Goal: Task Accomplishment & Management: Manage account settings

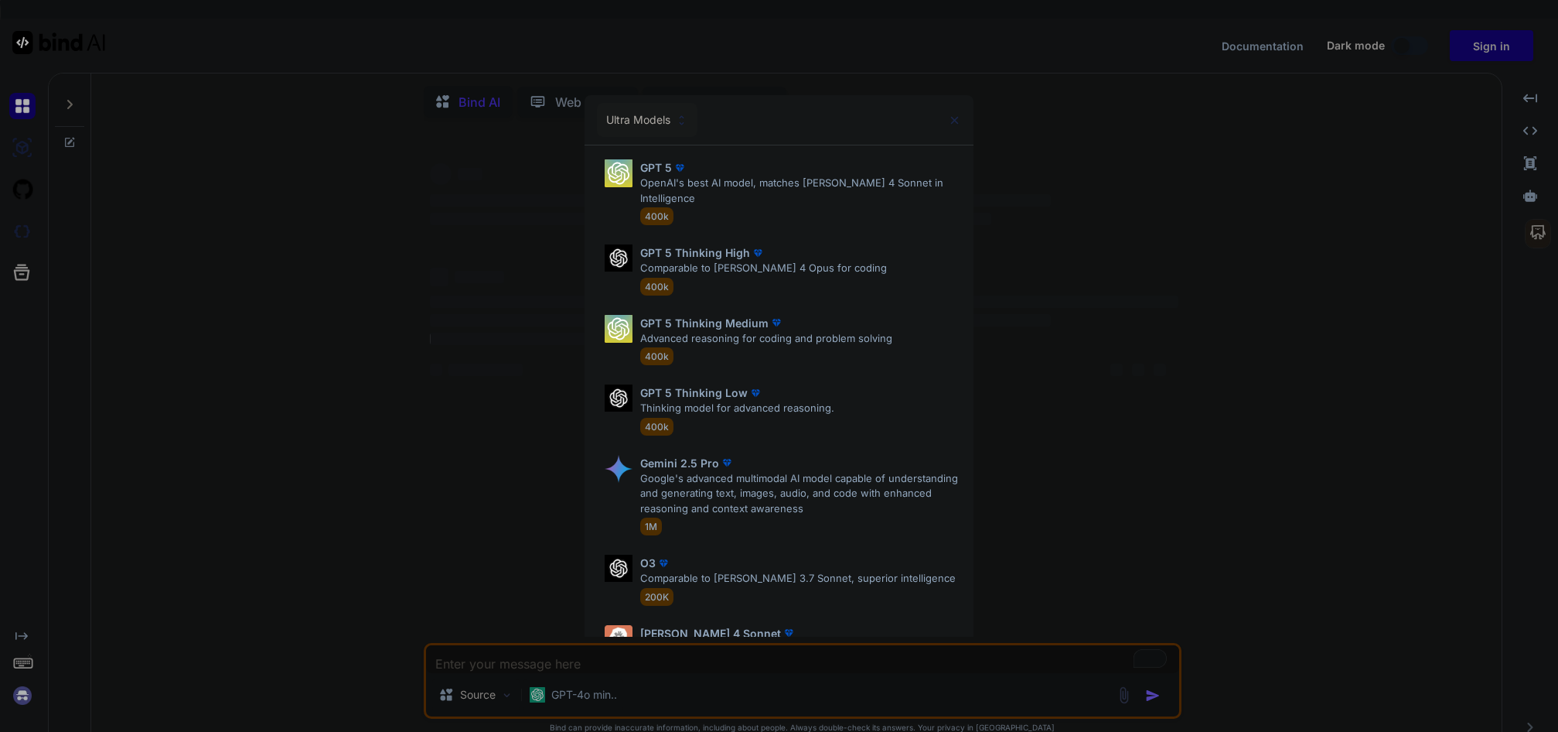
type textarea "x"
click at [1481, 49] on div "Ultra Models GPT 5 OpenAI's best AI model, matches Claude 4 Sonnet in Intellige…" at bounding box center [779, 366] width 1558 height 732
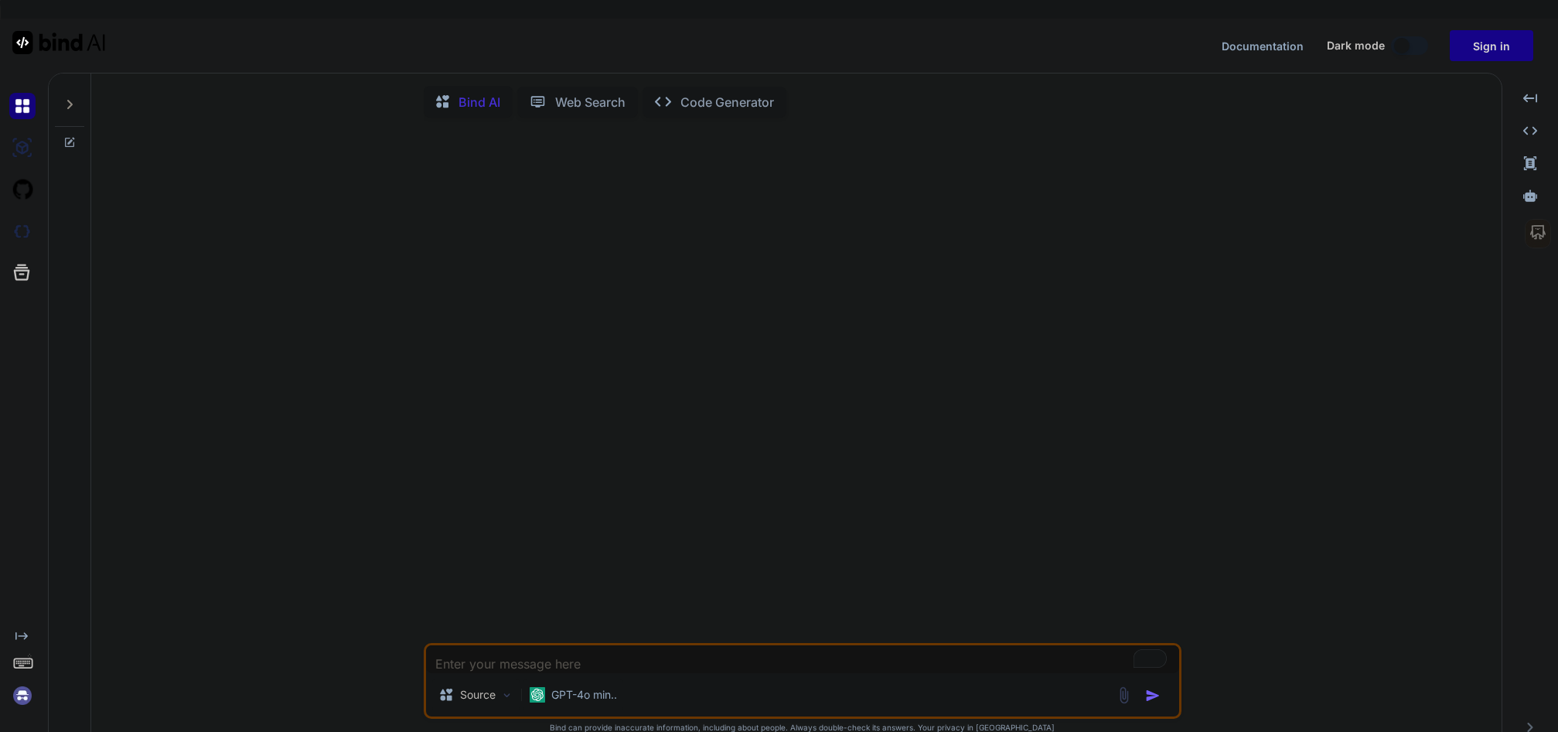
click at [1495, 42] on button "Sign in" at bounding box center [1492, 45] width 84 height 31
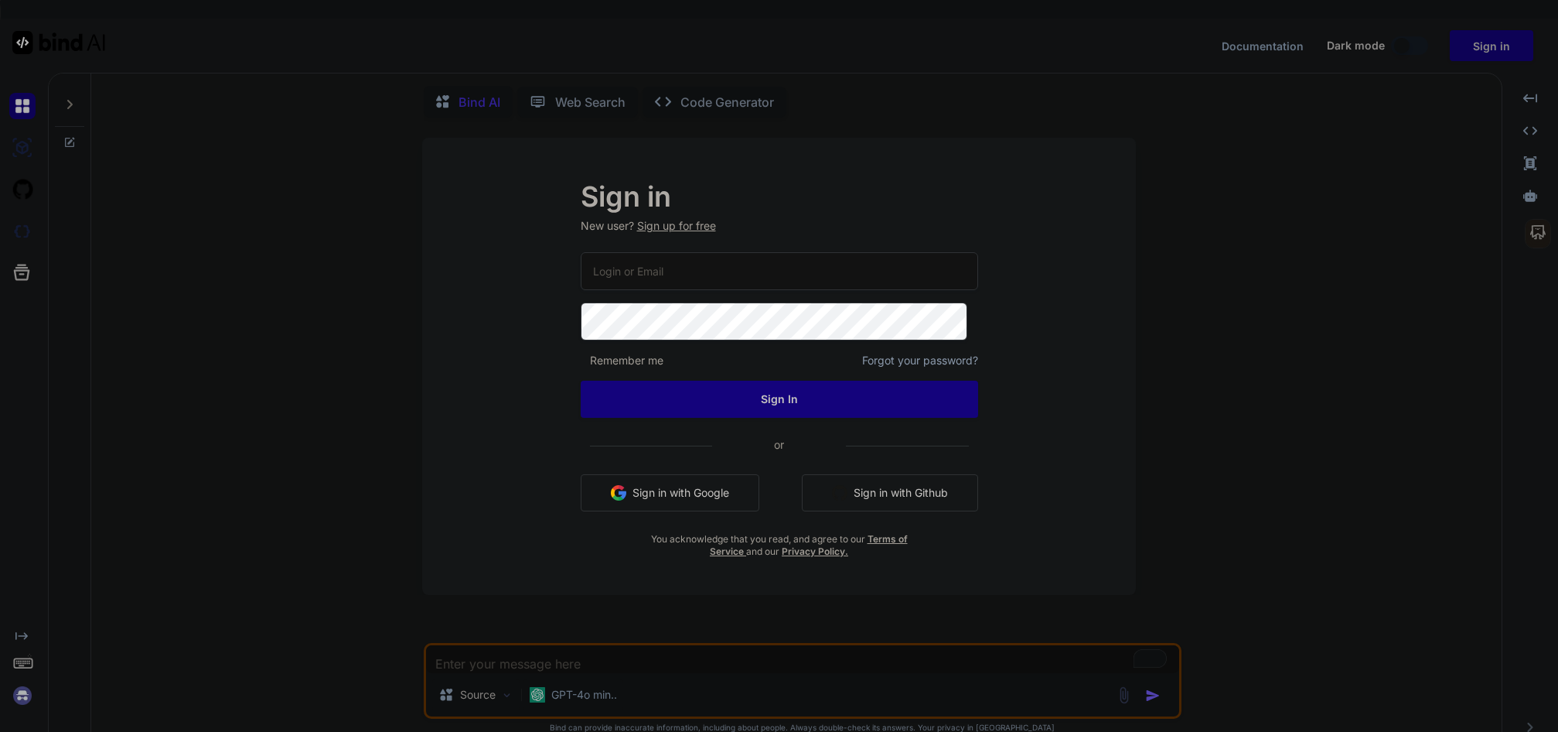
click at [633, 272] on input "email" at bounding box center [779, 271] width 397 height 38
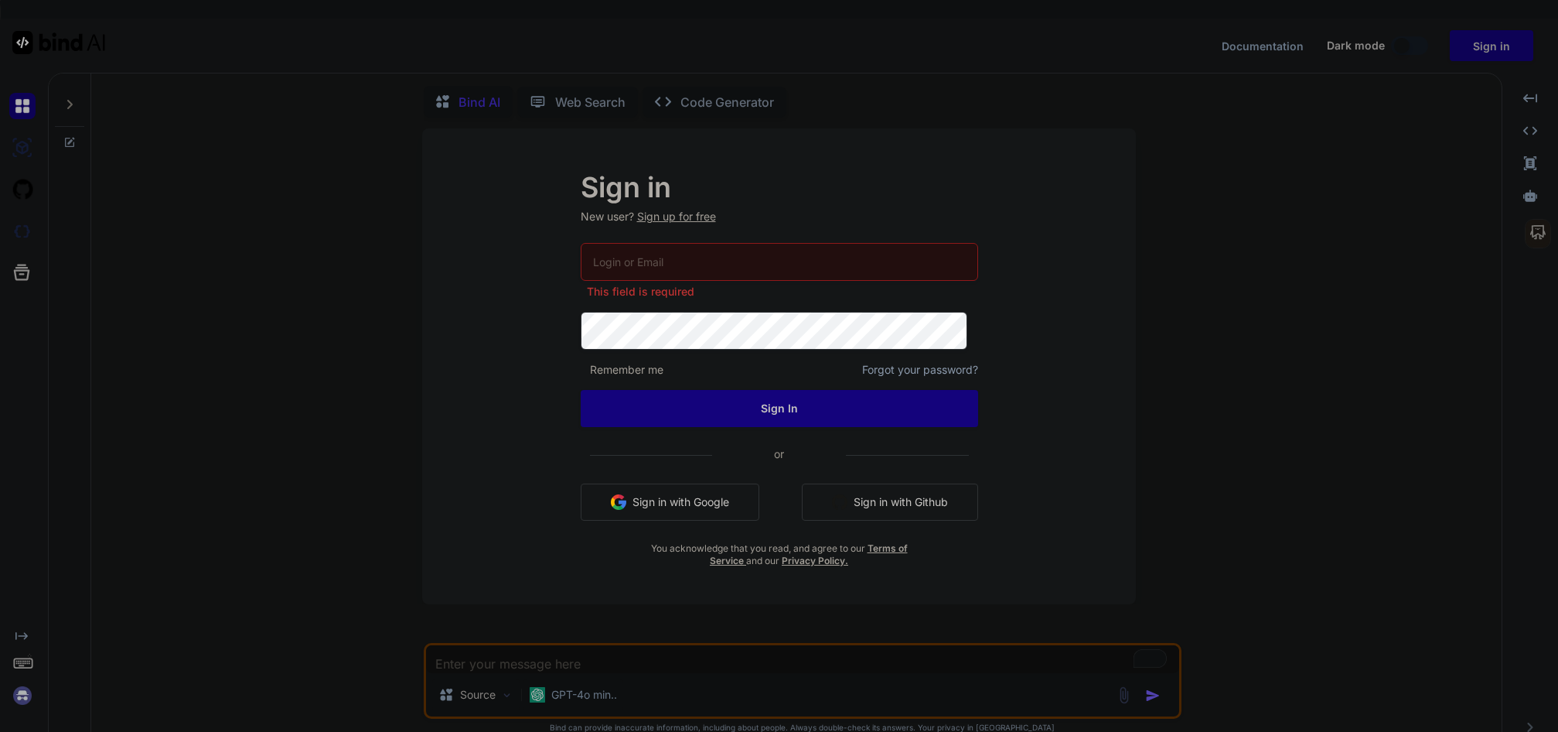
click at [603, 263] on input "email" at bounding box center [779, 262] width 397 height 38
click at [606, 261] on input "email" at bounding box center [779, 262] width 397 height 38
type input "ebony333@me.com"
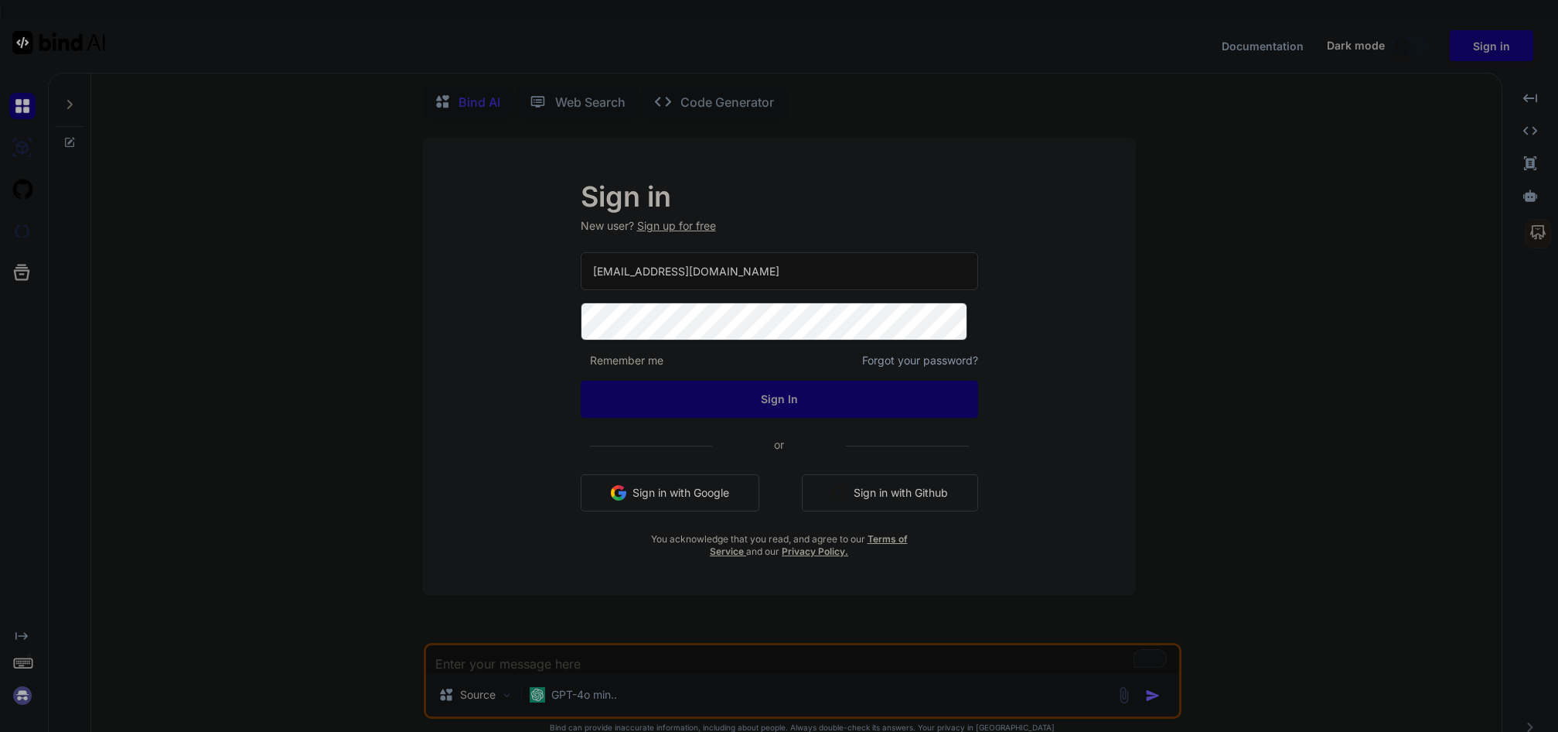
click at [783, 406] on button "Sign In" at bounding box center [779, 398] width 397 height 37
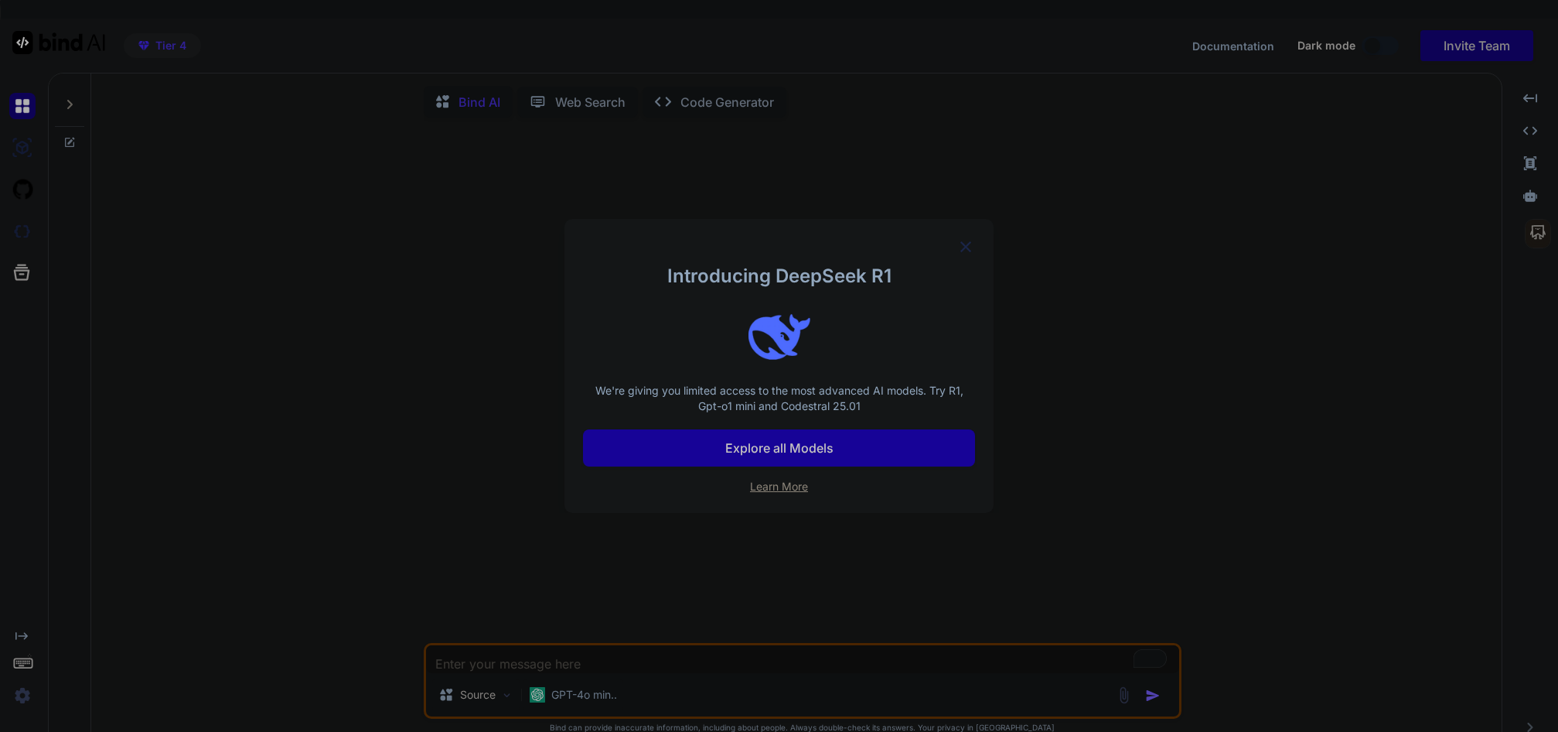
click at [779, 449] on p "Explore all Models" at bounding box center [779, 447] width 108 height 19
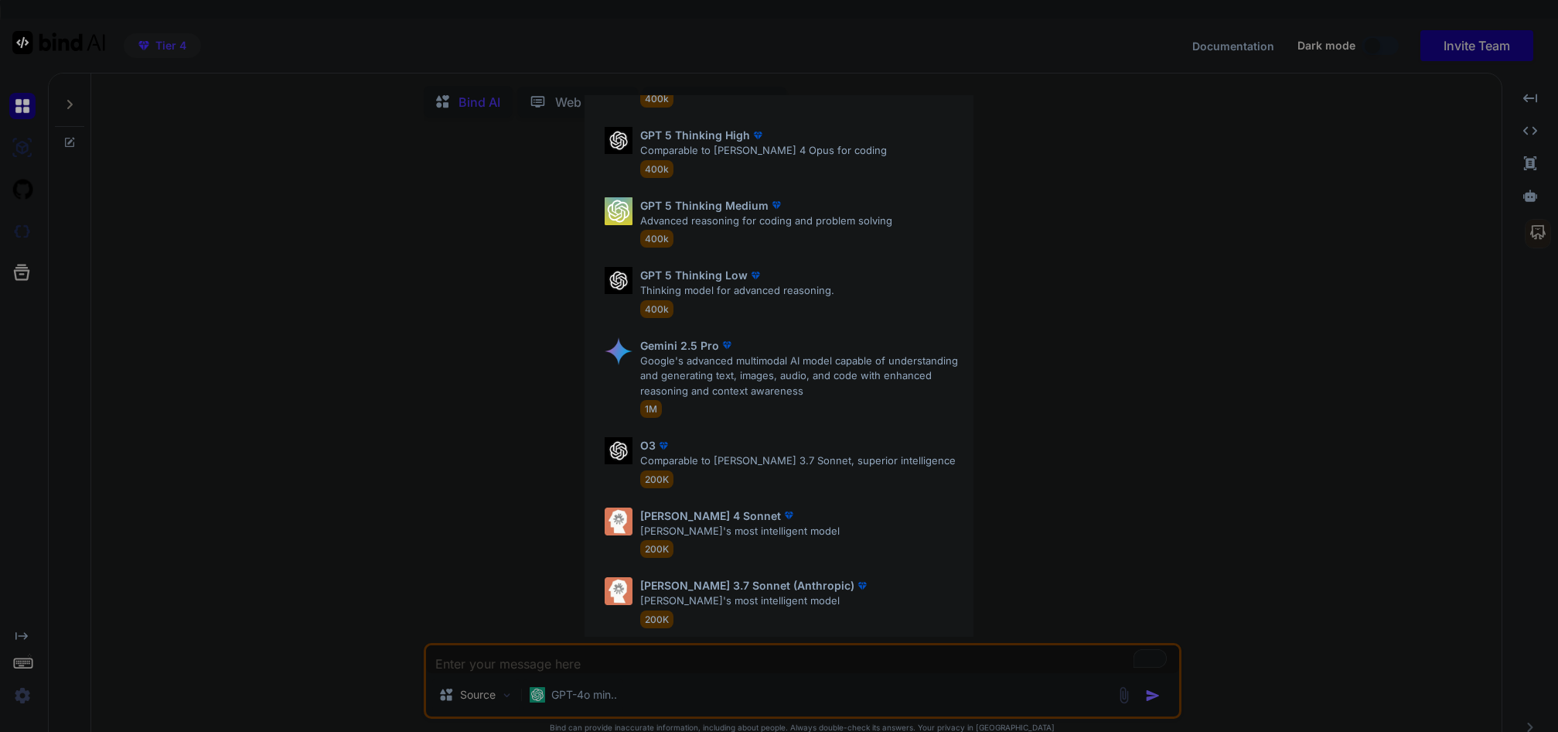
scroll to position [407, 0]
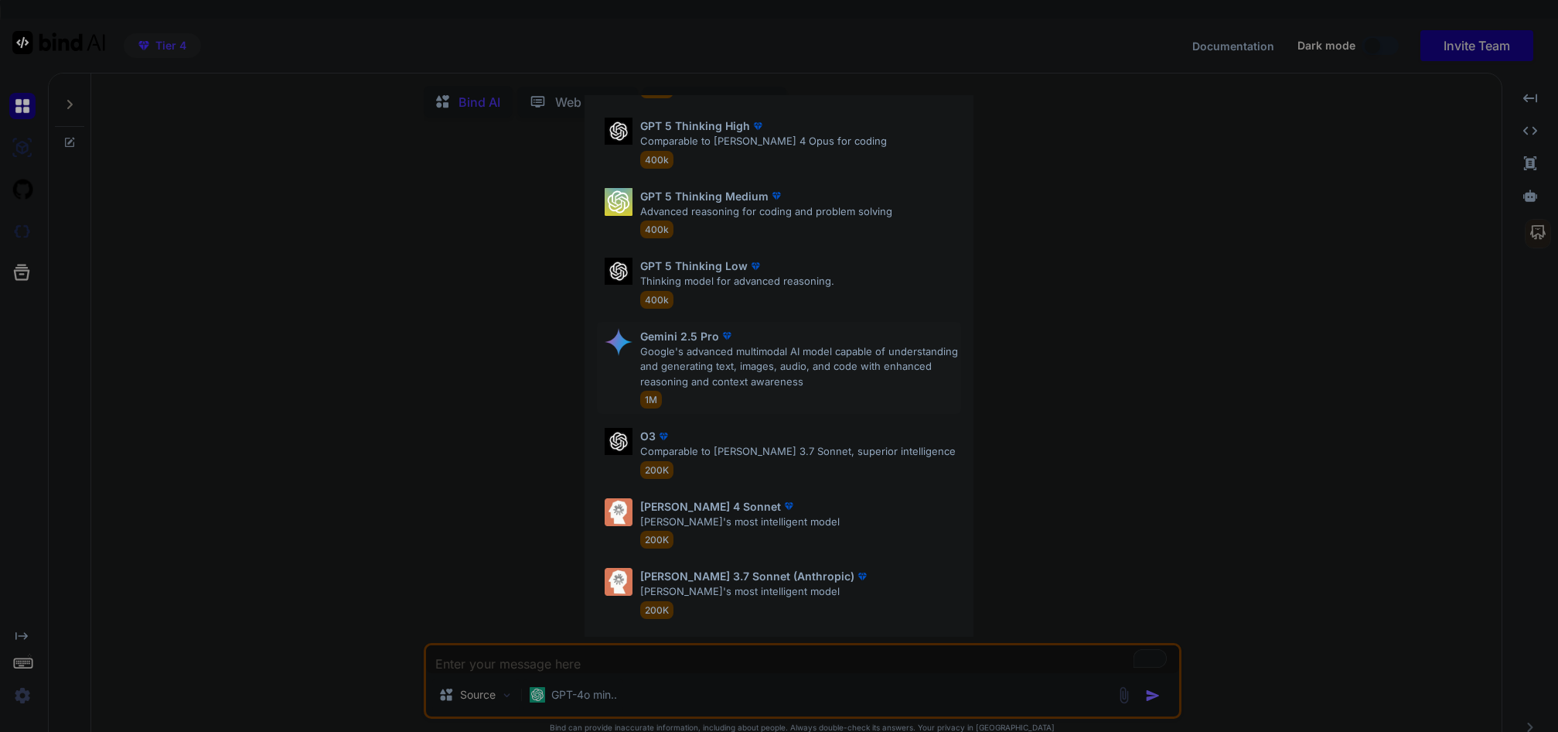
click at [671, 344] on p "Google's advanced multimodal AI model capable of understanding and generating t…" at bounding box center [801, 367] width 322 height 46
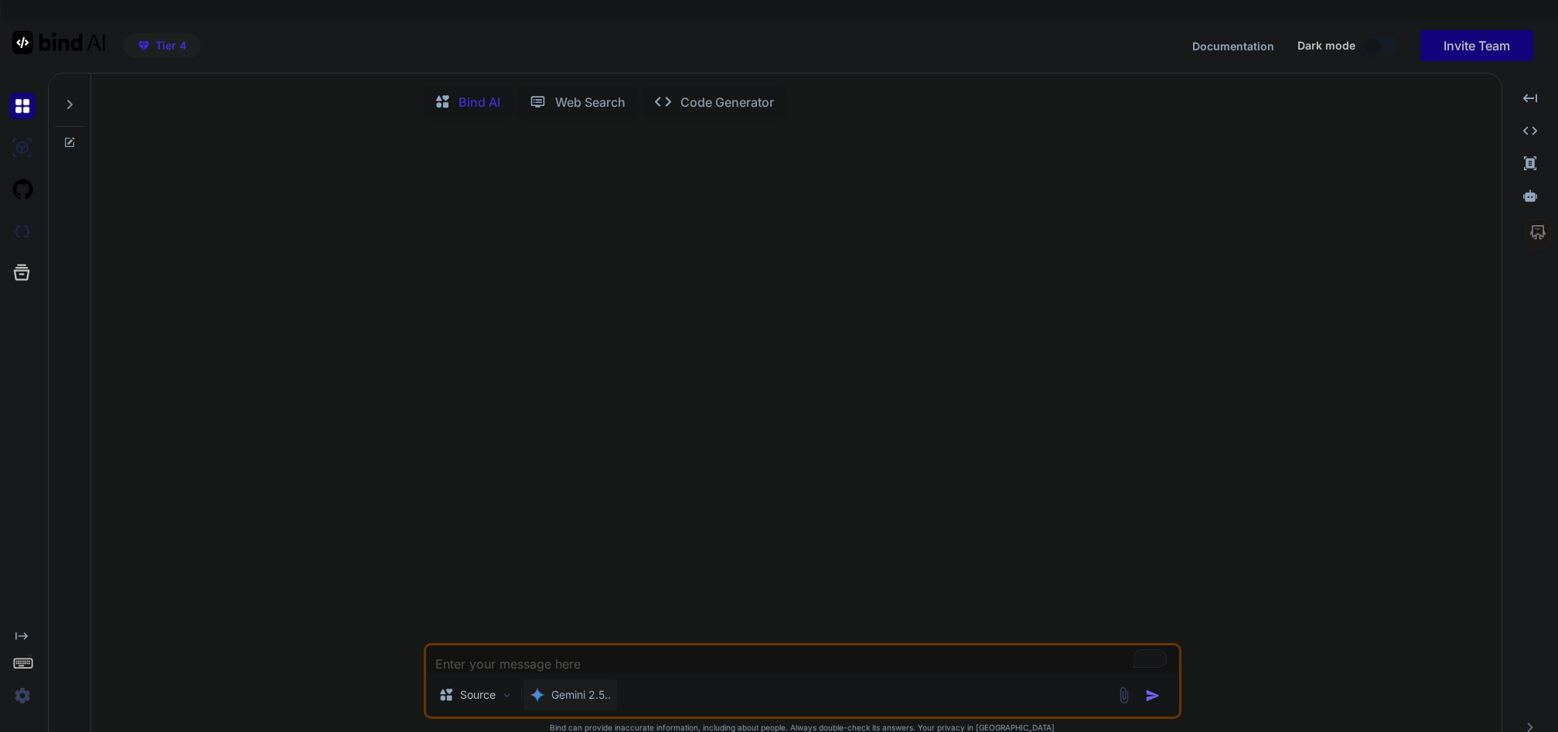
scroll to position [19, 0]
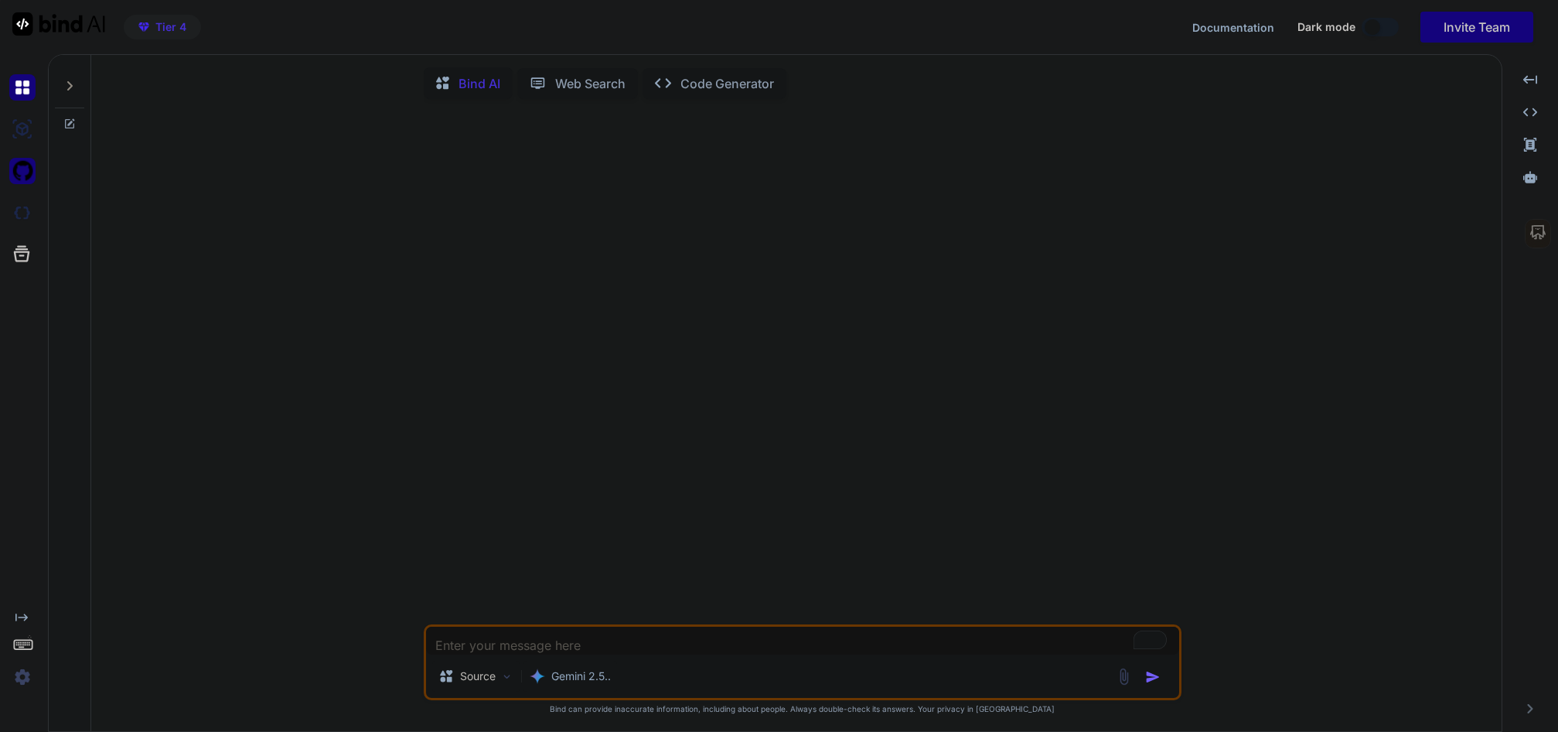
click at [28, 176] on img at bounding box center [22, 171] width 26 height 26
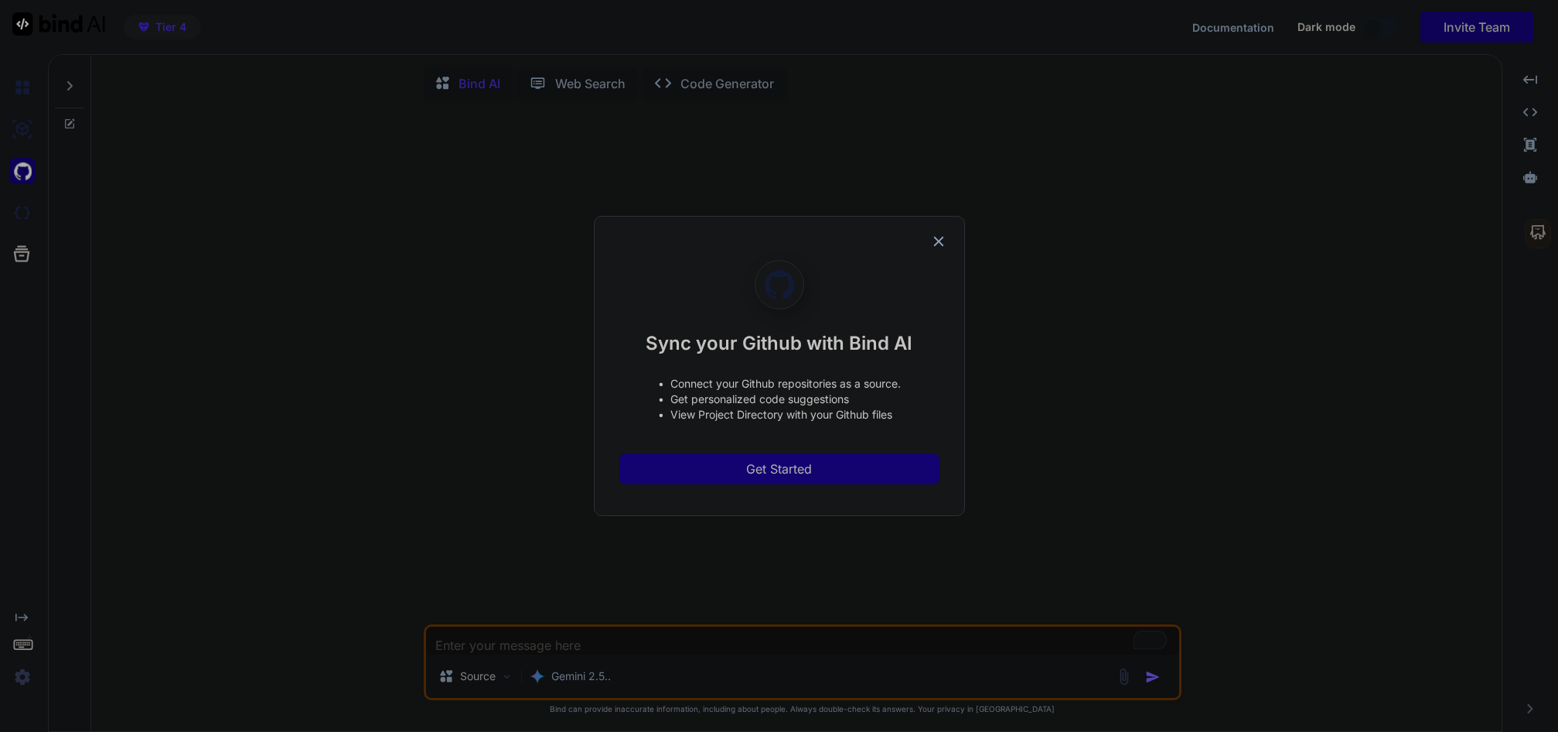
click at [772, 470] on span "Get Started" at bounding box center [779, 468] width 66 height 19
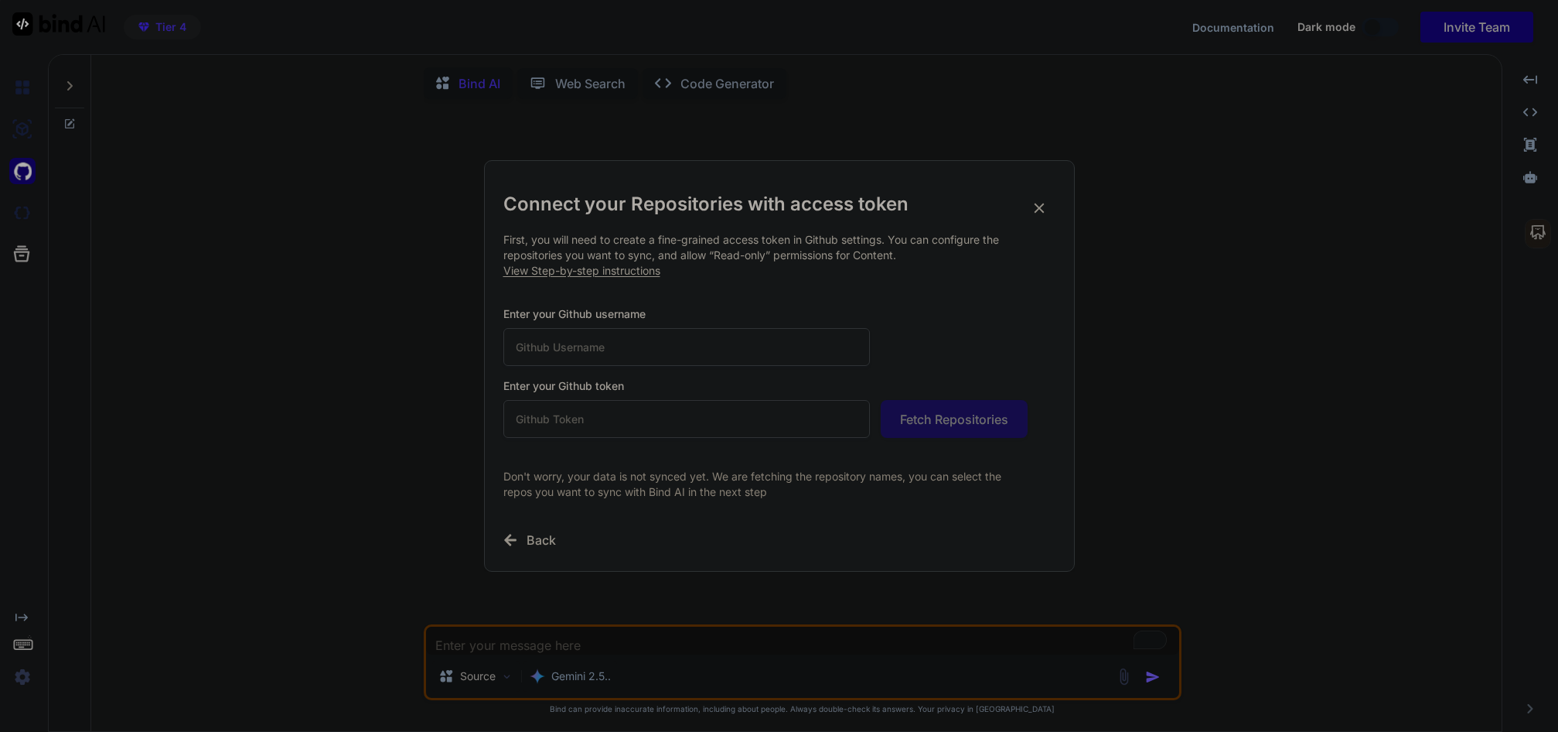
click at [537, 346] on input "text" at bounding box center [686, 347] width 367 height 38
type input "Jcblack369"
click at [533, 422] on input "text" at bounding box center [686, 419] width 367 height 38
click at [1345, 22] on div "Connect your Repositories with access token First, you will need to create a fi…" at bounding box center [779, 366] width 1558 height 732
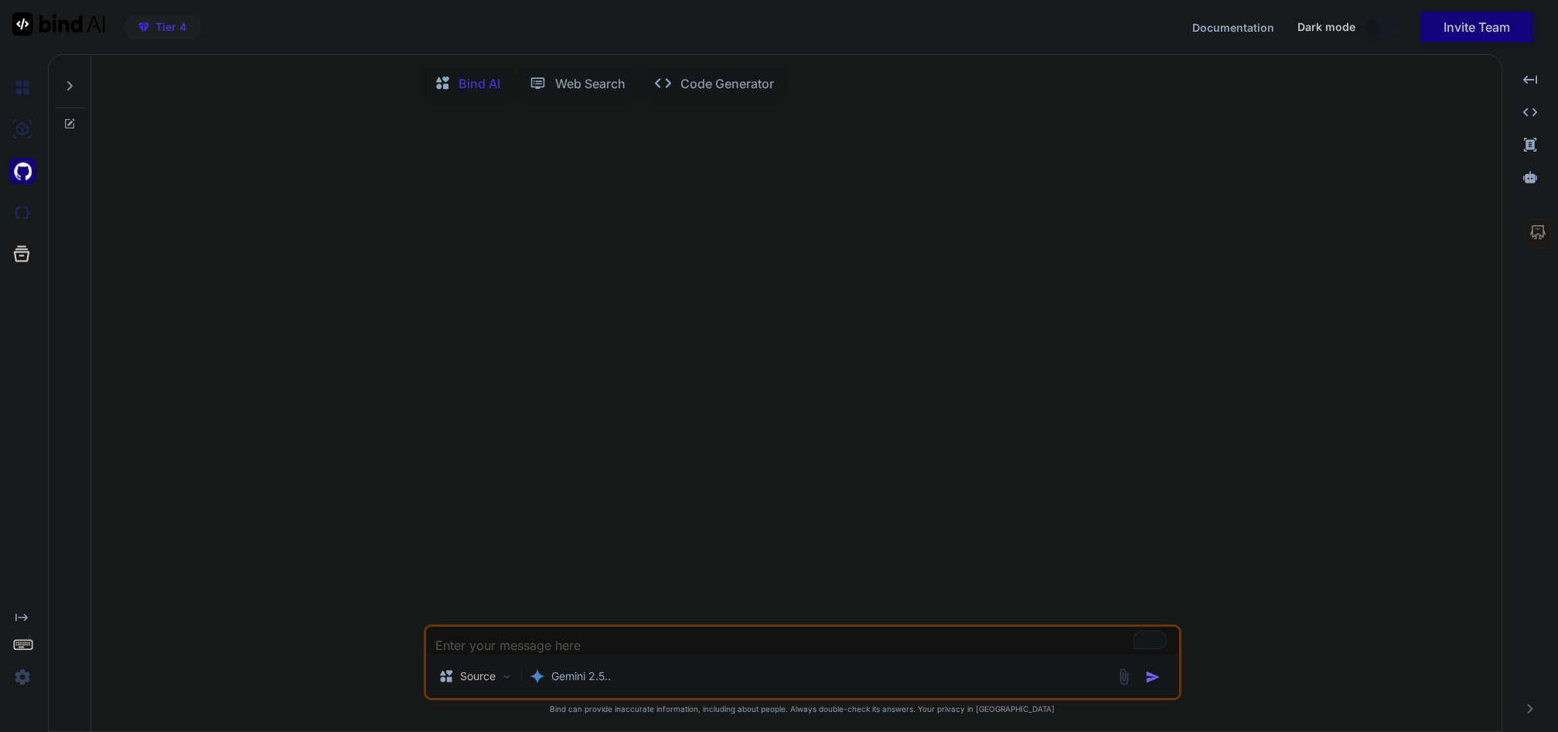
click at [1337, 29] on span "Dark mode" at bounding box center [1327, 26] width 58 height 15
click at [1267, 30] on span "Documentation" at bounding box center [1233, 27] width 82 height 13
click at [21, 90] on img at bounding box center [22, 87] width 26 height 26
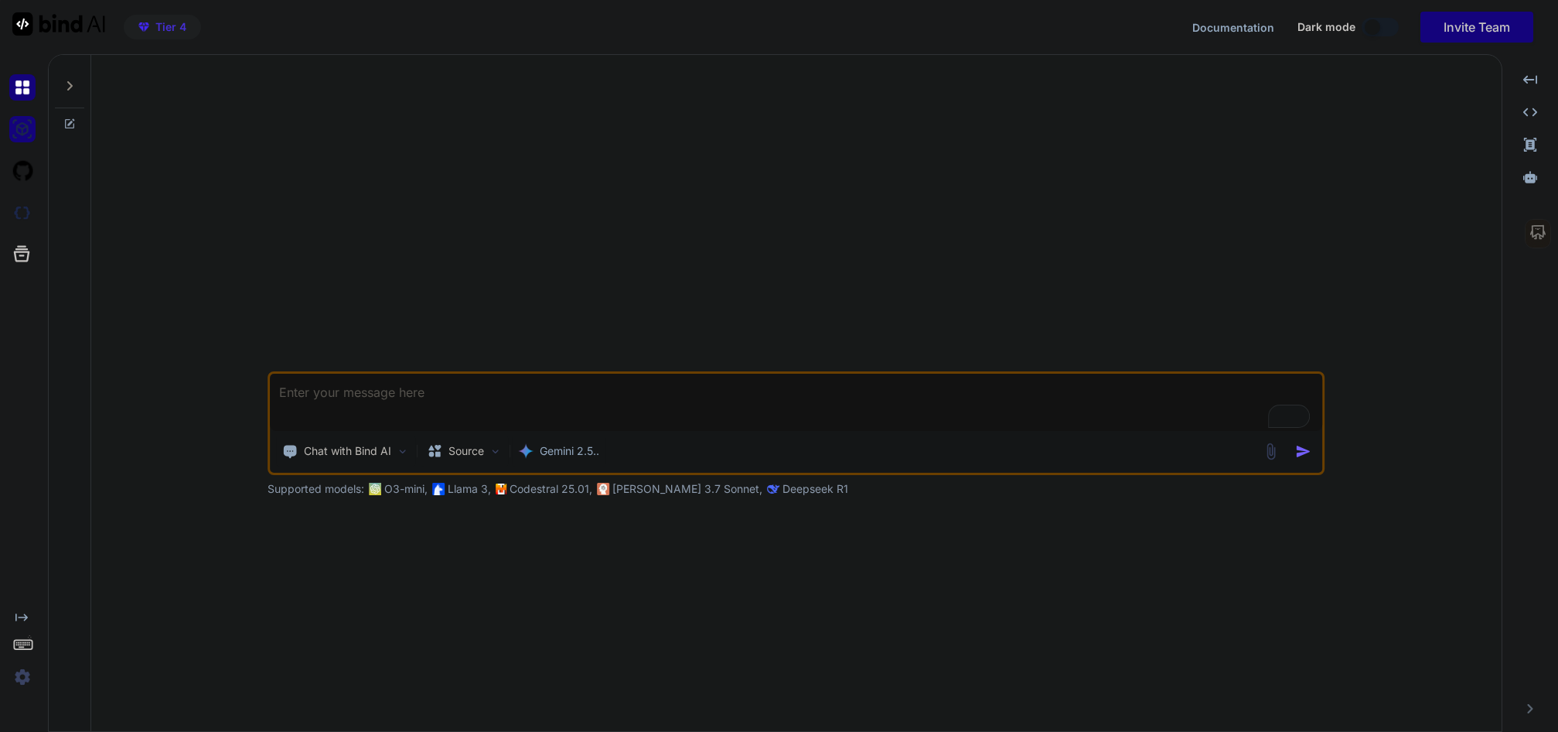
click at [27, 135] on img at bounding box center [22, 129] width 26 height 26
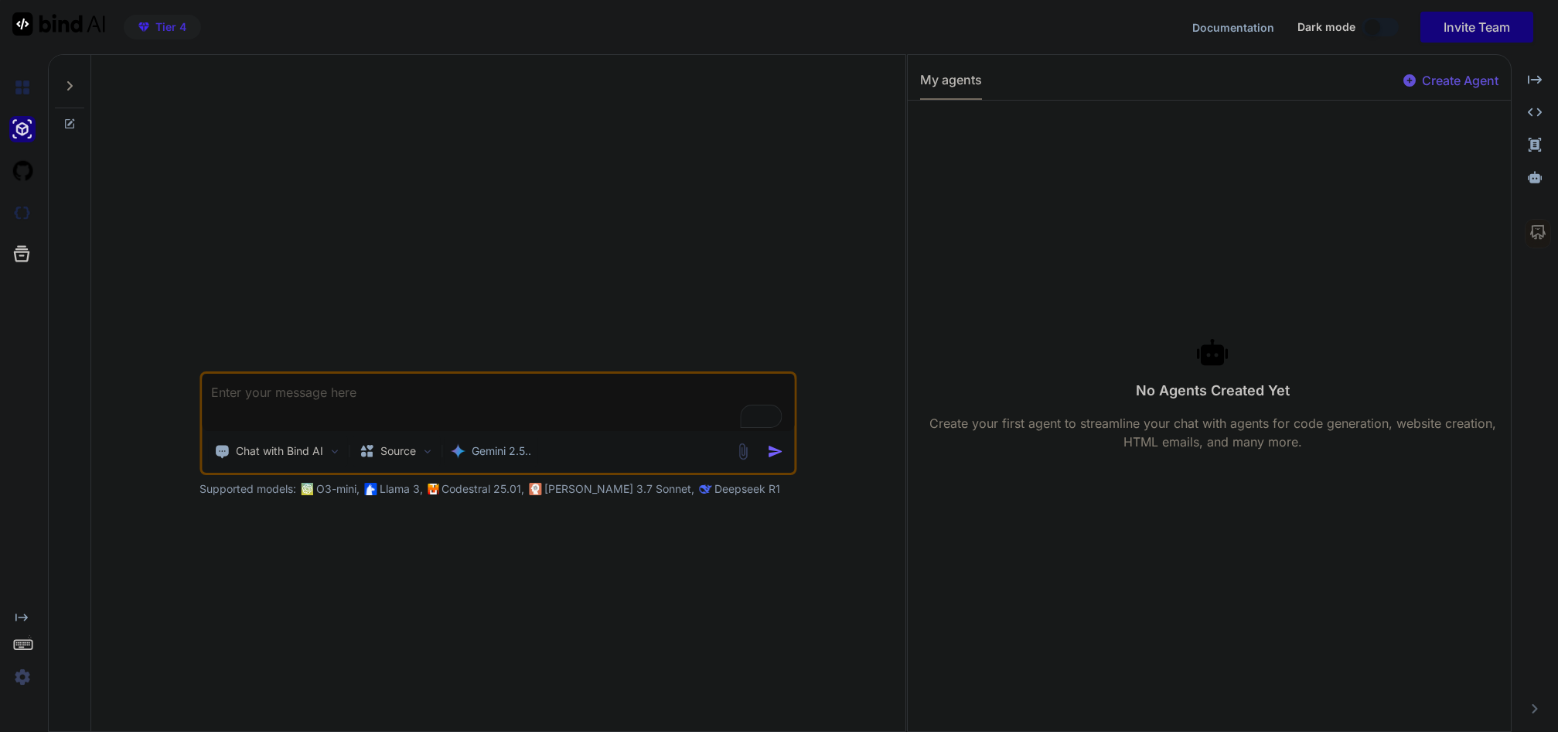
drag, startPoint x: 588, startPoint y: 371, endPoint x: 588, endPoint y: 427, distance: 55.7
click at [588, 427] on div "Chat with Bind AI Source Gemini 2.5.." at bounding box center [498, 423] width 597 height 104
click at [480, 452] on p "Gemini 2.5.." at bounding box center [502, 450] width 60 height 15
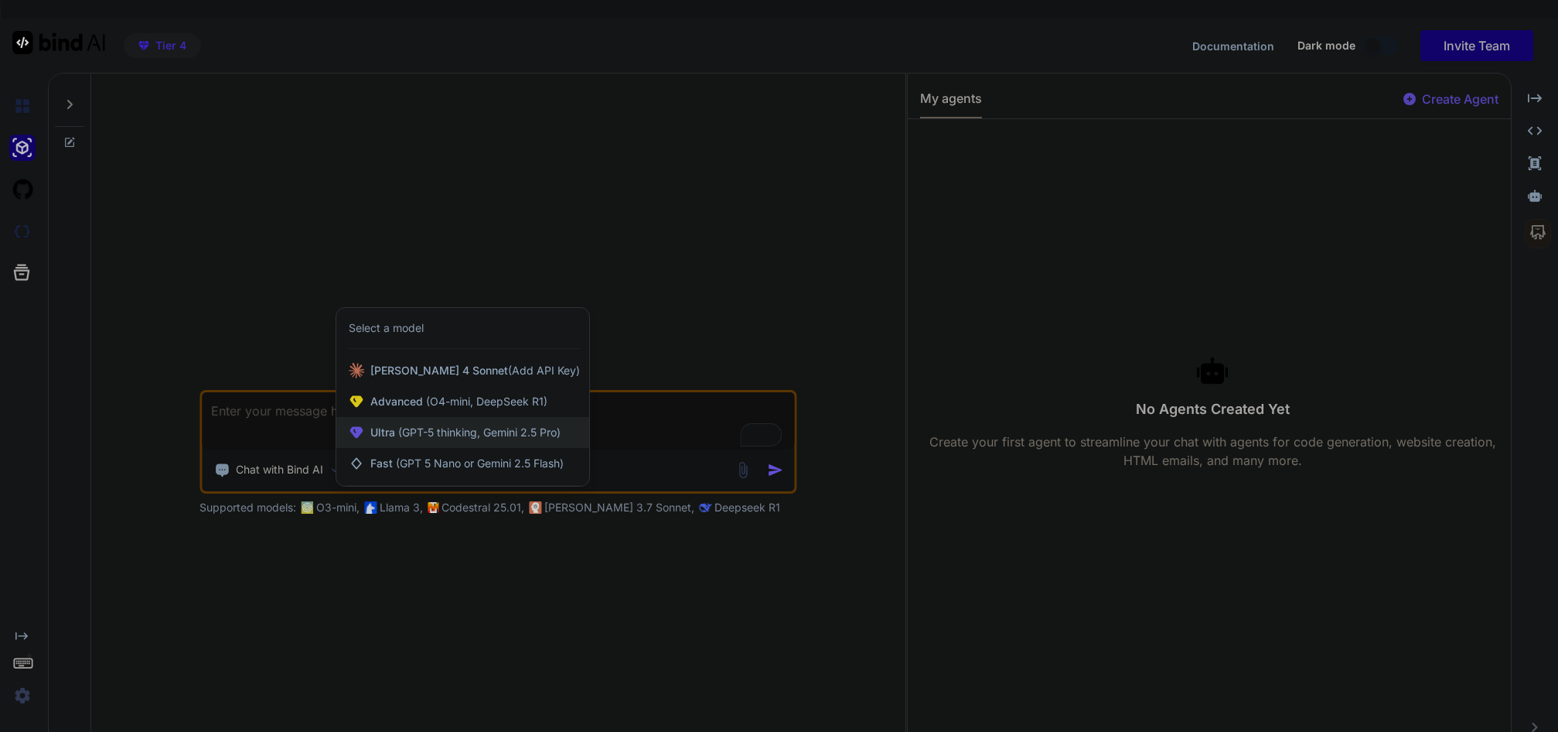
scroll to position [9, 0]
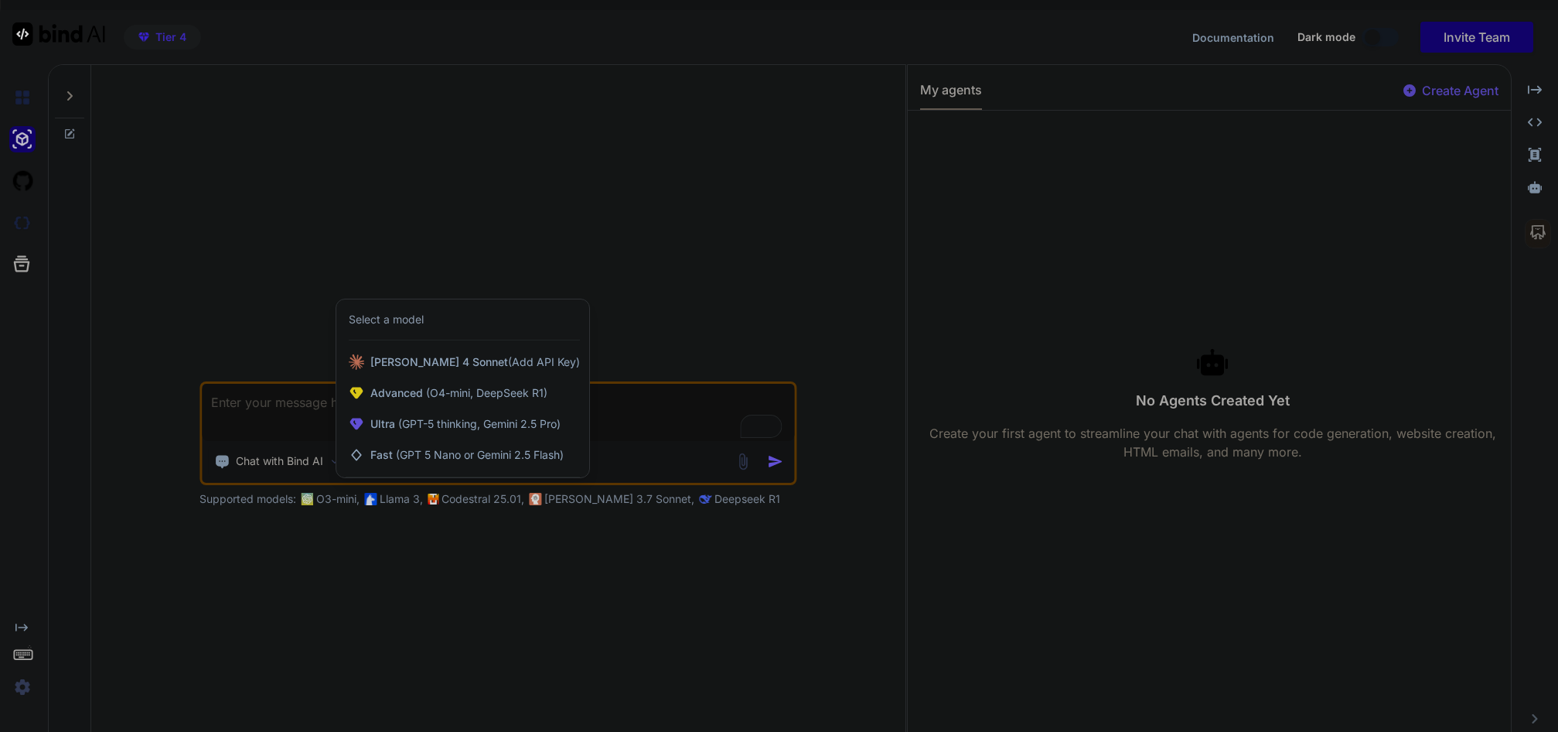
click at [613, 277] on div at bounding box center [779, 366] width 1558 height 732
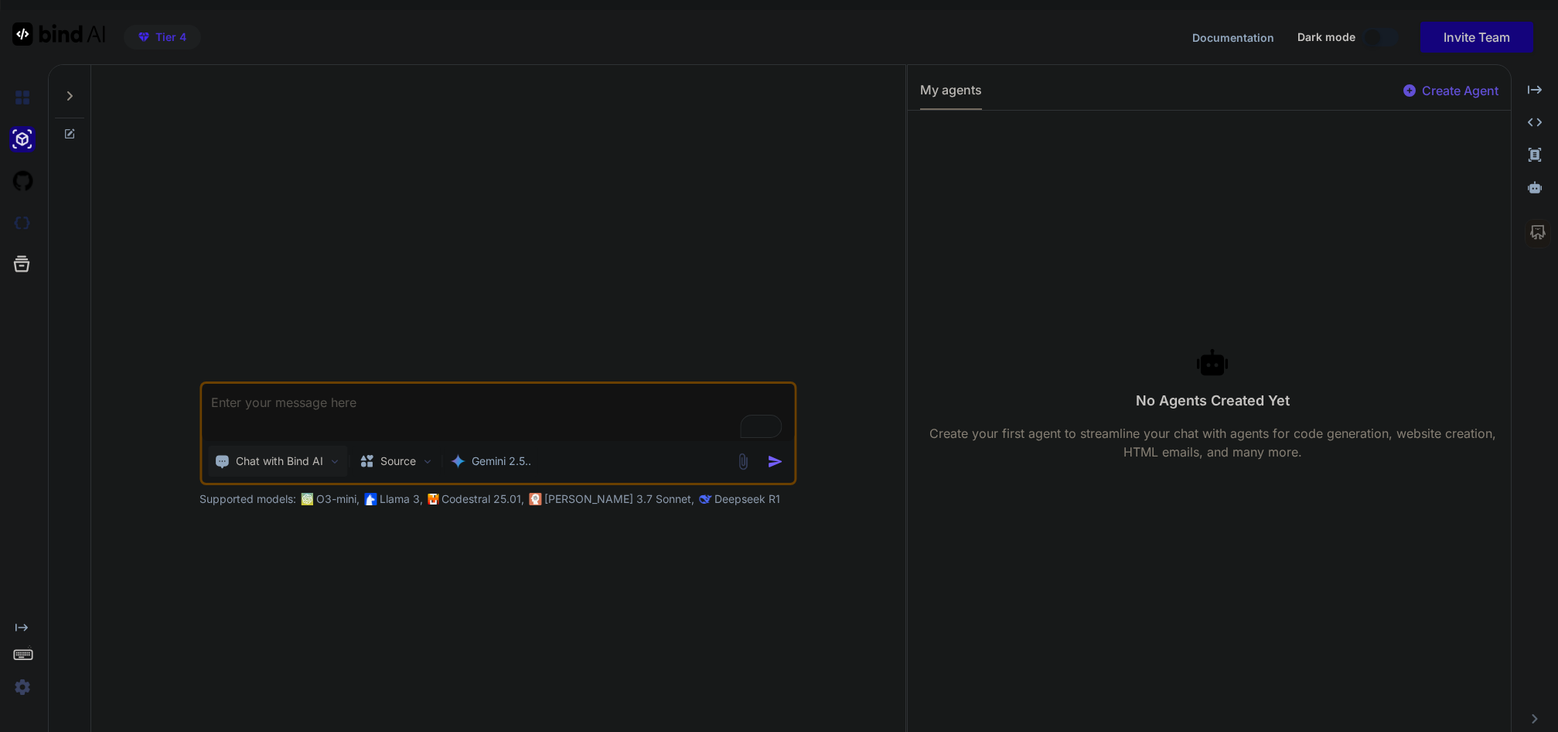
click at [292, 463] on p "Chat with Bind AI" at bounding box center [279, 460] width 87 height 15
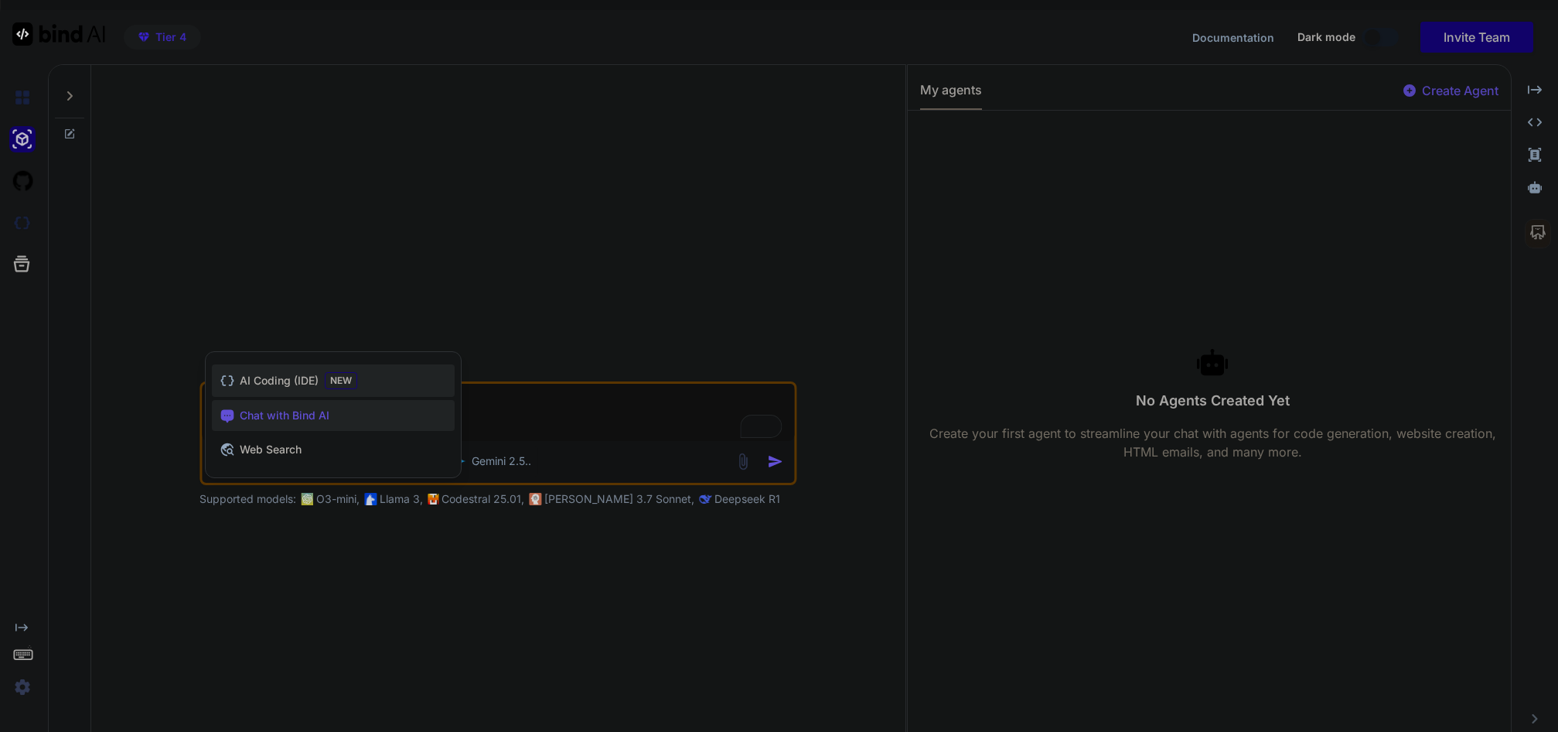
click at [309, 380] on span "AI Coding (IDE)" at bounding box center [279, 380] width 79 height 15
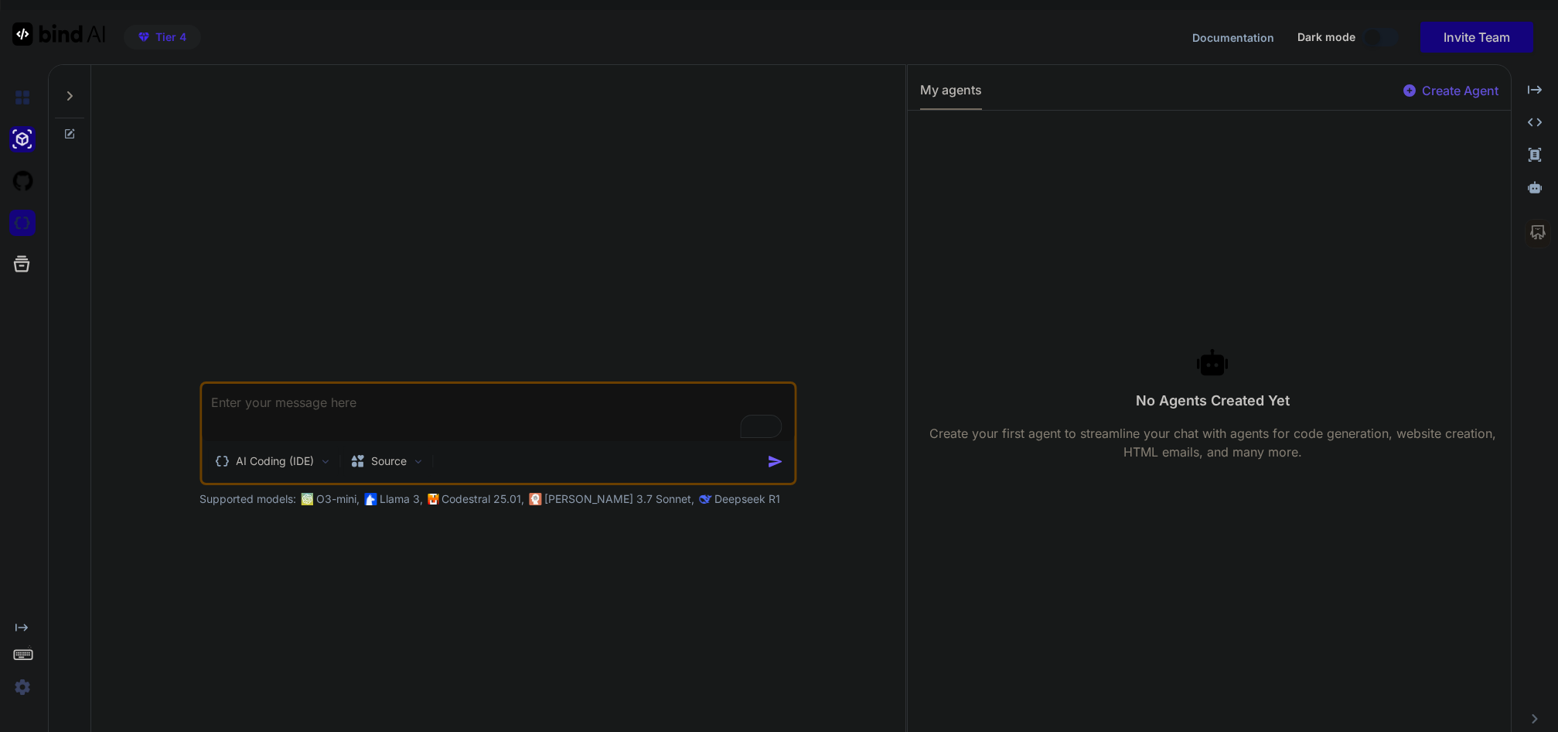
click at [26, 230] on img at bounding box center [22, 223] width 26 height 26
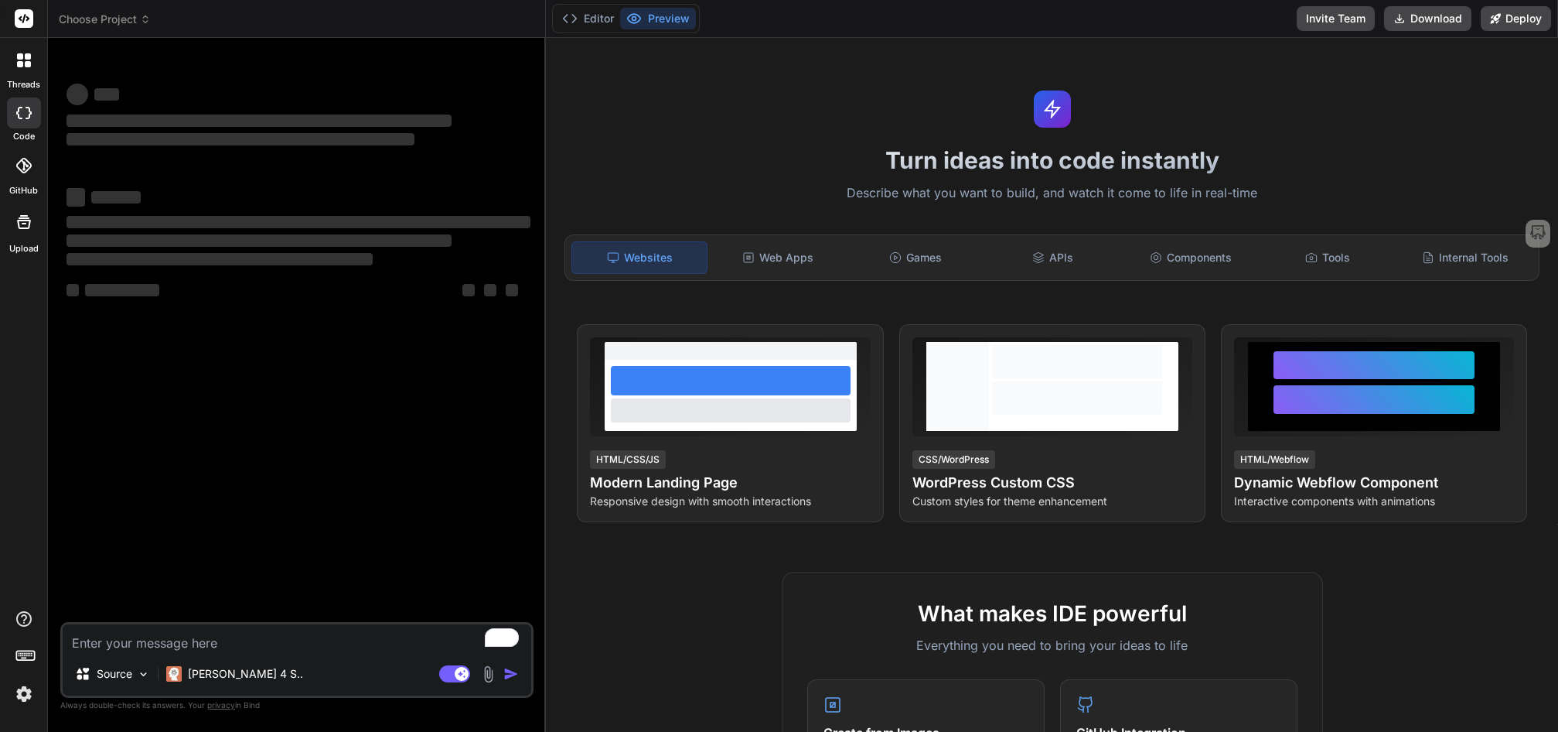
type textarea "x"
click at [588, 29] on button "Editor" at bounding box center [588, 19] width 64 height 22
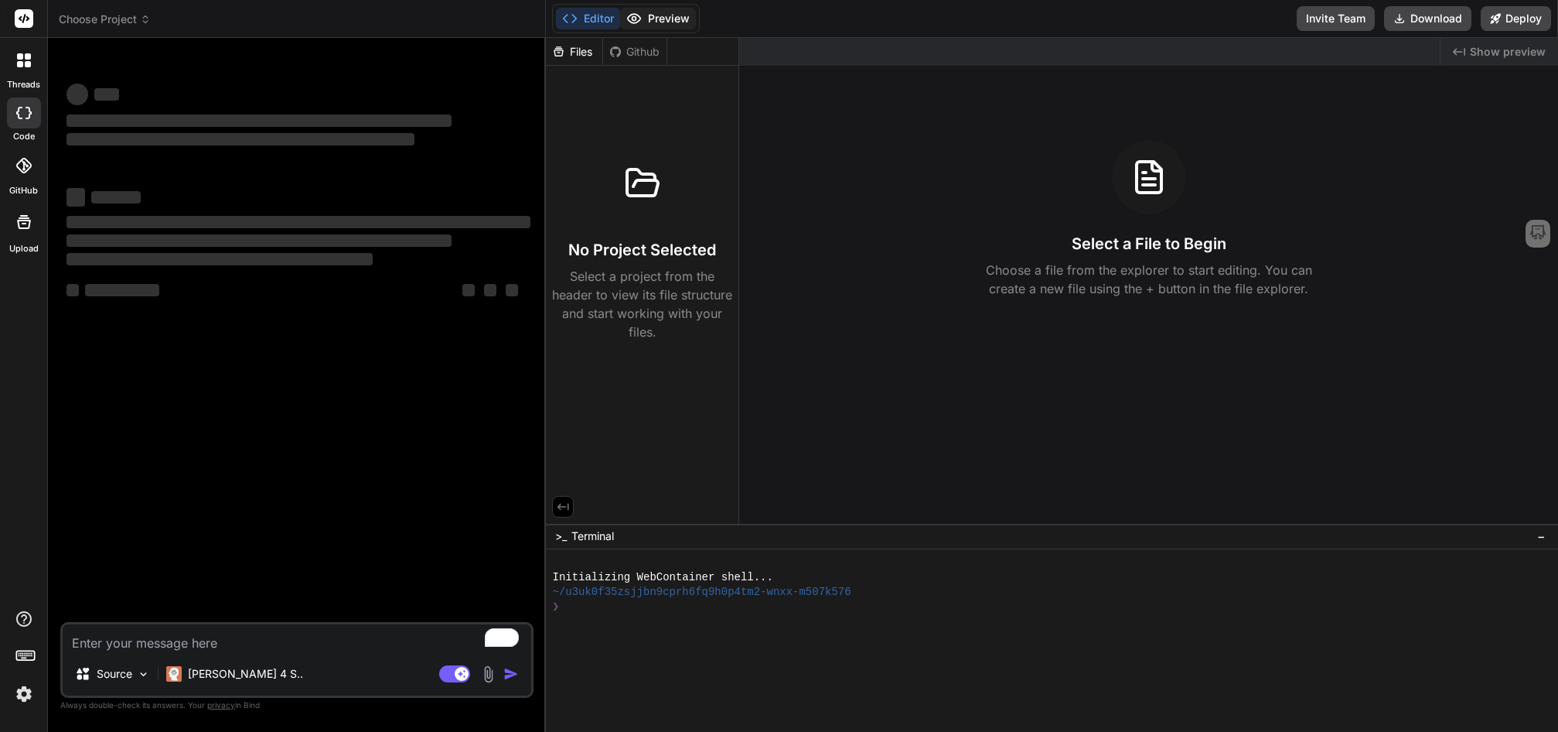
click at [634, 23] on icon at bounding box center [634, 18] width 13 height 9
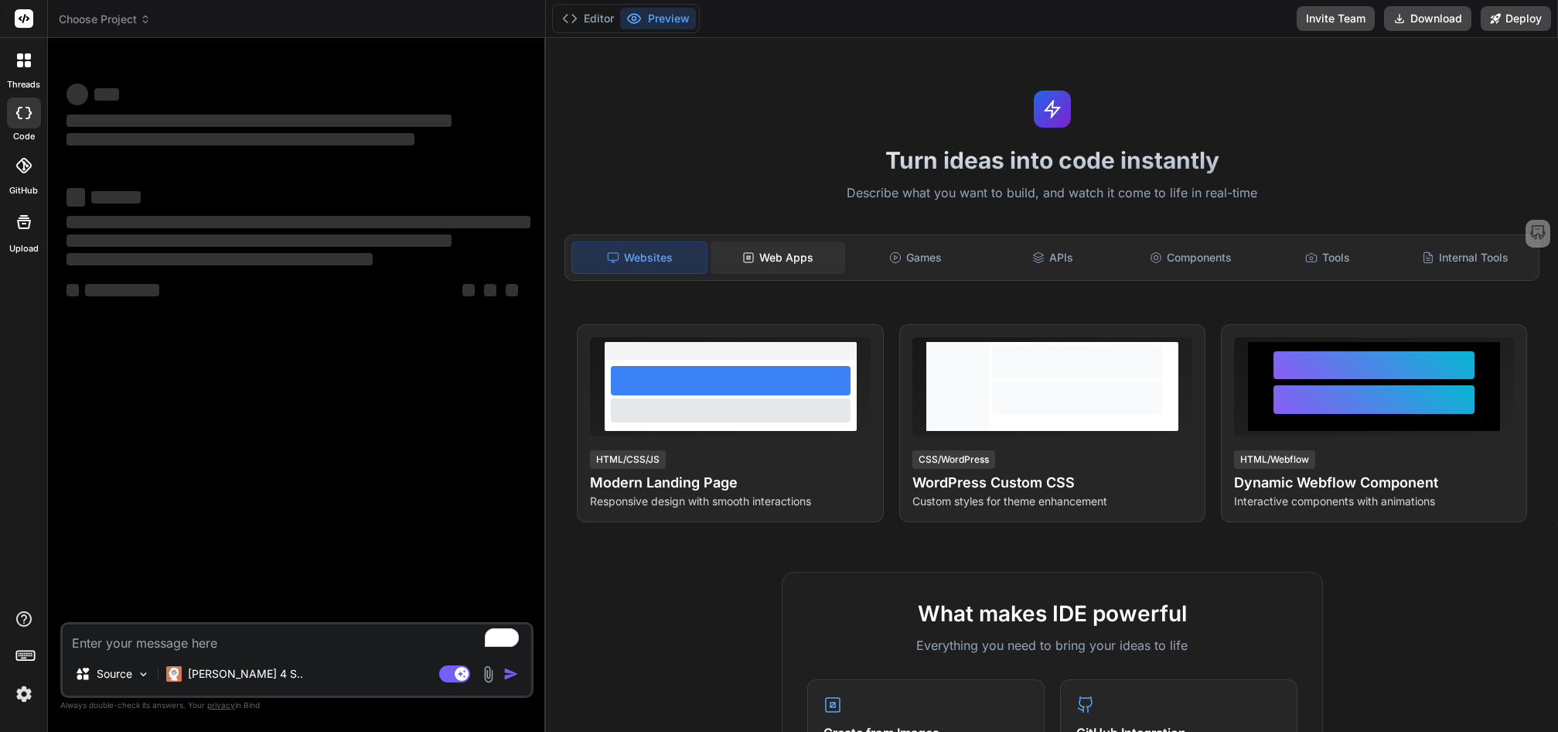
click at [767, 274] on div "Web Apps" at bounding box center [778, 257] width 135 height 32
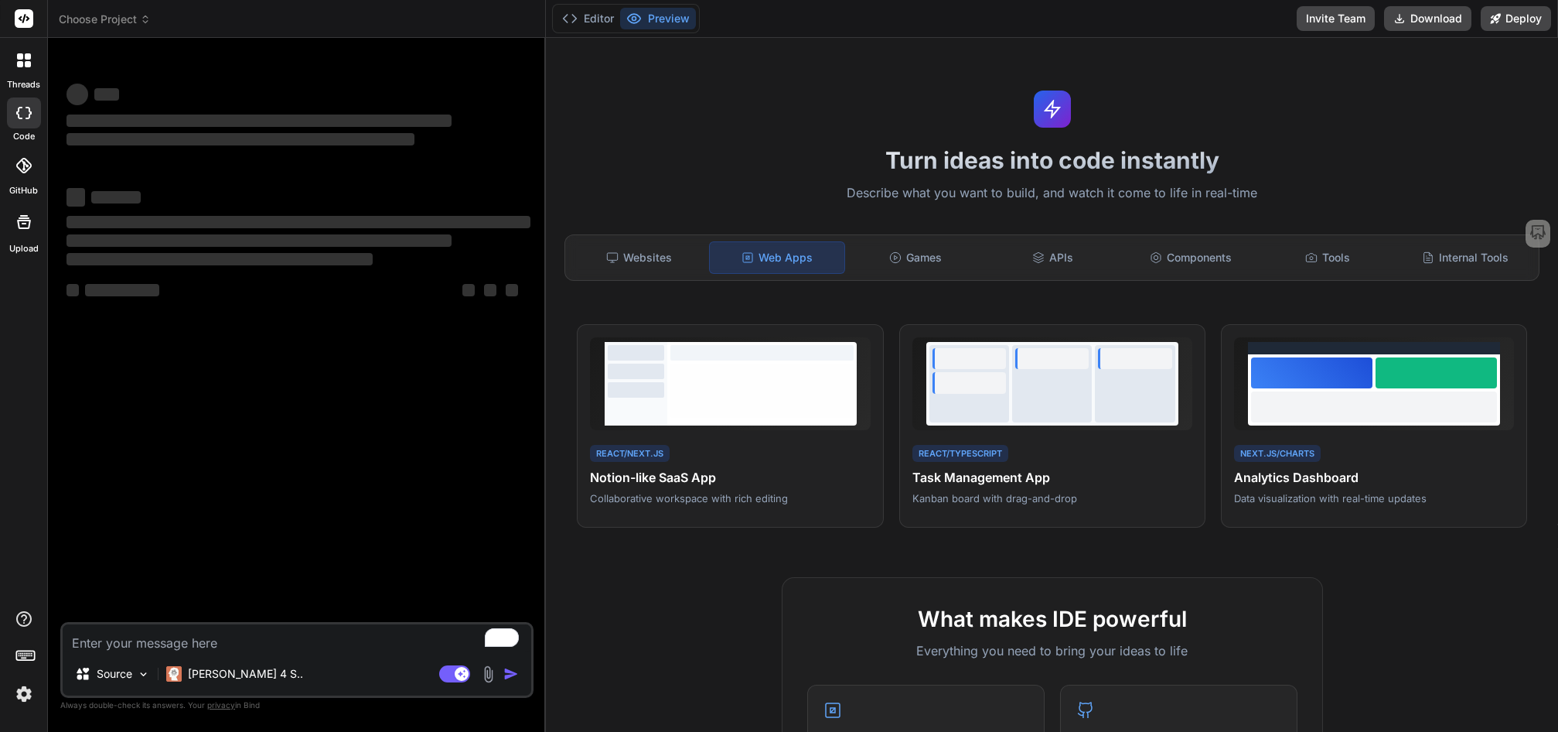
click at [929, 281] on div "Websites Web Apps Games APIs Components Tools Internal Tools" at bounding box center [1052, 257] width 975 height 46
click at [1032, 281] on div "Websites Web Apps Games APIs Components Tools Internal Tools" at bounding box center [1052, 257] width 975 height 46
click at [1162, 281] on div "Websites Web Apps Games APIs Components Tools Internal Tools" at bounding box center [1052, 257] width 975 height 46
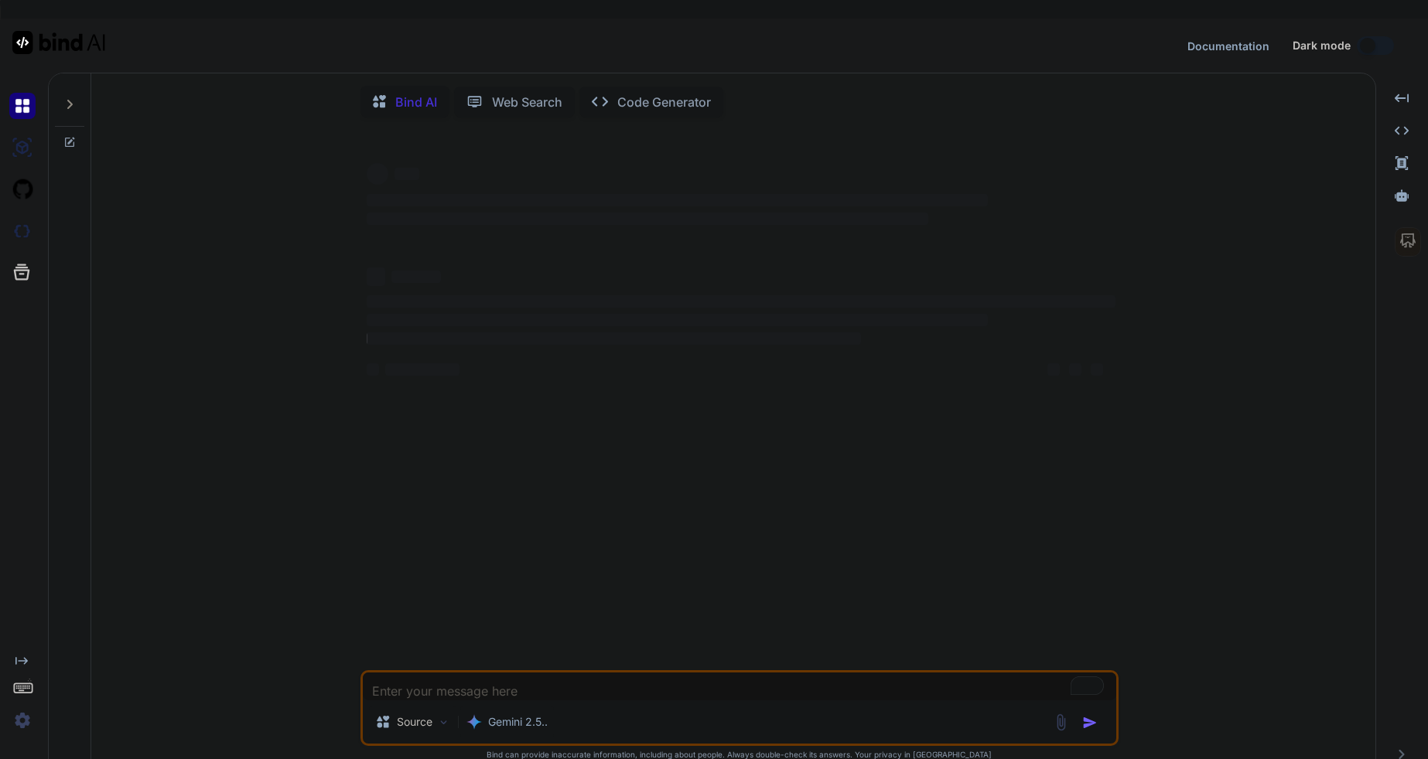
click at [1321, 46] on span "Dark mode" at bounding box center [1321, 45] width 58 height 15
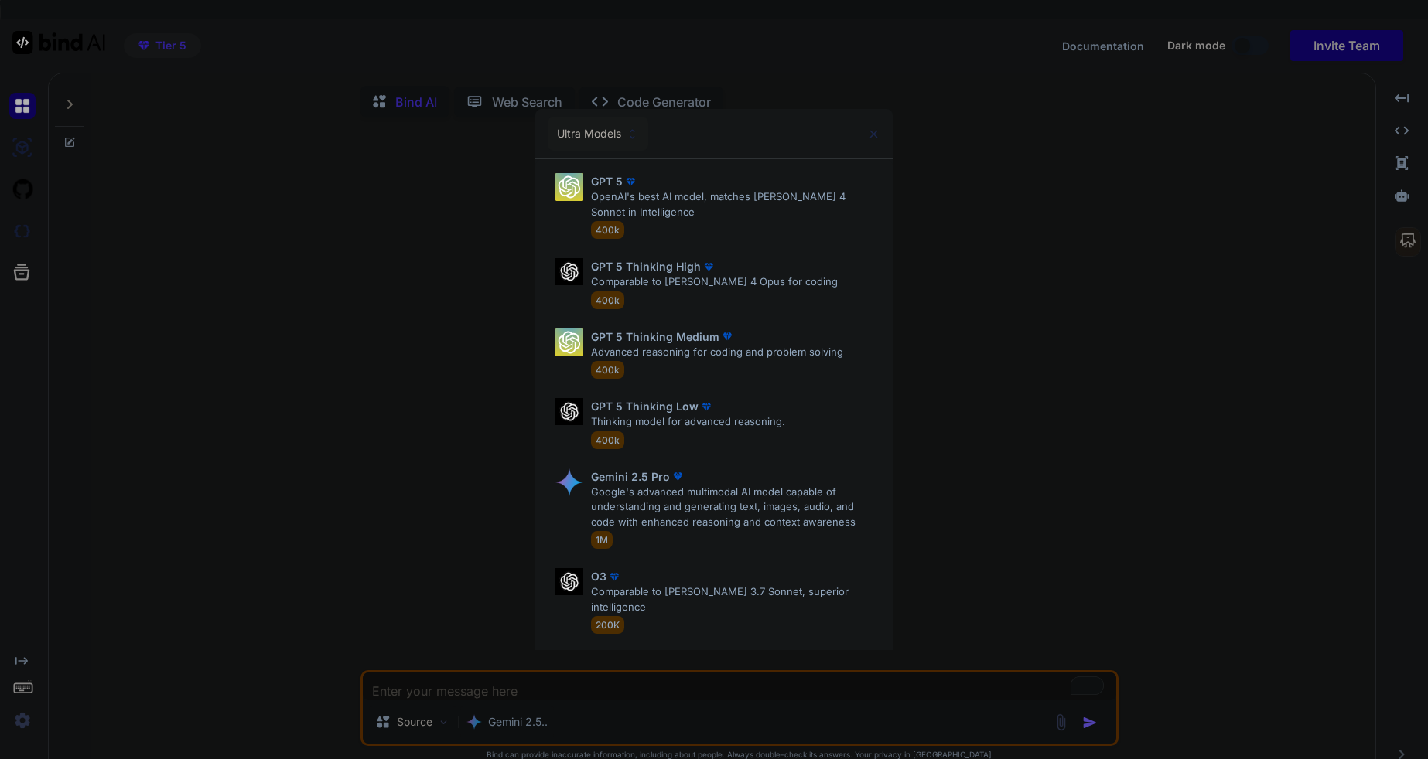
click at [1196, 46] on div "Ultra Models GPT 5 OpenAI's best AI model, matches Claude 4 Sonnet in Intellige…" at bounding box center [714, 379] width 1428 height 759
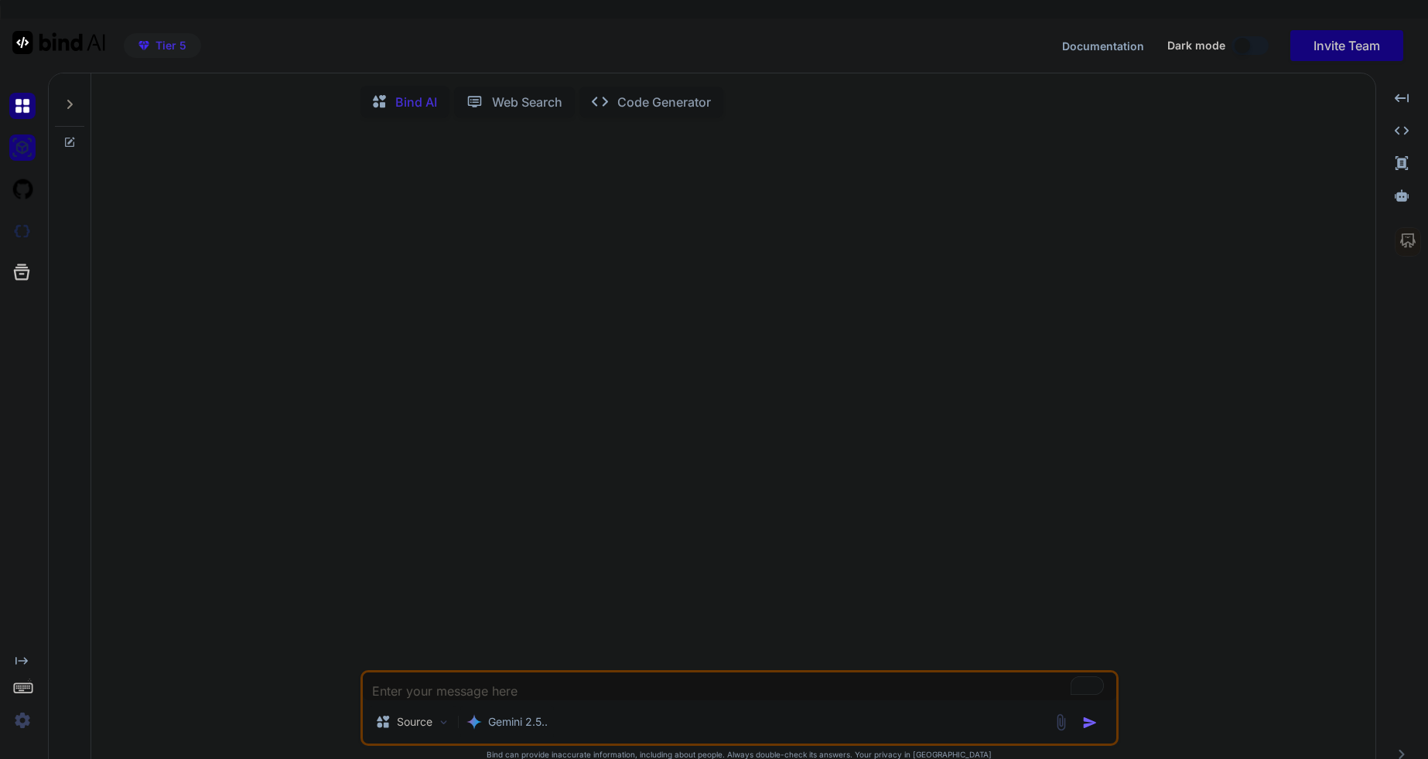
click at [22, 135] on img at bounding box center [22, 148] width 26 height 26
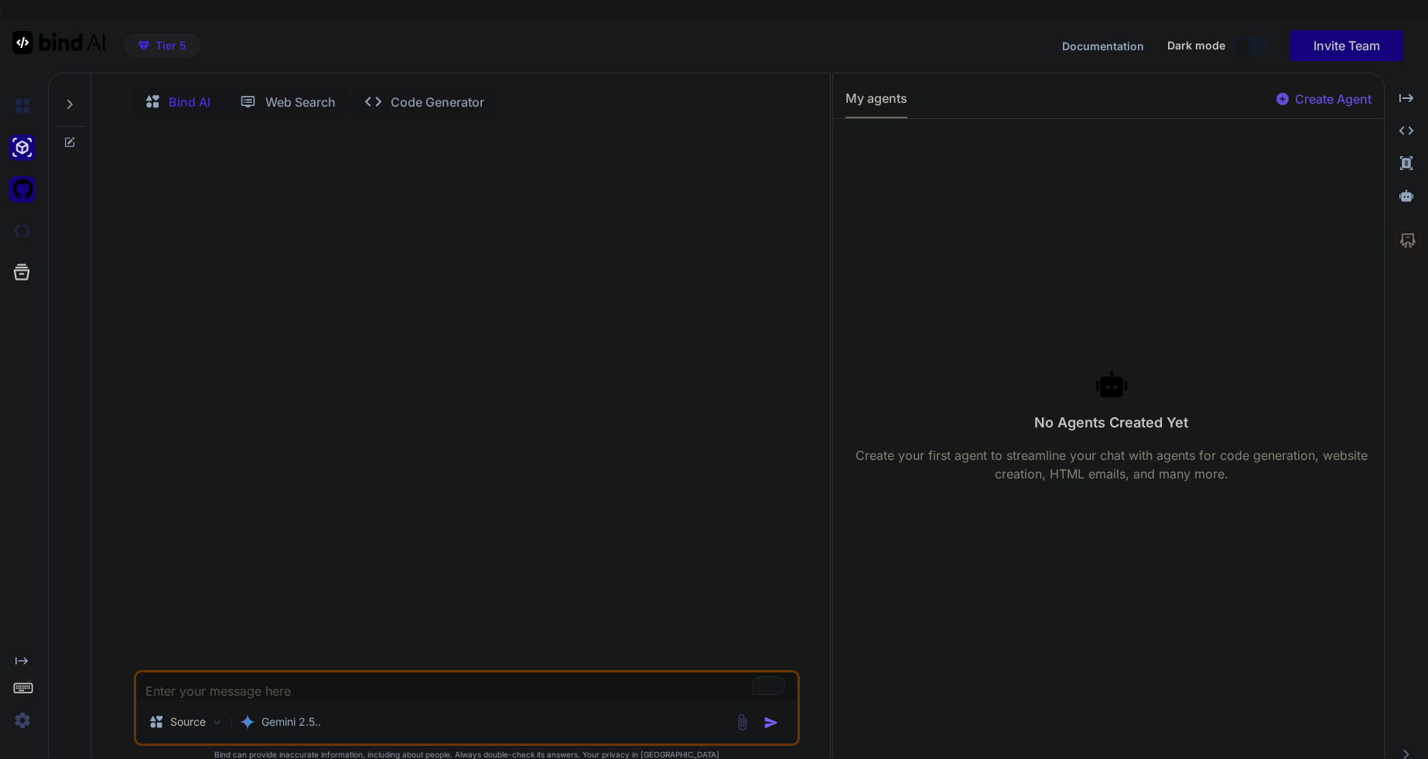
click at [23, 196] on img at bounding box center [22, 189] width 26 height 26
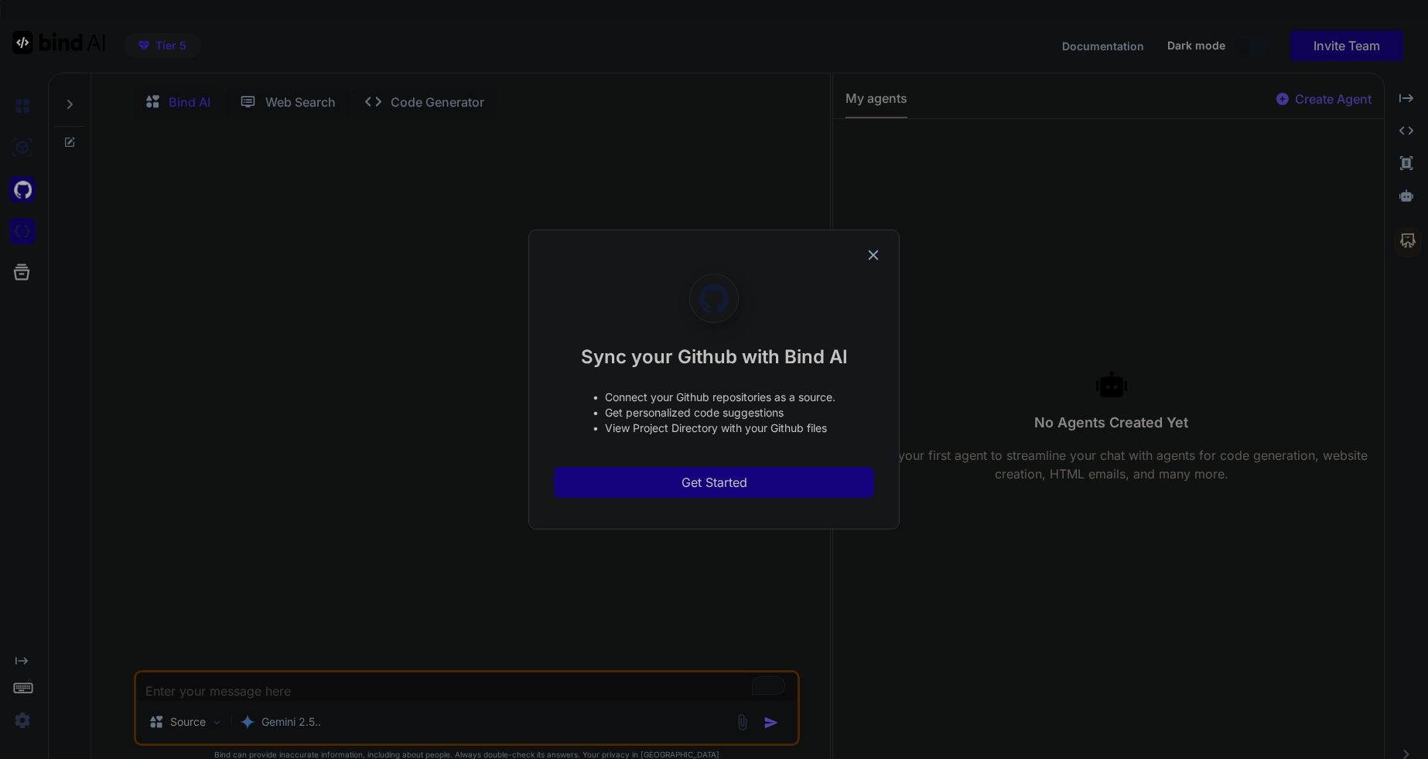
click at [17, 230] on div "Sync your Github with Bind AI • Connect your Github repositories as a source. •…" at bounding box center [714, 379] width 1428 height 759
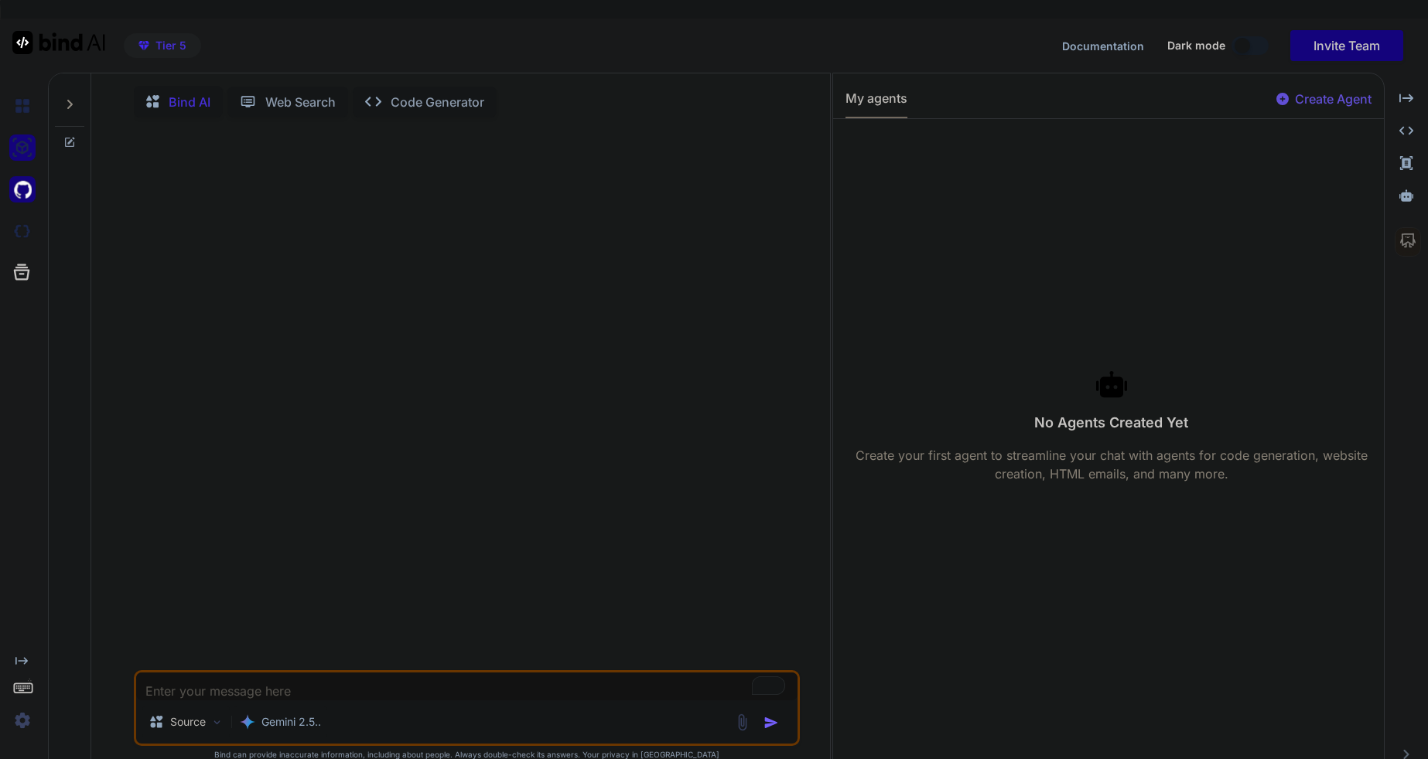
click at [18, 154] on img at bounding box center [22, 148] width 26 height 26
click at [24, 193] on img at bounding box center [22, 189] width 26 height 26
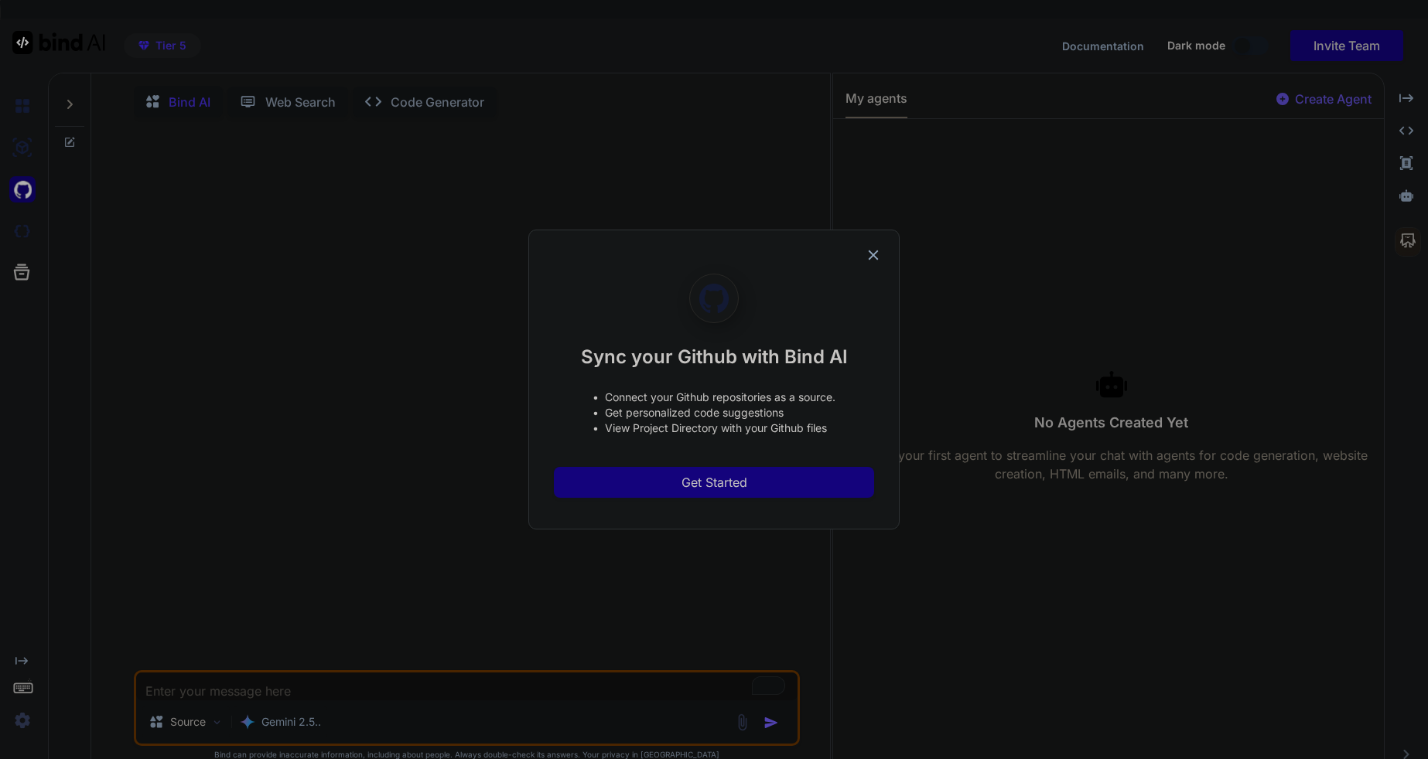
click at [30, 114] on div "Sync your Github with Bind AI • Connect your Github repositories as a source. •…" at bounding box center [714, 379] width 1428 height 759
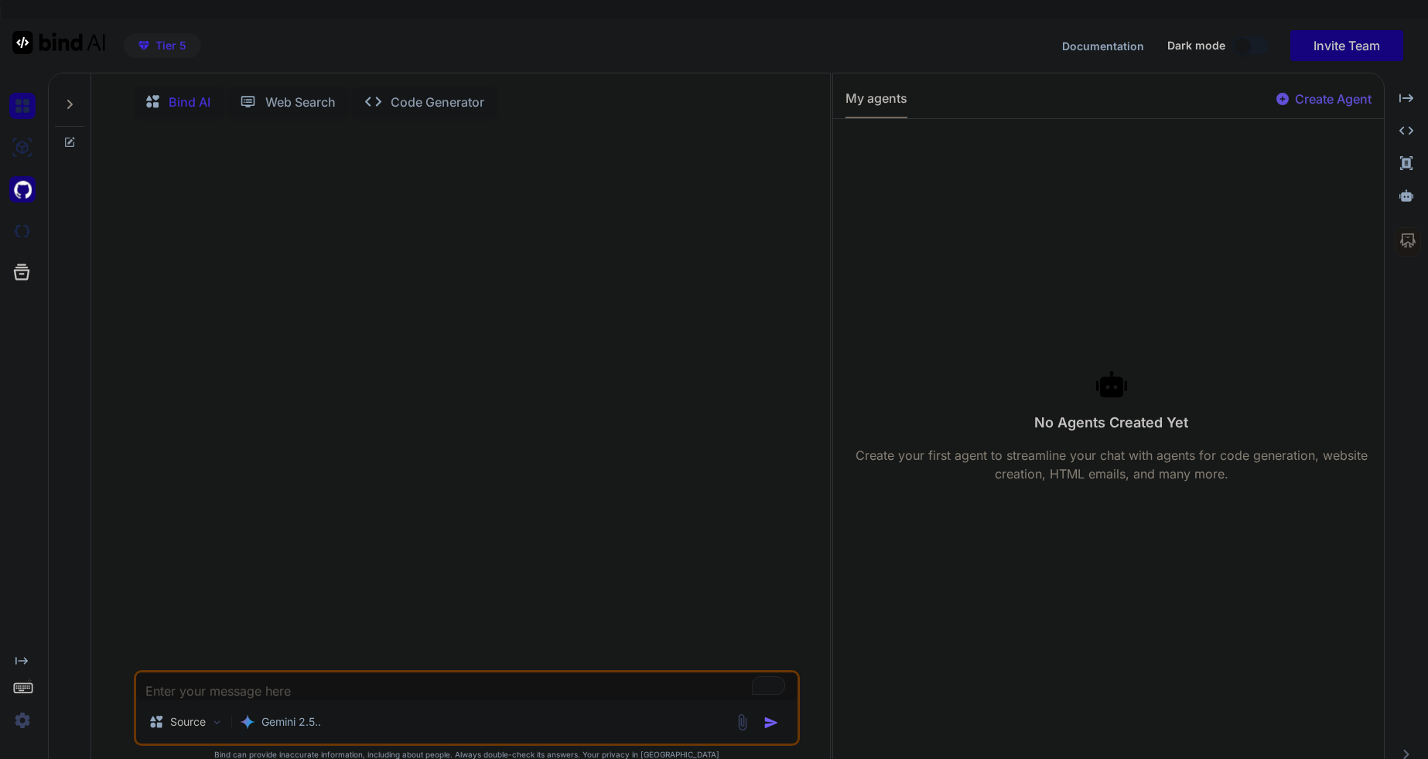
click at [28, 110] on img at bounding box center [22, 106] width 26 height 26
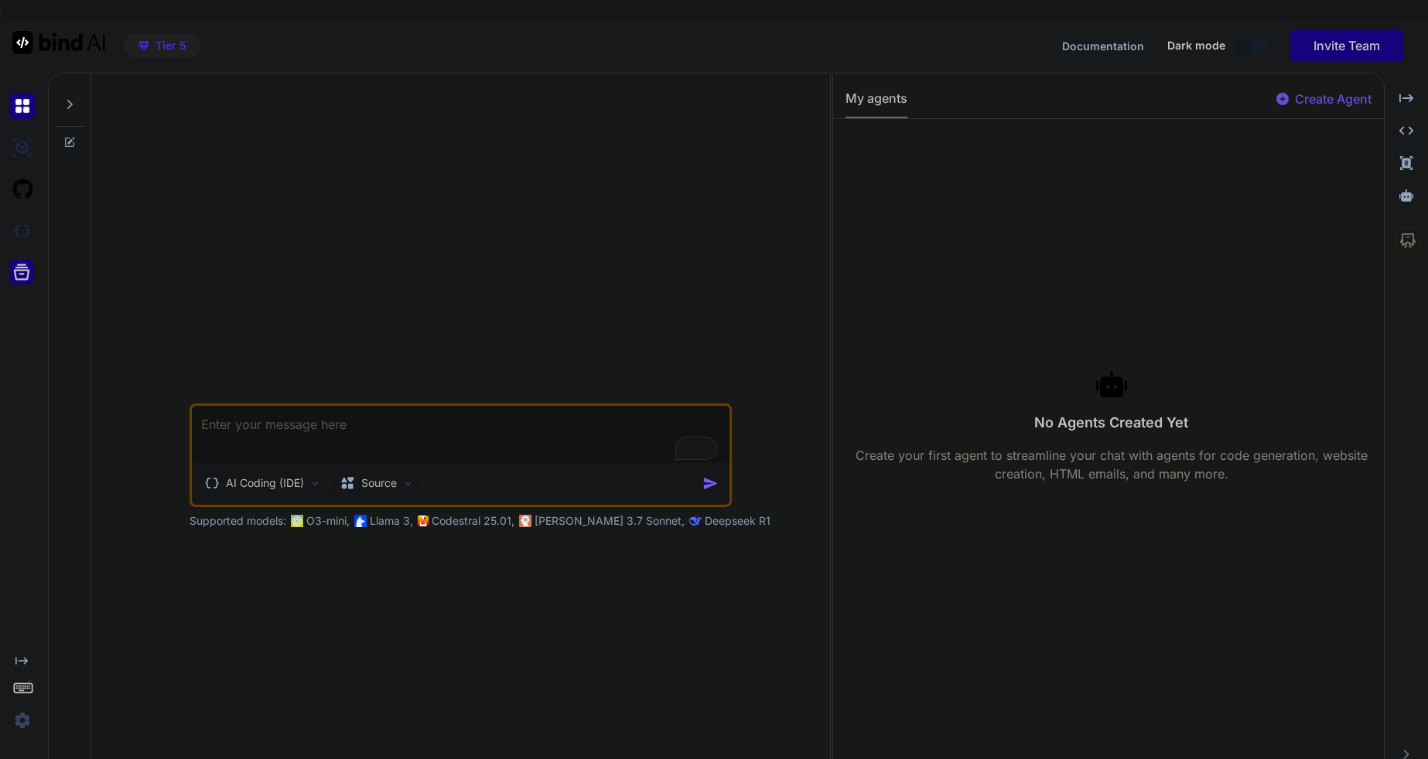
click at [22, 273] on icon at bounding box center [22, 272] width 16 height 16
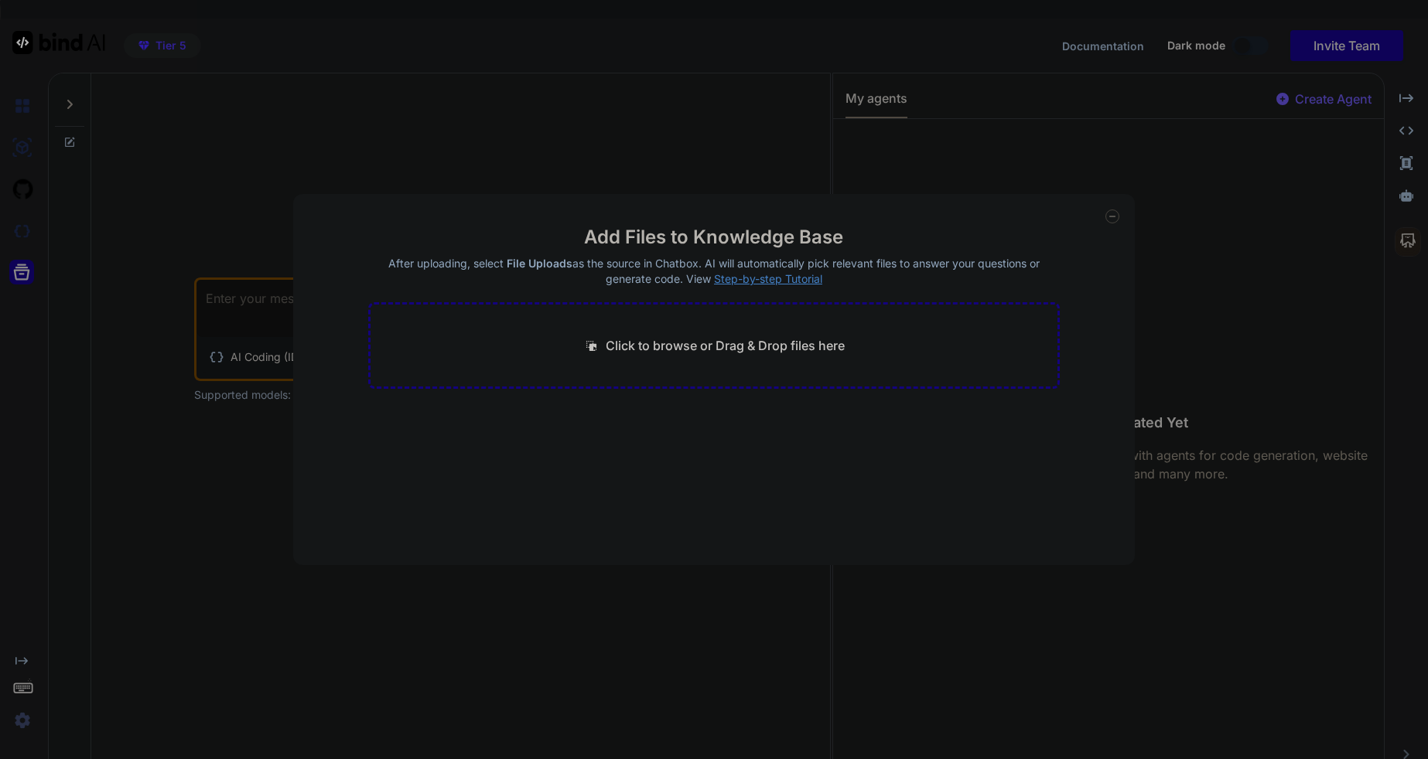
click at [1112, 223] on div "Add Files to Knowledge Base After uploading, select File Uploads as the source …" at bounding box center [713, 379] width 841 height 371
click at [332, 193] on div "Add Files to Knowledge Base After uploading, select File Uploads as the source …" at bounding box center [714, 379] width 1428 height 759
type textarea "x"
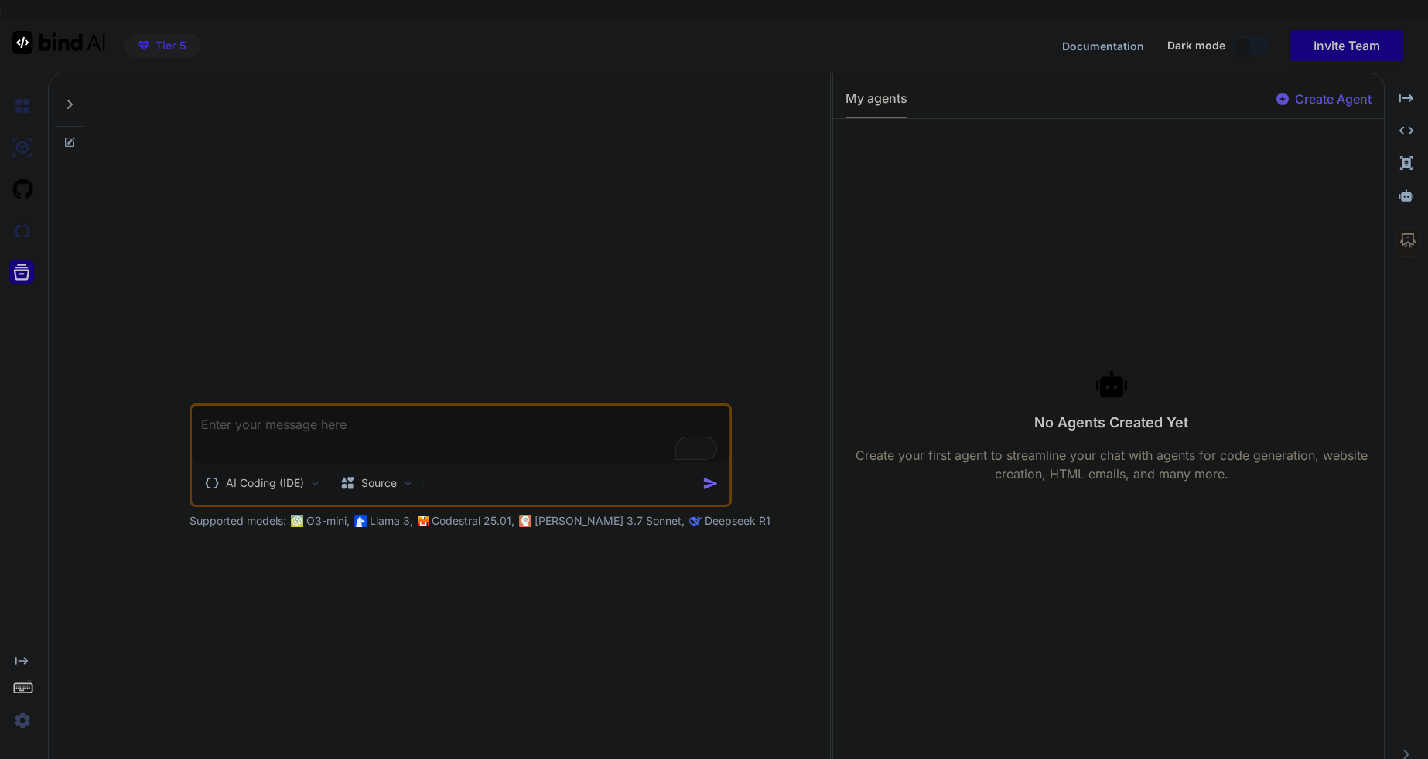
click at [23, 722] on img at bounding box center [22, 721] width 26 height 26
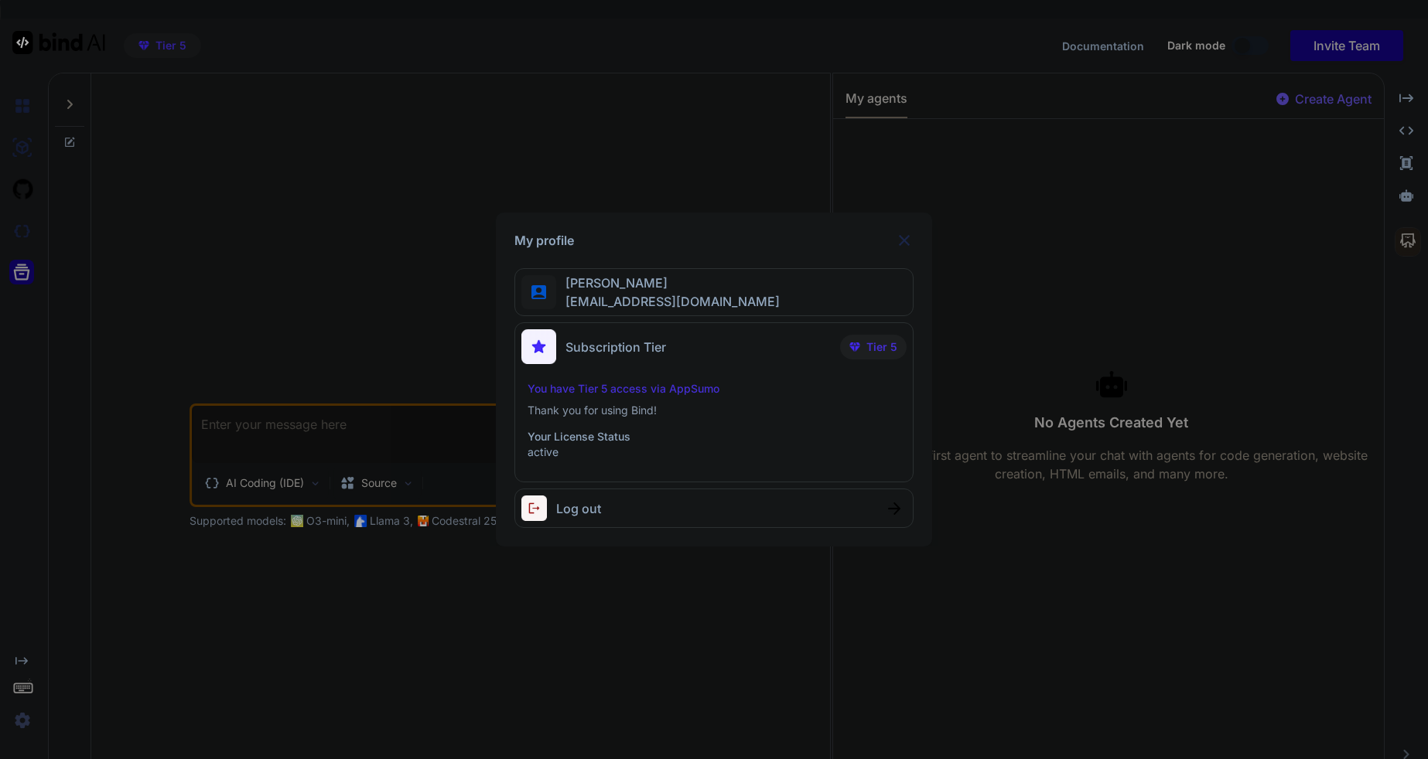
click at [346, 264] on div "My profile Michael Marve ebony333@me.com Subscription Tier Tier 5 You have Tier…" at bounding box center [714, 379] width 1428 height 759
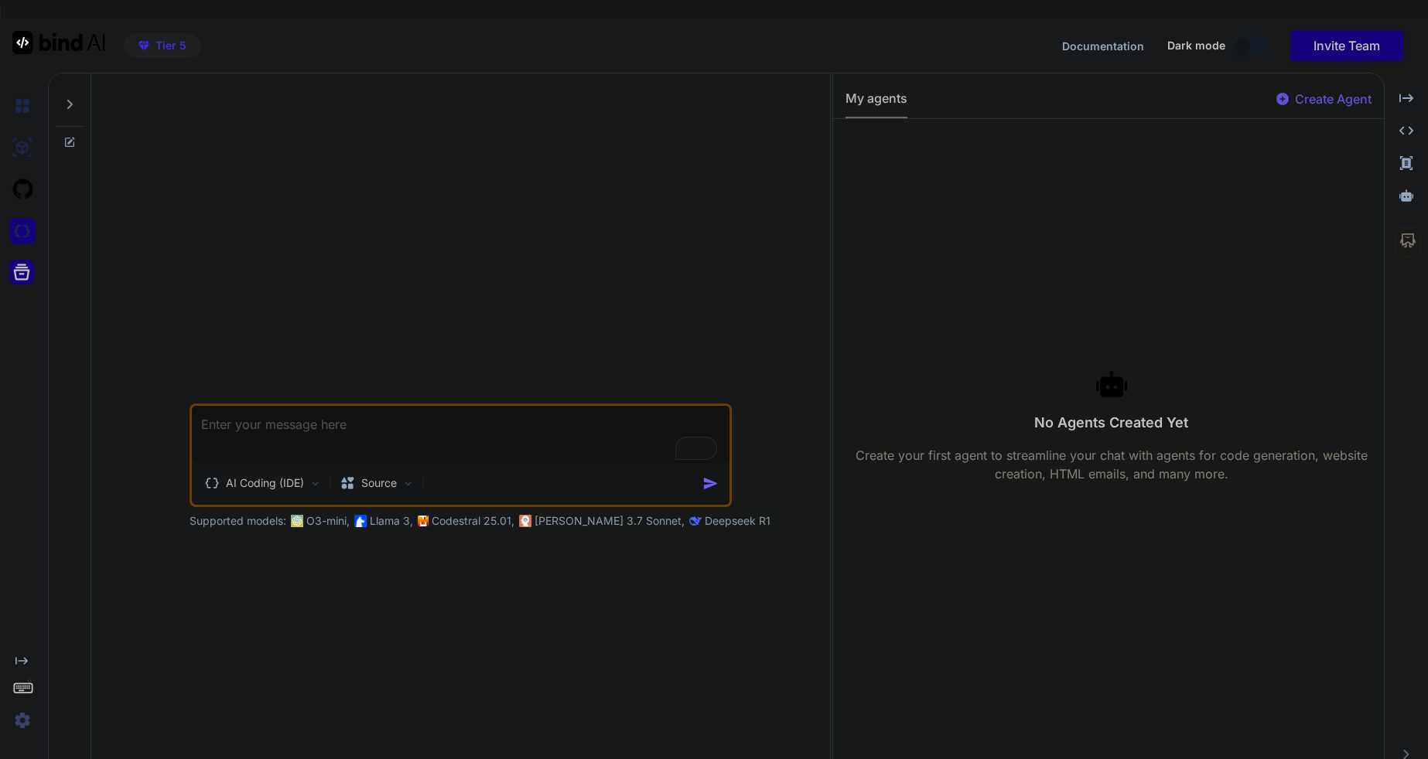
click at [25, 236] on img at bounding box center [22, 231] width 26 height 26
click at [23, 193] on img at bounding box center [22, 189] width 26 height 26
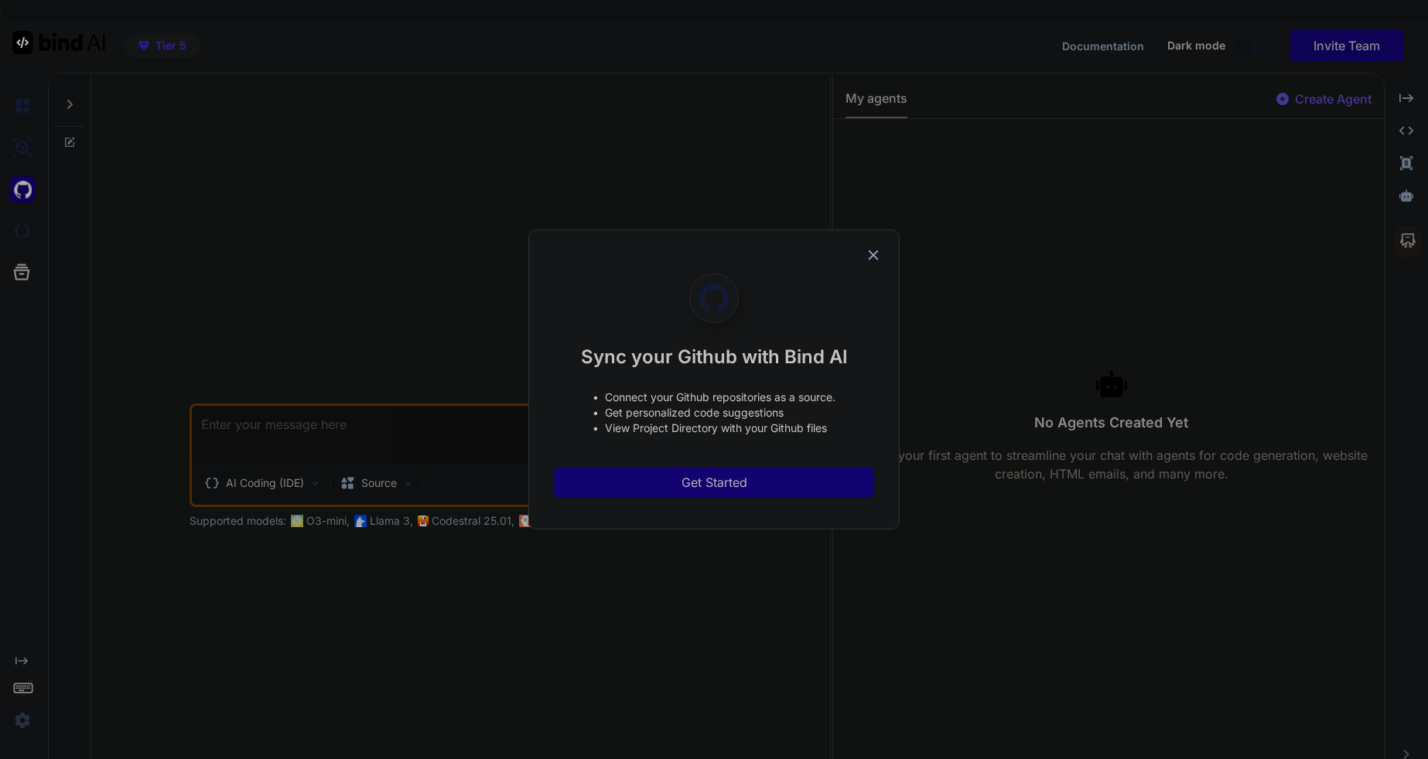
click at [686, 484] on span "Get Started" at bounding box center [714, 482] width 66 height 19
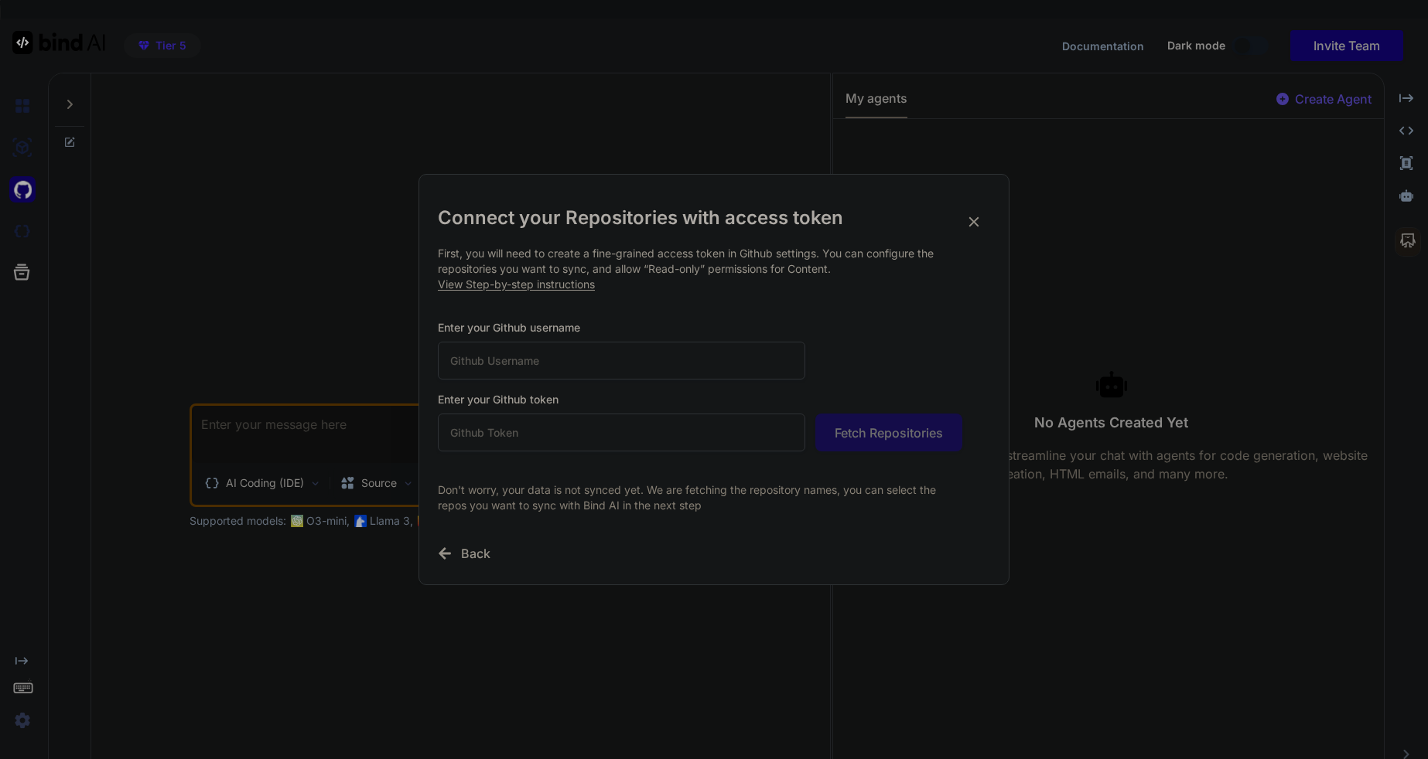
click at [455, 438] on input "text" at bounding box center [621, 433] width 367 height 38
click at [465, 361] on input "text" at bounding box center [621, 361] width 367 height 38
type input "JCblack333"
click at [447, 438] on input "text" at bounding box center [621, 433] width 367 height 38
paste input "11BSILQ5Q0uXXBx3Skih79_nBd8tv2GpiccEdx1lJ5OnXpguEnYiBCT0ThGd6ABroMN6HLCTPD24LqQ…"
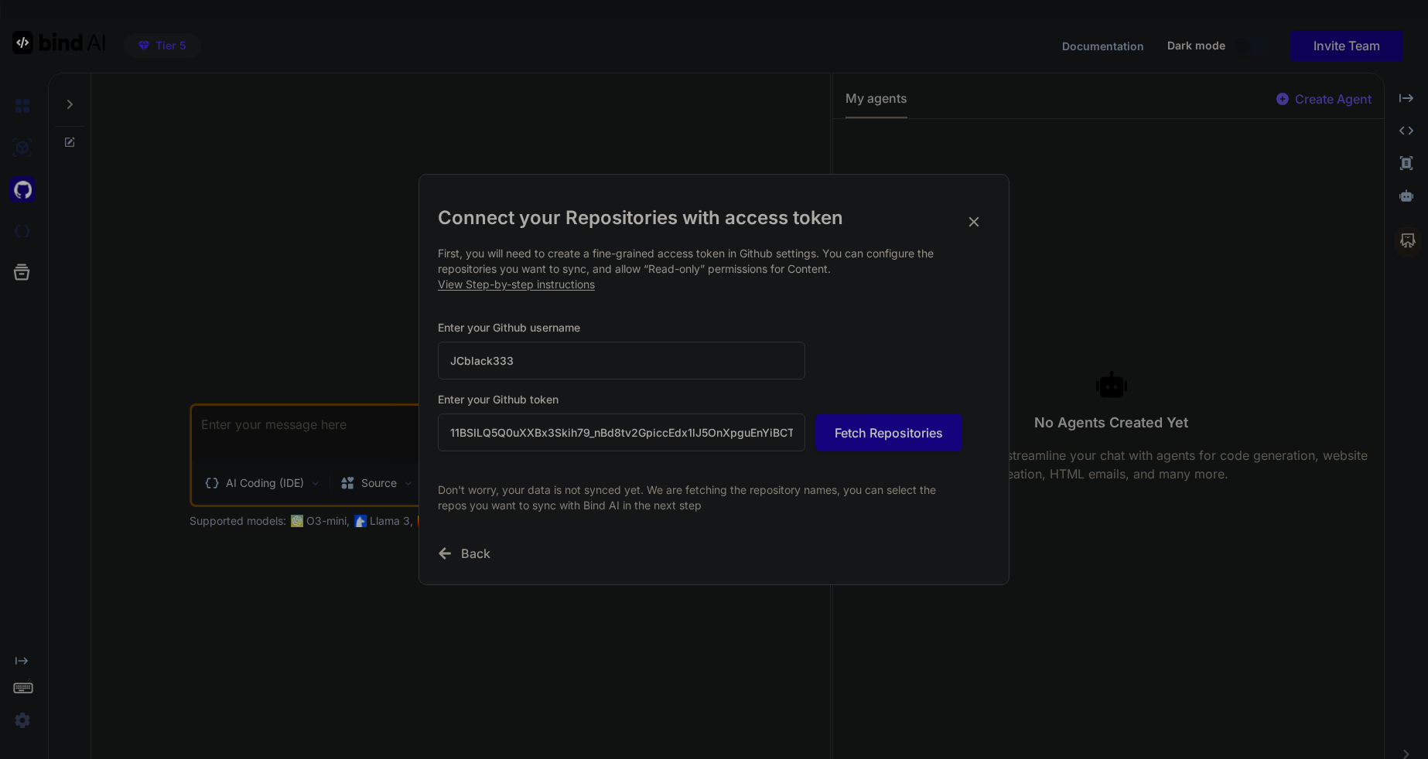
scroll to position [0, 165]
type input "11BSILQ5Q0uXXBx3Skih79_nBd8tv2GpiccEdx1lJ5OnXpguEnYiBCT0ThGd6ABroMN6HLCTPD24LqQ…"
click at [863, 448] on button "Fetch Repositories" at bounding box center [888, 433] width 147 height 38
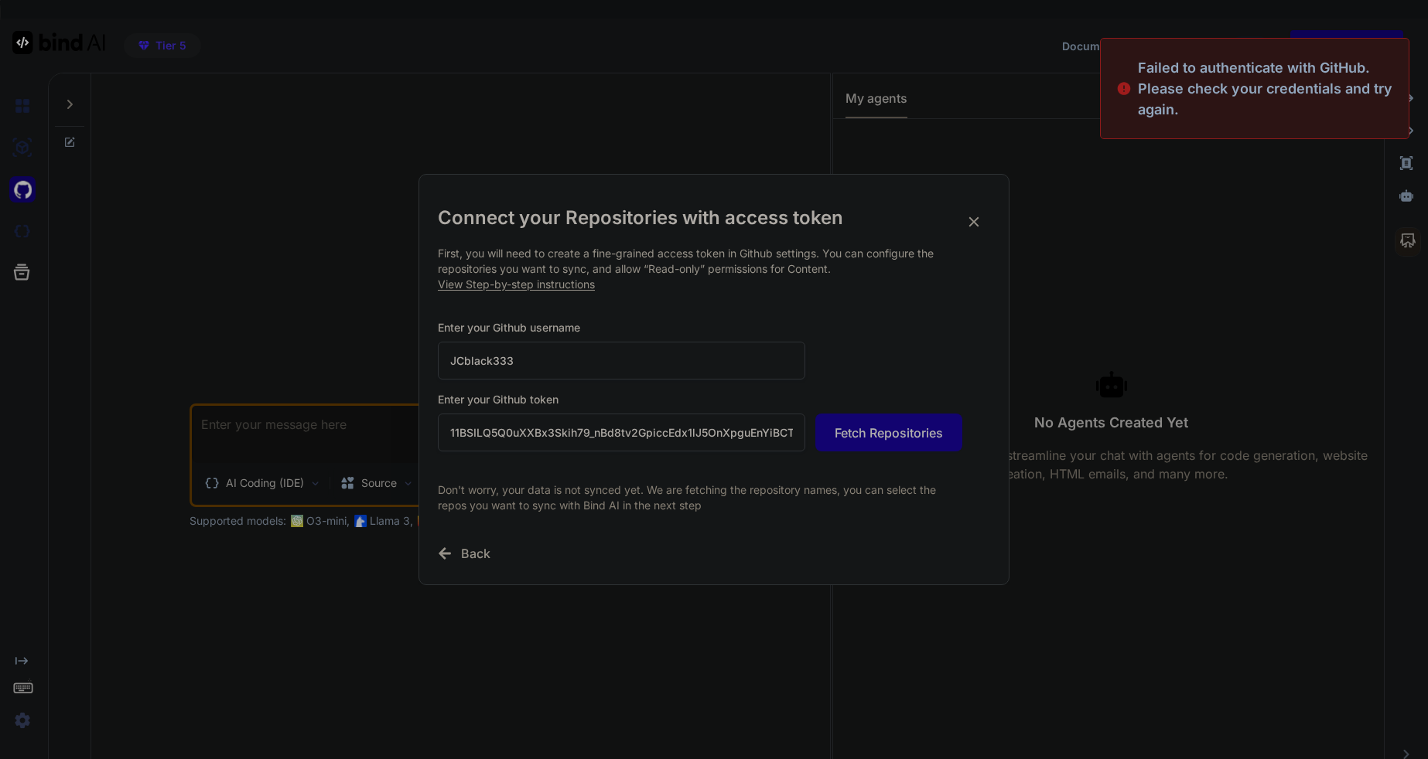
click at [866, 442] on button "Fetch Repositories" at bounding box center [888, 433] width 147 height 38
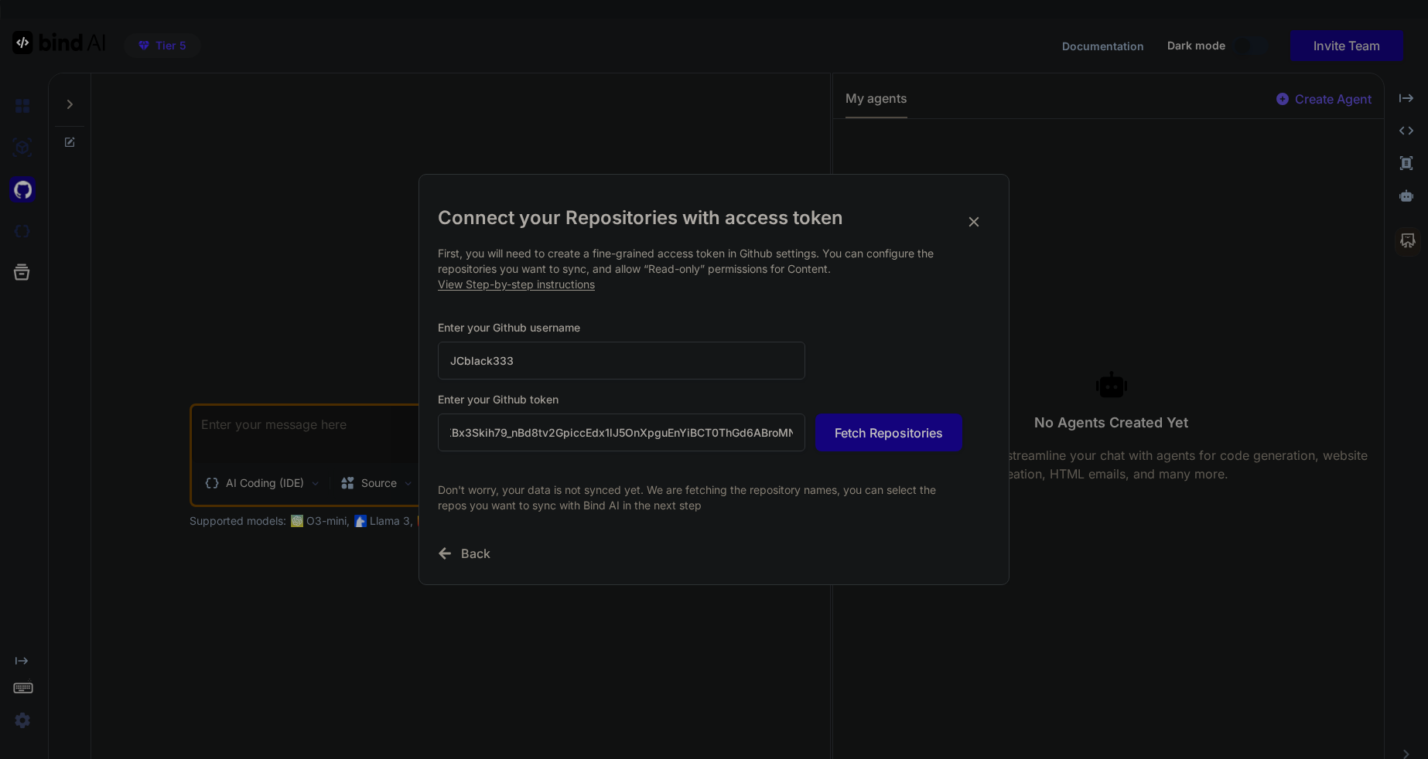
scroll to position [0, 165]
drag, startPoint x: 449, startPoint y: 433, endPoint x: 804, endPoint y: 433, distance: 355.7
click at [804, 433] on input "11BSILQ5Q0uXXBx3Skih79_nBd8tv2GpiccEdx1lJ5OnXpguEnYiBCT0ThGd6ABroMN6HLCTPD24LqQ…" at bounding box center [621, 433] width 367 height 38
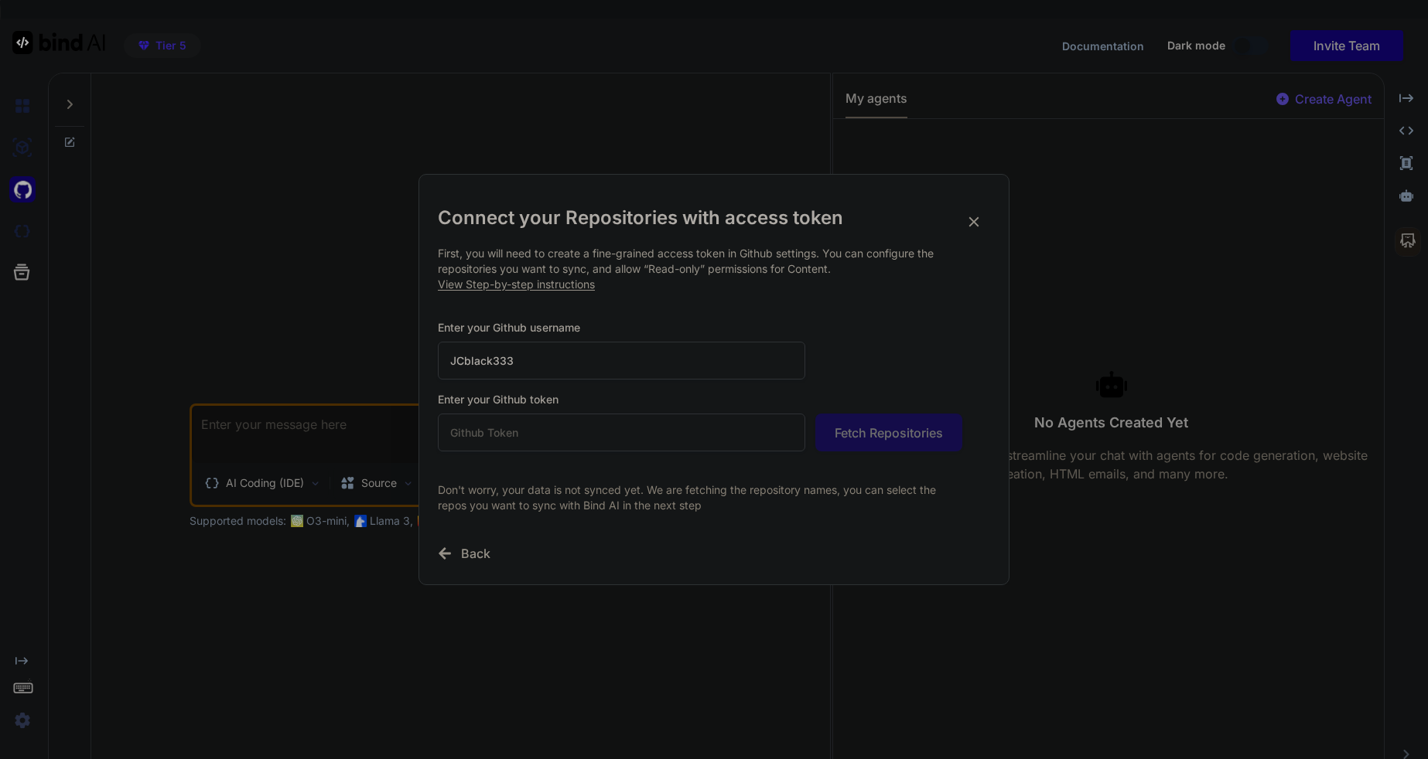
paste input "github_pat_11BSILQ5Q0uXXBx3Skih79_nBd8tv2GpiccEdx1lJ5OnXpguEnYiBCT0ThGd6ABroMN6…"
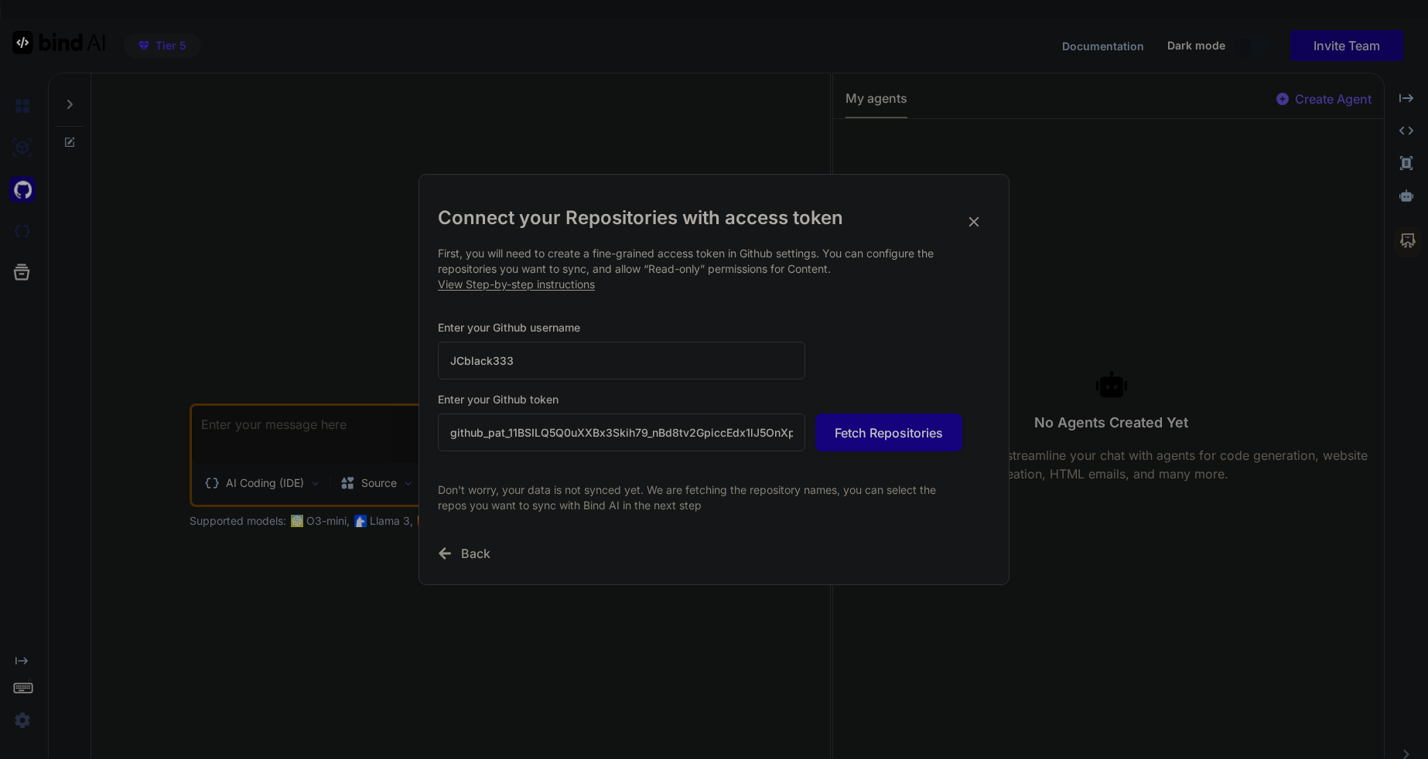
scroll to position [0, 220]
type input "github_pat_11BSILQ5Q0uXXBx3Skih79_nBd8tv2GpiccEdx1lJ5OnXpguEnYiBCT0ThGd6ABroMN6…"
click at [882, 432] on span "Fetch Repositories" at bounding box center [888, 433] width 108 height 19
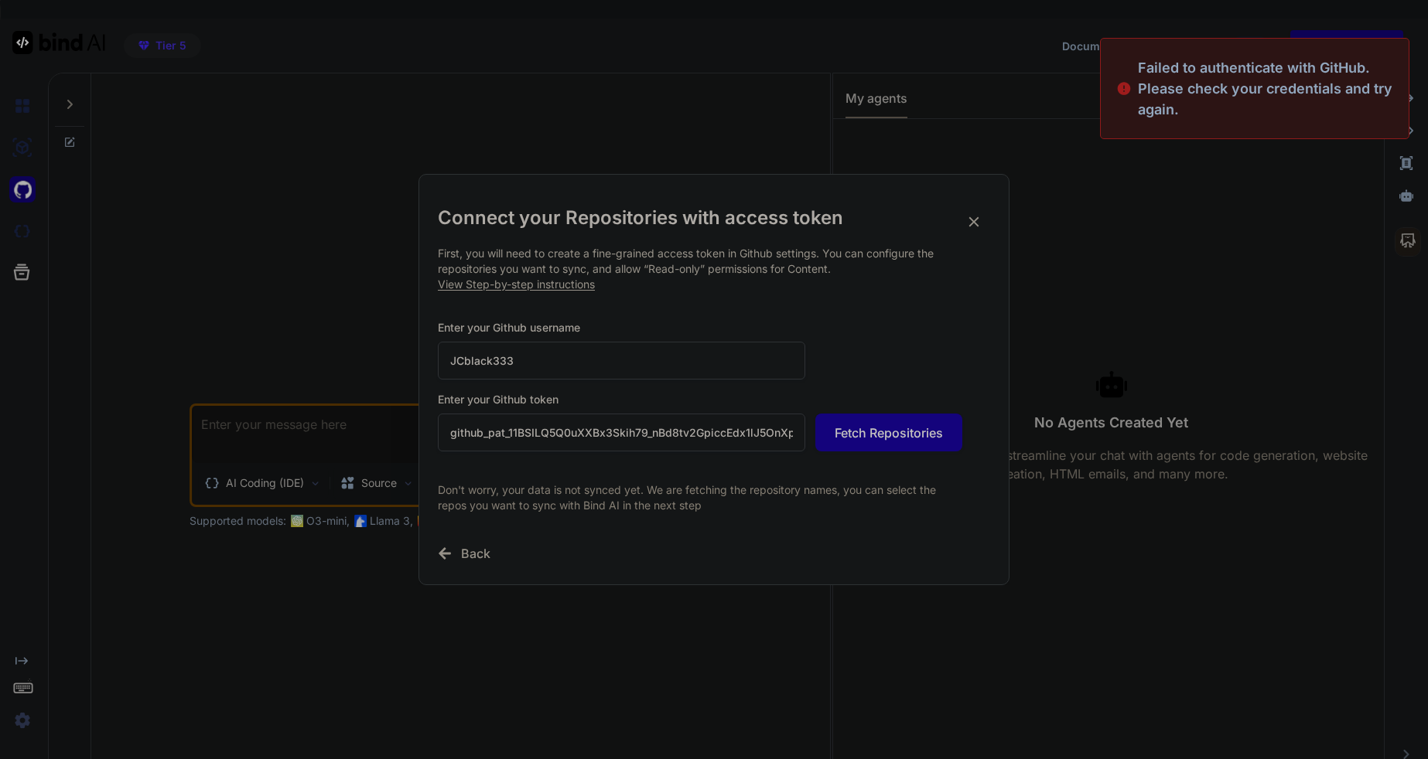
click at [519, 363] on input "JCblack333" at bounding box center [621, 361] width 367 height 38
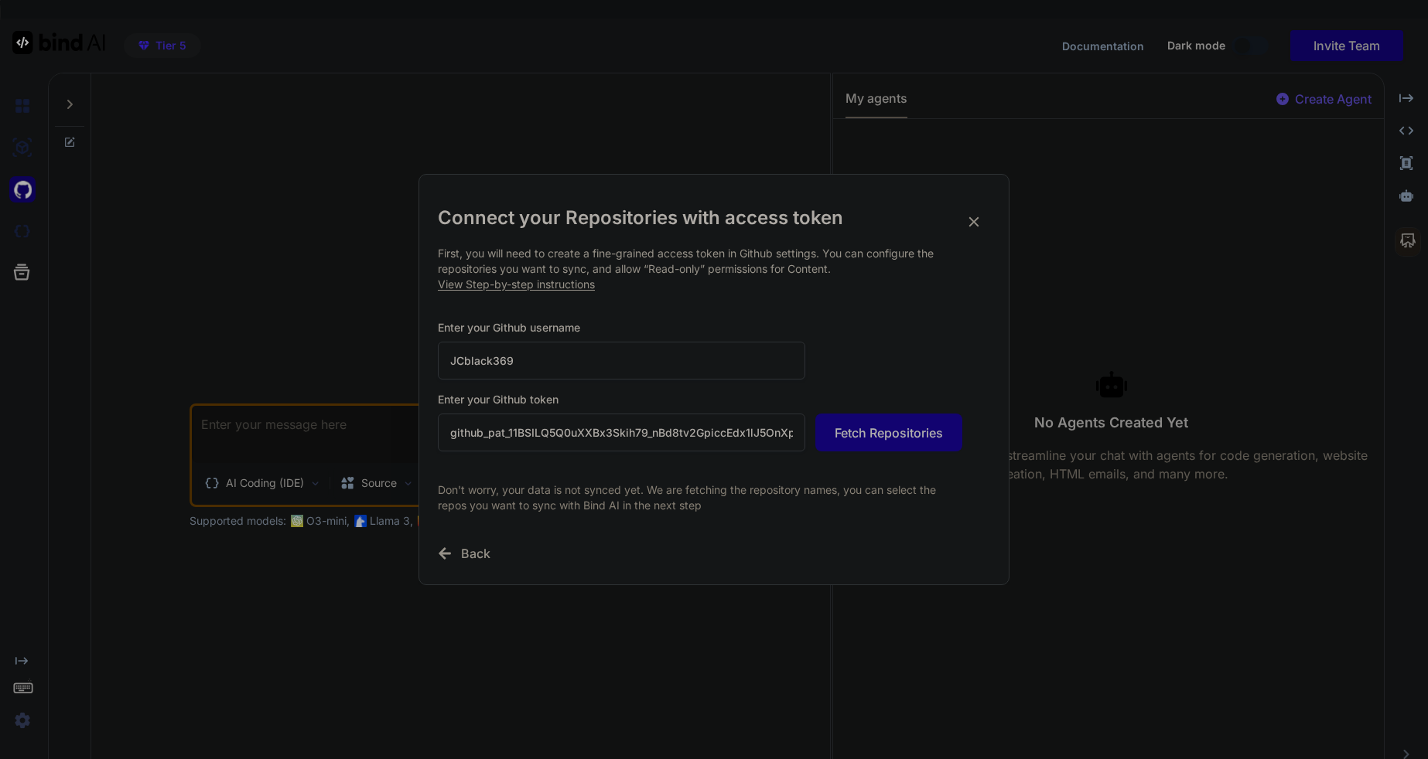
type input "JCblack369"
click at [861, 438] on span "Fetch Repositories" at bounding box center [888, 433] width 108 height 19
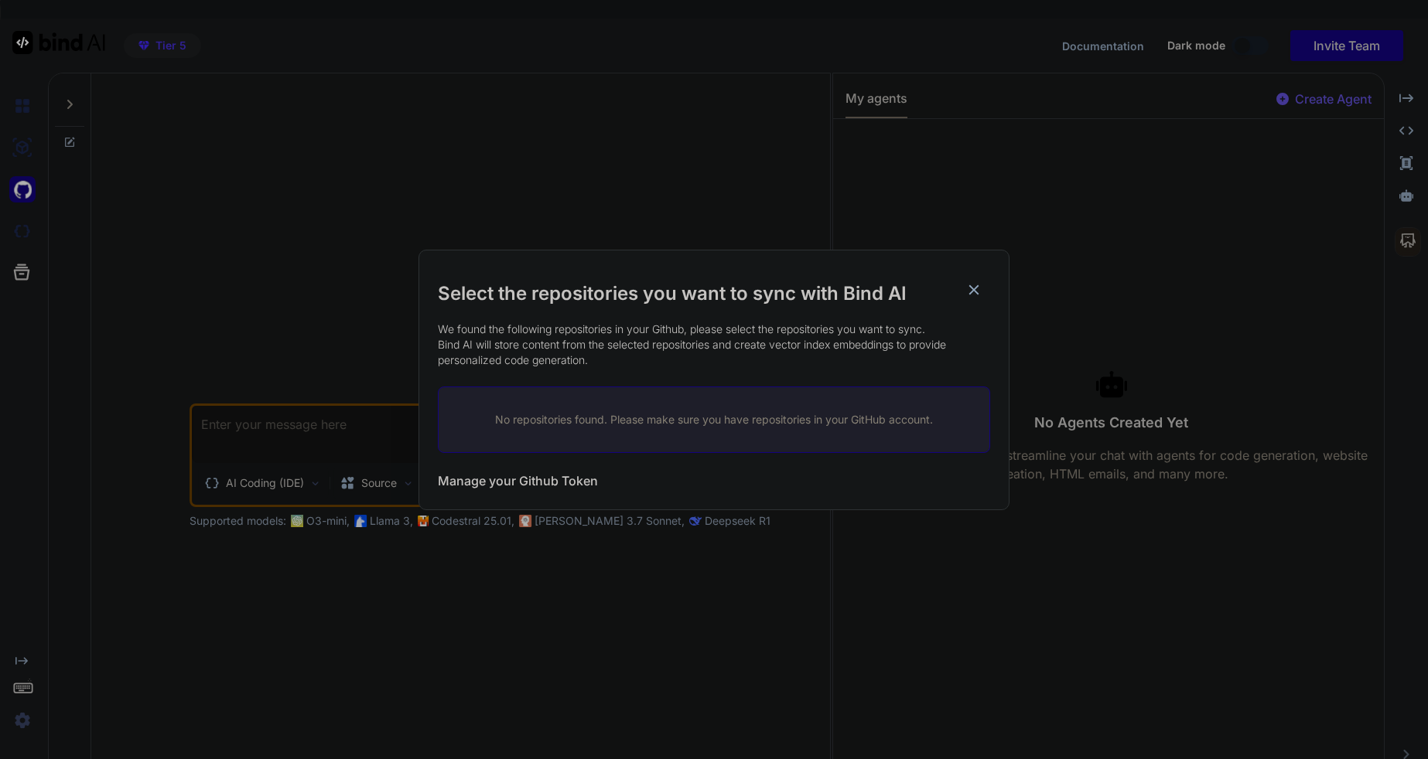
click at [524, 421] on p "No repositories found. Please make sure you have repositories in your GitHub ac…" at bounding box center [713, 419] width 501 height 15
click at [497, 421] on p "No repositories found. Please make sure you have repositories in your GitHub ac…" at bounding box center [713, 419] width 501 height 15
click at [551, 423] on p "No repositories found. Please make sure you have repositories in your GitHub ac…" at bounding box center [713, 419] width 501 height 15
click at [622, 434] on div "No repositories found. Please make sure you have repositories in your GitHub ac…" at bounding box center [714, 420] width 552 height 67
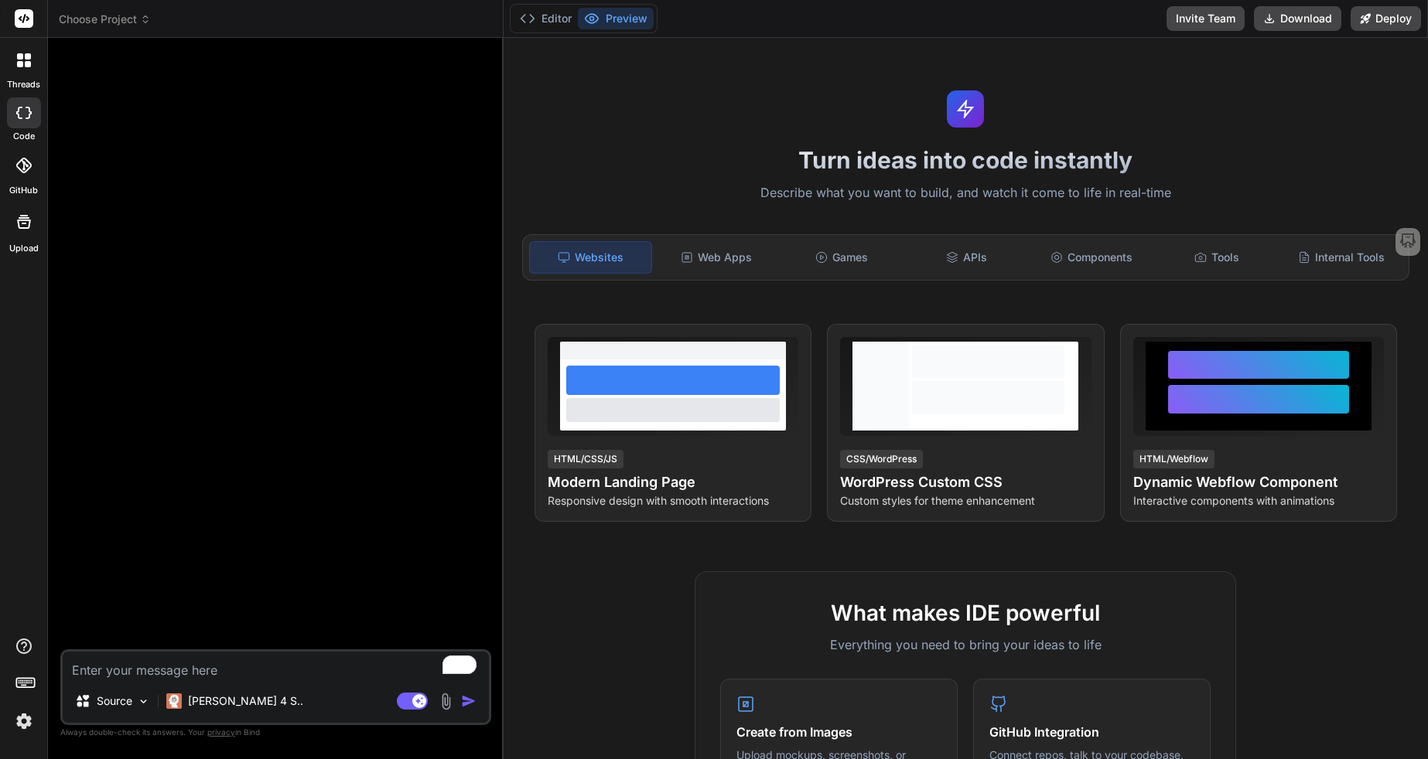
click at [23, 170] on icon at bounding box center [22, 165] width 15 height 15
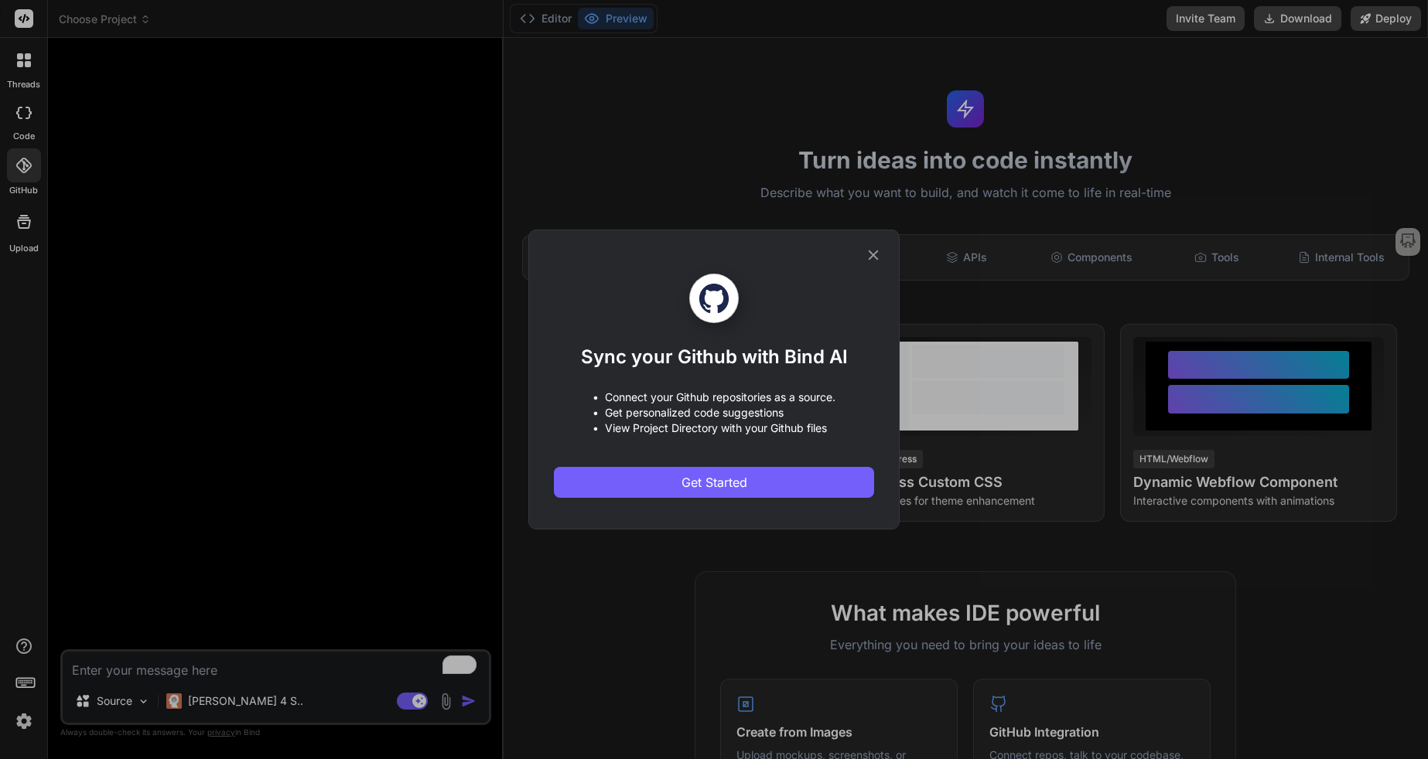
type textarea "x"
click at [700, 482] on span "Get Started" at bounding box center [714, 482] width 66 height 19
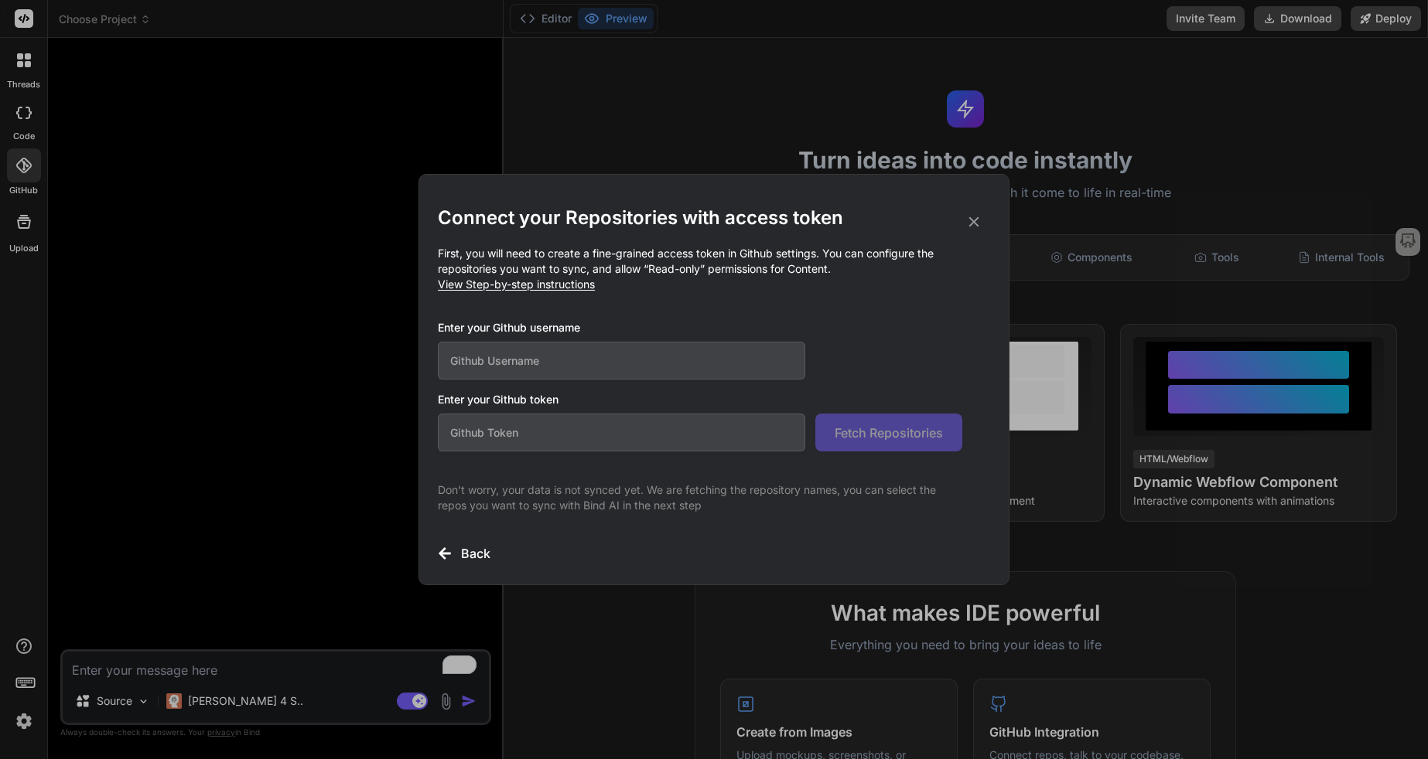
click at [491, 367] on input "text" at bounding box center [621, 361] width 367 height 38
type input "JCblack369"
click at [465, 437] on input "text" at bounding box center [621, 433] width 367 height 38
click at [464, 430] on input "text" at bounding box center [621, 433] width 367 height 38
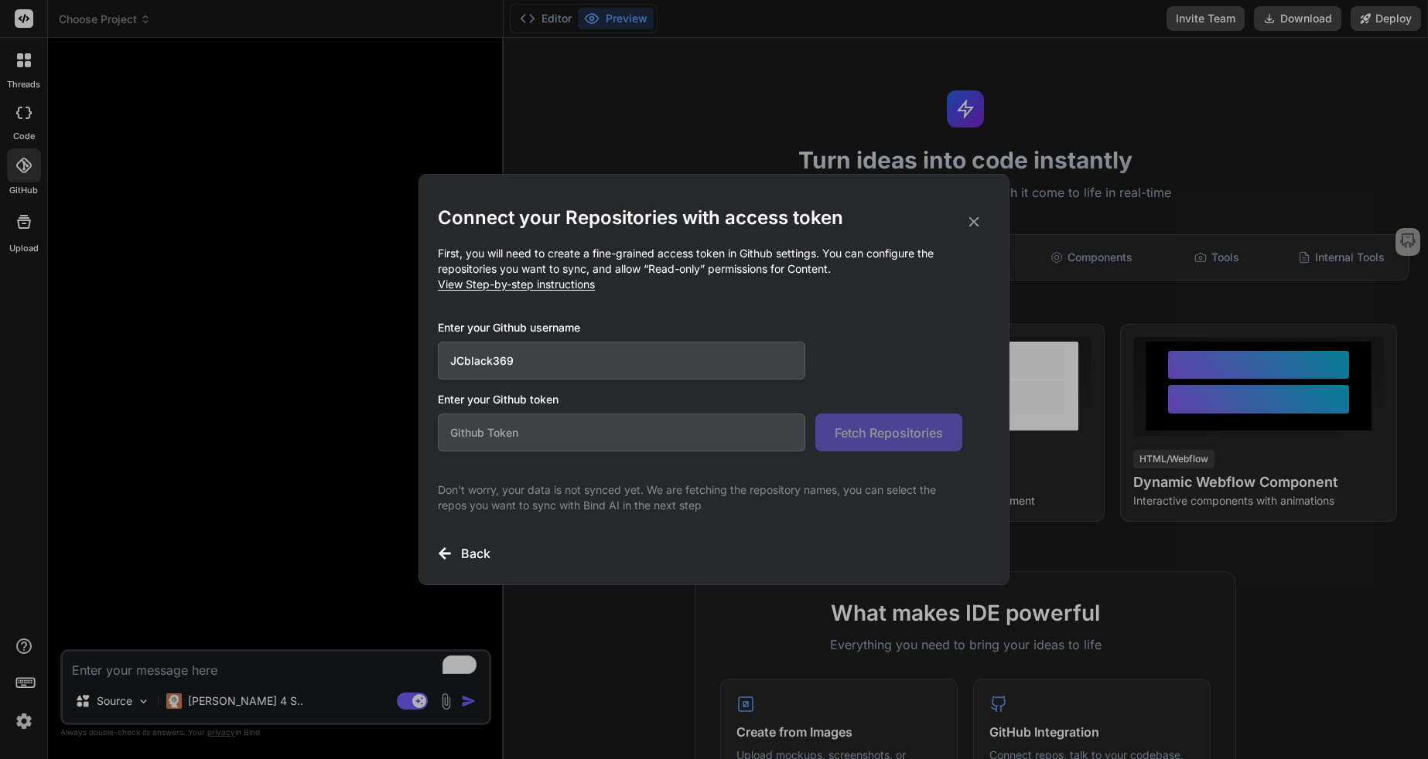
paste input "11BSILQ5Q0uXXBx3Skih79_nBd8tv2GpiccEdx1lJ5OnXpguEnYiBCT0ThGd6ABroMN6HLCTPD24LqQ…"
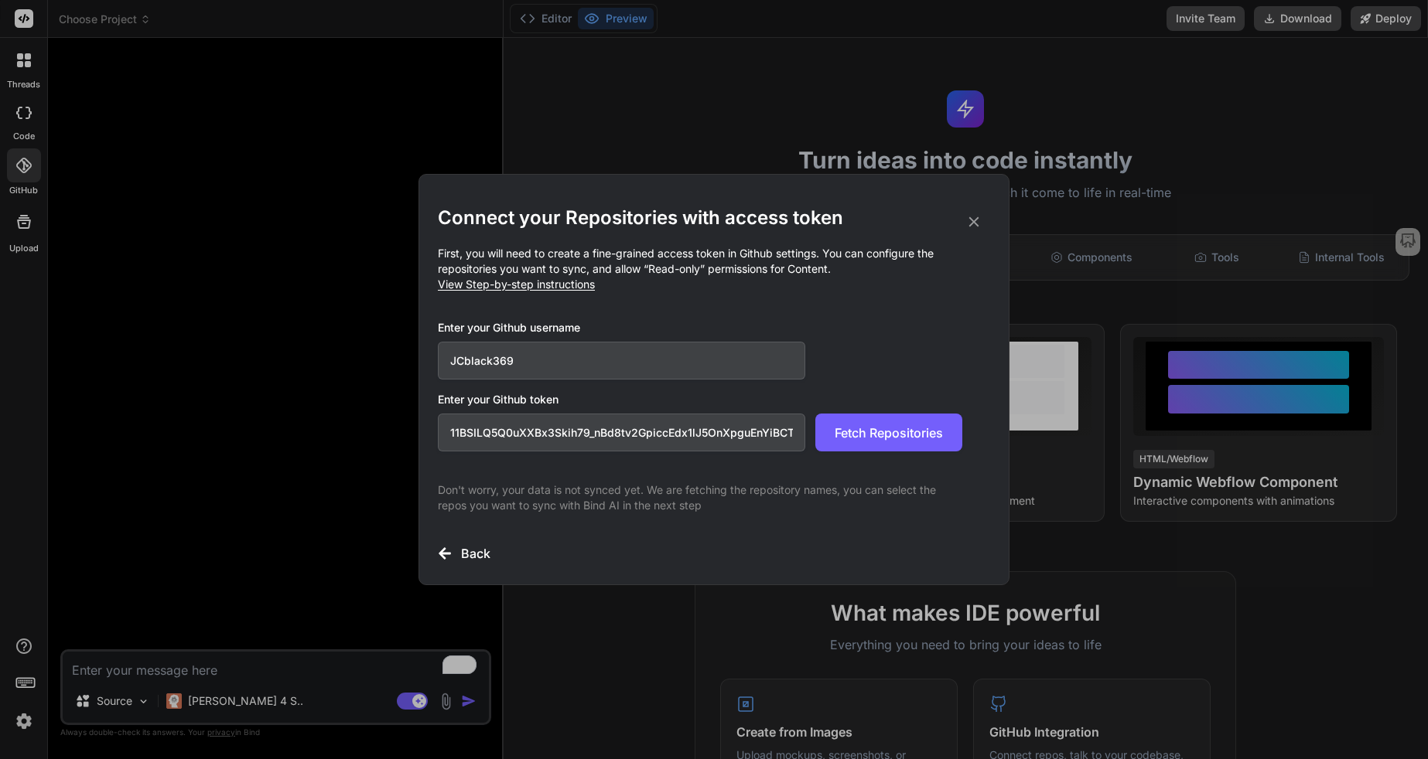
scroll to position [0, 165]
type input "11BSILQ5Q0uXXBx3Skih79_nBd8tv2GpiccEdx1lJ5OnXpguEnYiBCT0ThGd6ABroMN6HLCTPD24LqQ…"
click at [908, 435] on span "Fetch Repositories" at bounding box center [888, 433] width 108 height 19
drag, startPoint x: 254, startPoint y: 15, endPoint x: 260, endPoint y: 80, distance: 65.2
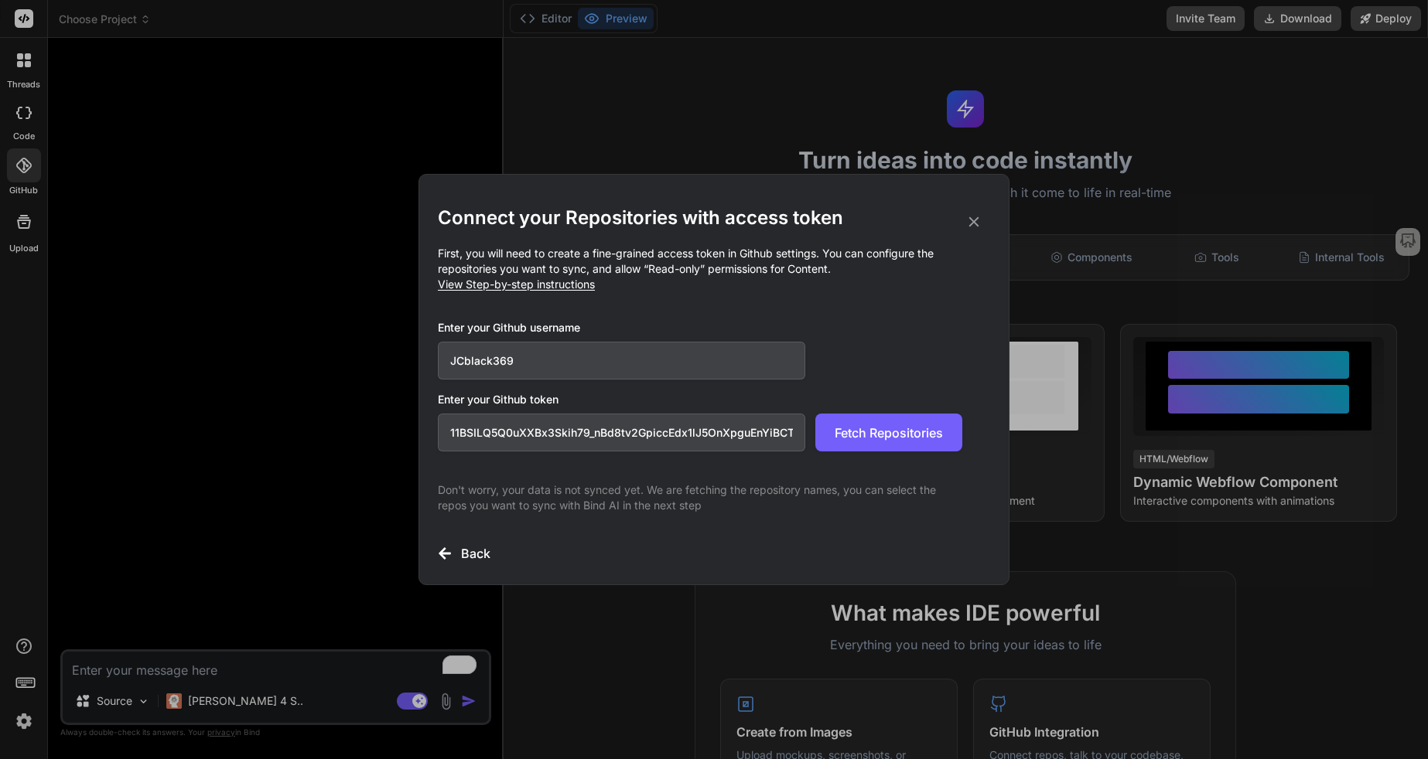
click at [260, 80] on div "Connect your Repositories with access token First, you will need to create a fi…" at bounding box center [714, 379] width 1428 height 759
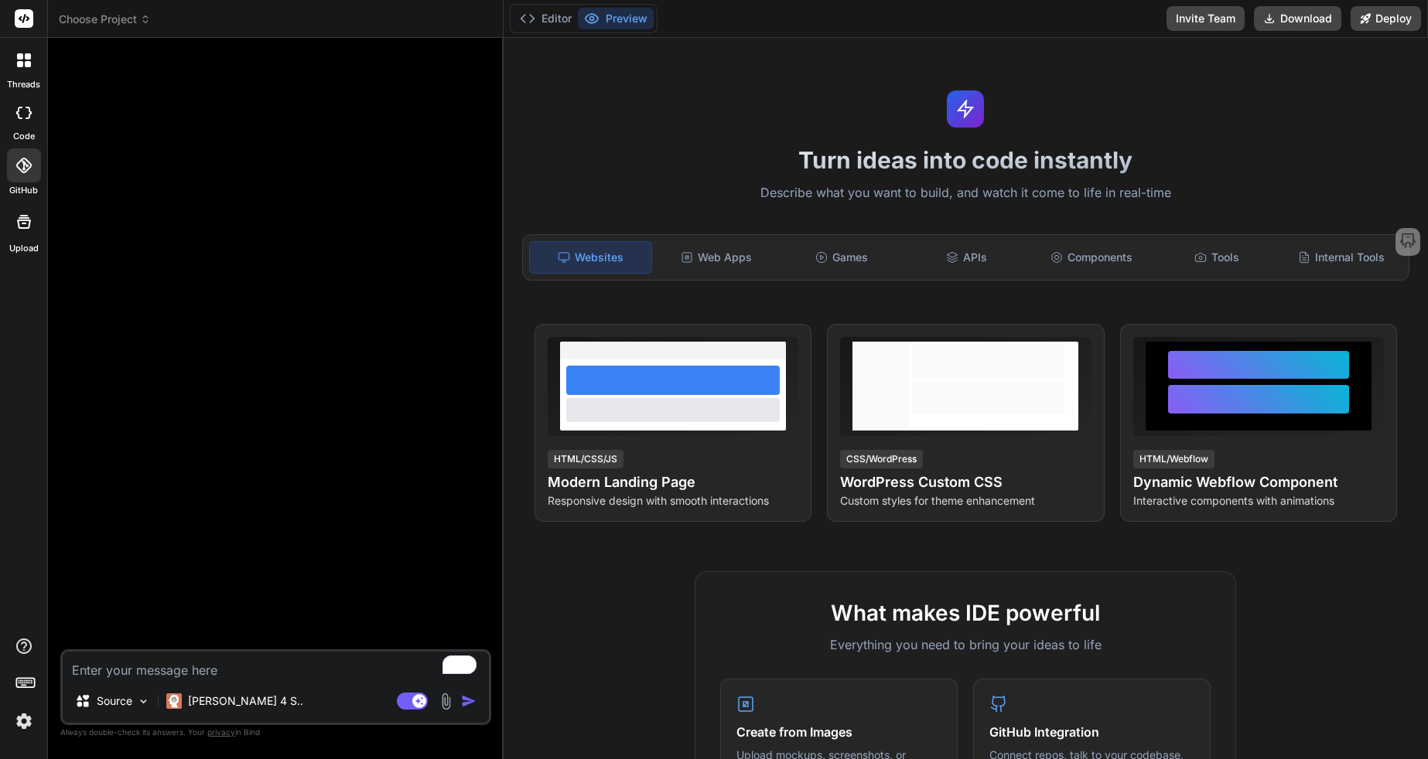
click at [28, 118] on icon at bounding box center [29, 113] width 6 height 12
type textarea "x"
click at [21, 63] on icon at bounding box center [20, 64] width 6 height 6
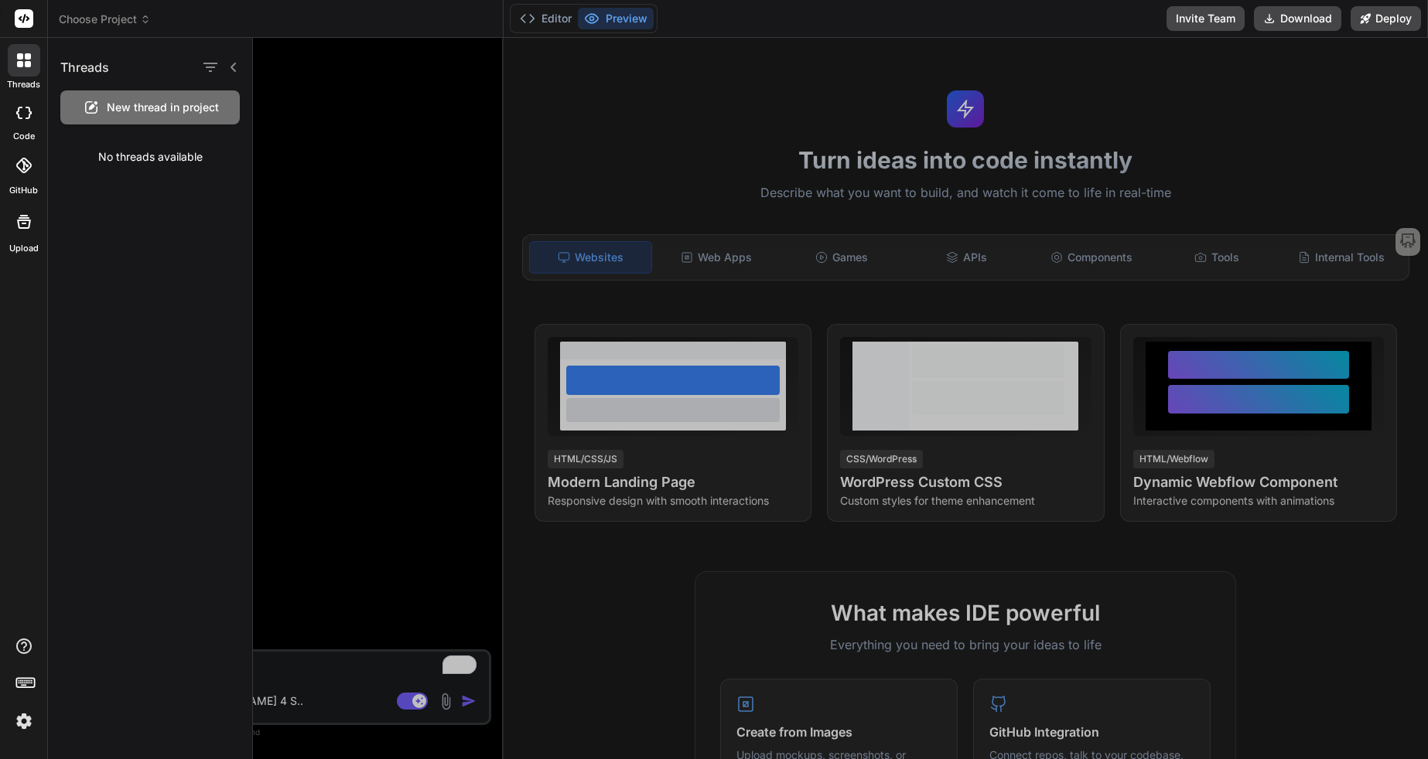
click at [15, 25] on rect at bounding box center [24, 18] width 19 height 19
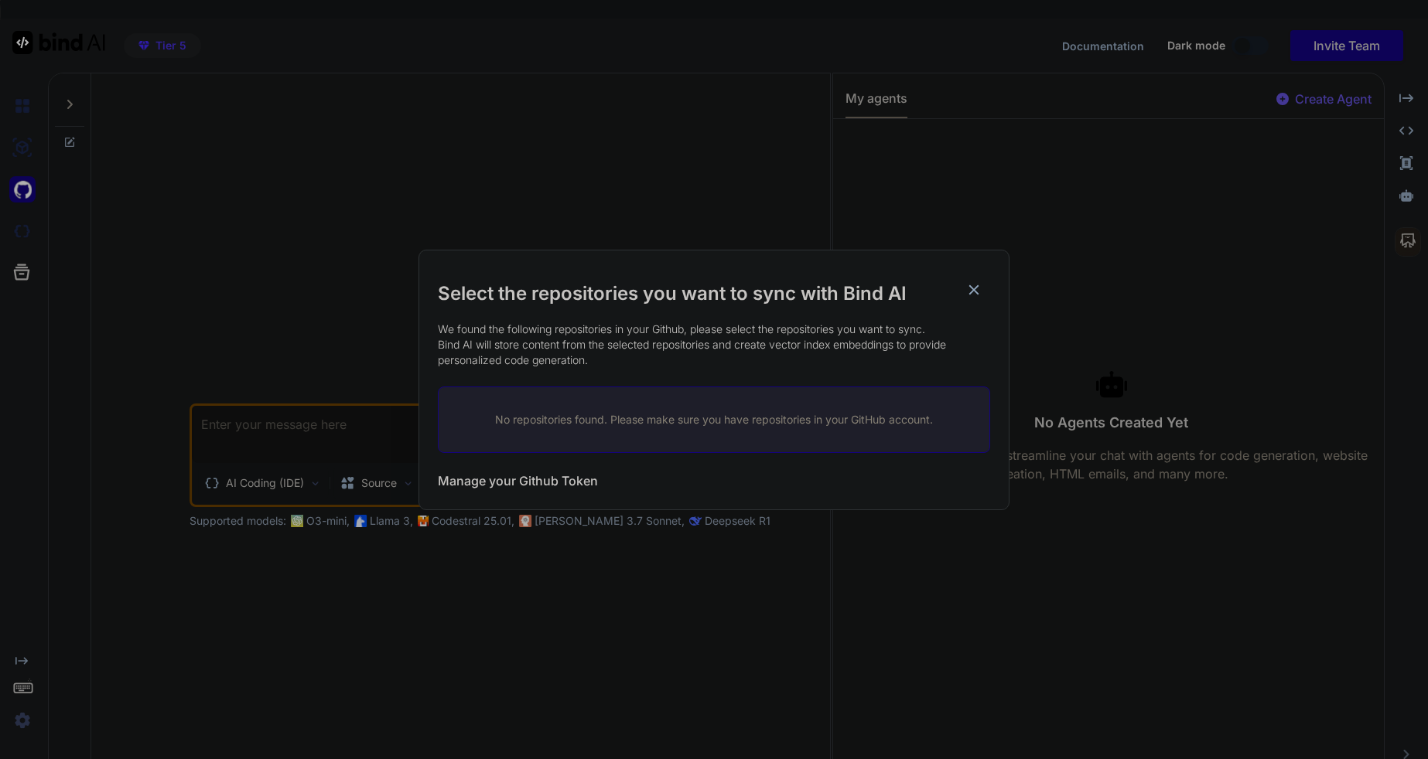
click at [534, 420] on p "No repositories found. Please make sure you have repositories in your GitHub ac…" at bounding box center [713, 419] width 501 height 15
click at [531, 421] on p "No repositories found. Please make sure you have repositories in your GitHub ac…" at bounding box center [713, 419] width 501 height 15
drag, startPoint x: 626, startPoint y: 431, endPoint x: 637, endPoint y: 428, distance: 11.1
click at [627, 431] on div "No repositories found. Please make sure you have repositories in your GitHub ac…" at bounding box center [714, 420] width 552 height 67
drag, startPoint x: 655, startPoint y: 428, endPoint x: 672, endPoint y: 427, distance: 17.0
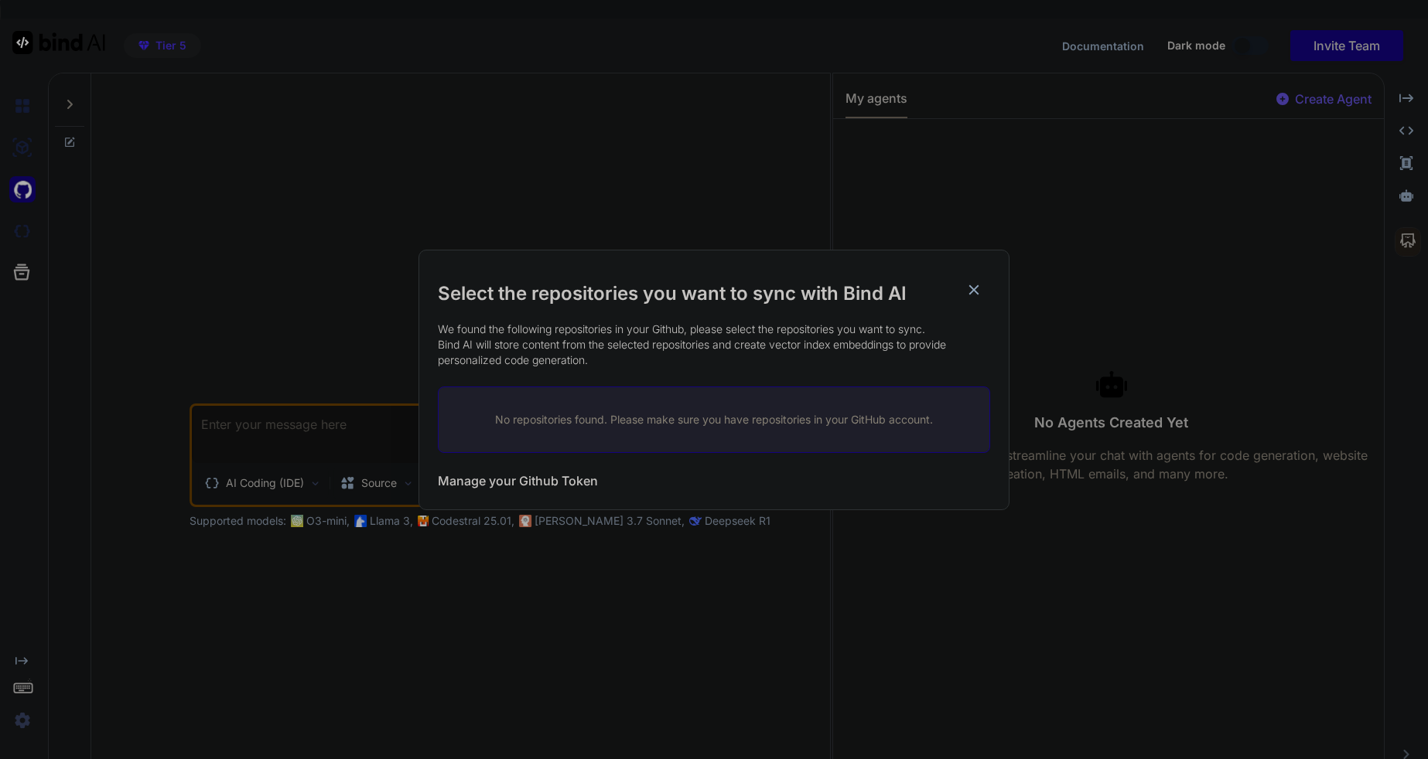
click at [665, 428] on div "No repositories found. Please make sure you have repositories in your GitHub ac…" at bounding box center [714, 420] width 552 height 67
drag, startPoint x: 684, startPoint y: 426, endPoint x: 723, endPoint y: 425, distance: 38.7
click at [701, 426] on p "No repositories found. Please make sure you have repositories in your GitHub ac…" at bounding box center [713, 419] width 501 height 15
drag, startPoint x: 735, startPoint y: 425, endPoint x: 771, endPoint y: 425, distance: 35.6
click at [745, 425] on p "No repositories found. Please make sure you have repositories in your GitHub ac…" at bounding box center [713, 419] width 501 height 15
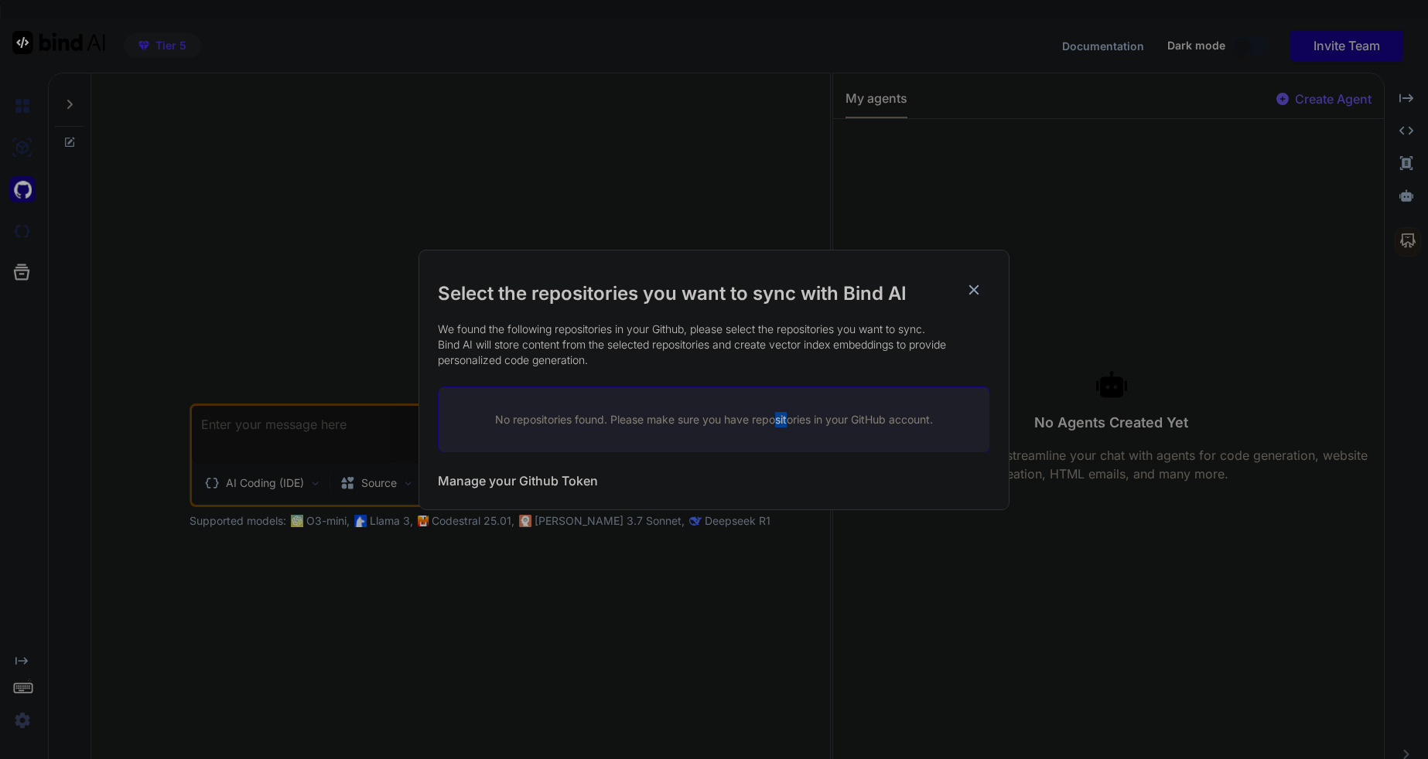
drag, startPoint x: 783, startPoint y: 425, endPoint x: 818, endPoint y: 427, distance: 35.6
click at [806, 428] on div "No repositories found. Please make sure you have repositories in your GitHub ac…" at bounding box center [714, 420] width 552 height 67
click at [818, 427] on div "No repositories found. Please make sure you have repositories in your GitHub ac…" at bounding box center [714, 420] width 552 height 67
click at [817, 427] on p "No repositories found. Please make sure you have repositories in your GitHub ac…" at bounding box center [713, 419] width 501 height 15
click at [1193, 43] on div "Select the repositories you want to sync with Bind AI We found the following re…" at bounding box center [714, 379] width 1428 height 759
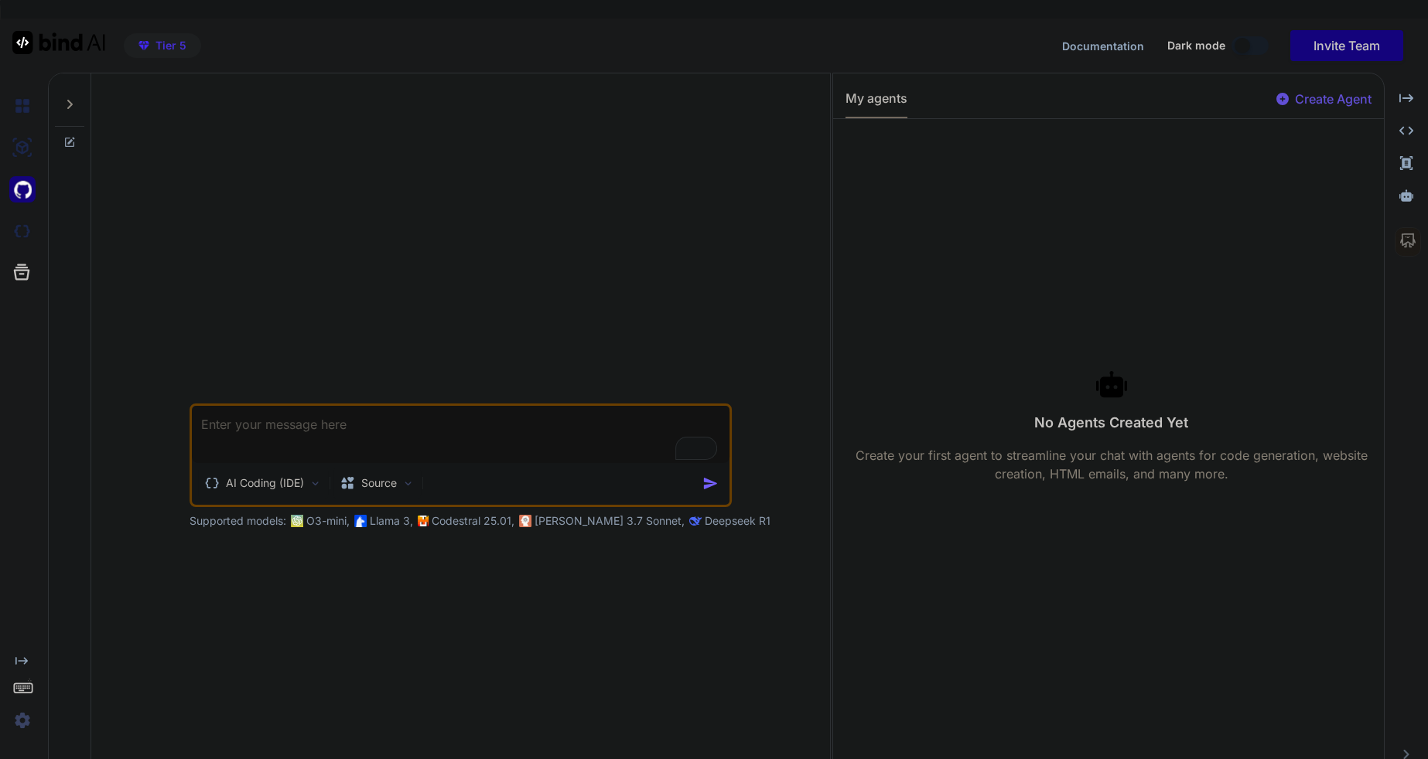
click at [28, 190] on img at bounding box center [22, 189] width 26 height 26
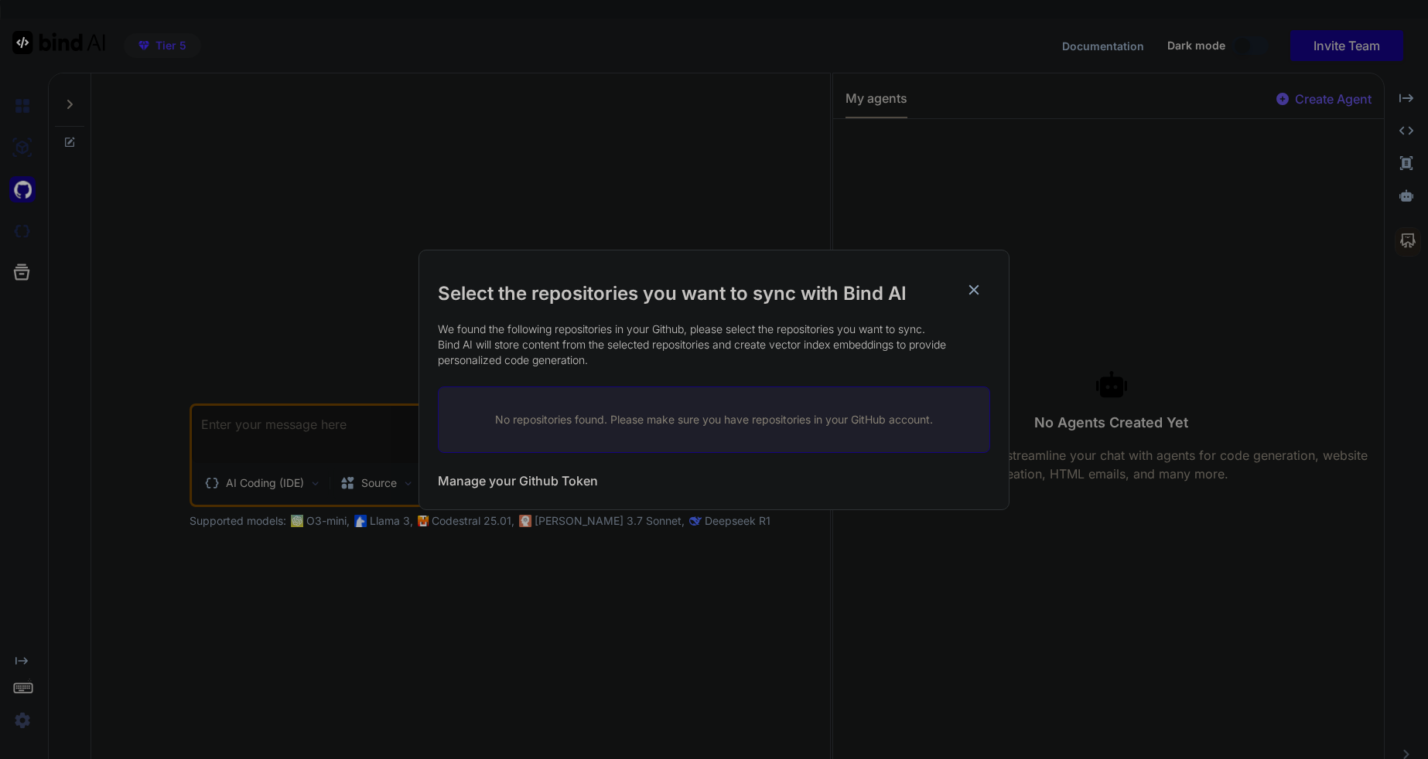
click at [501, 483] on h3 "Manage your Github Token" at bounding box center [518, 481] width 160 height 19
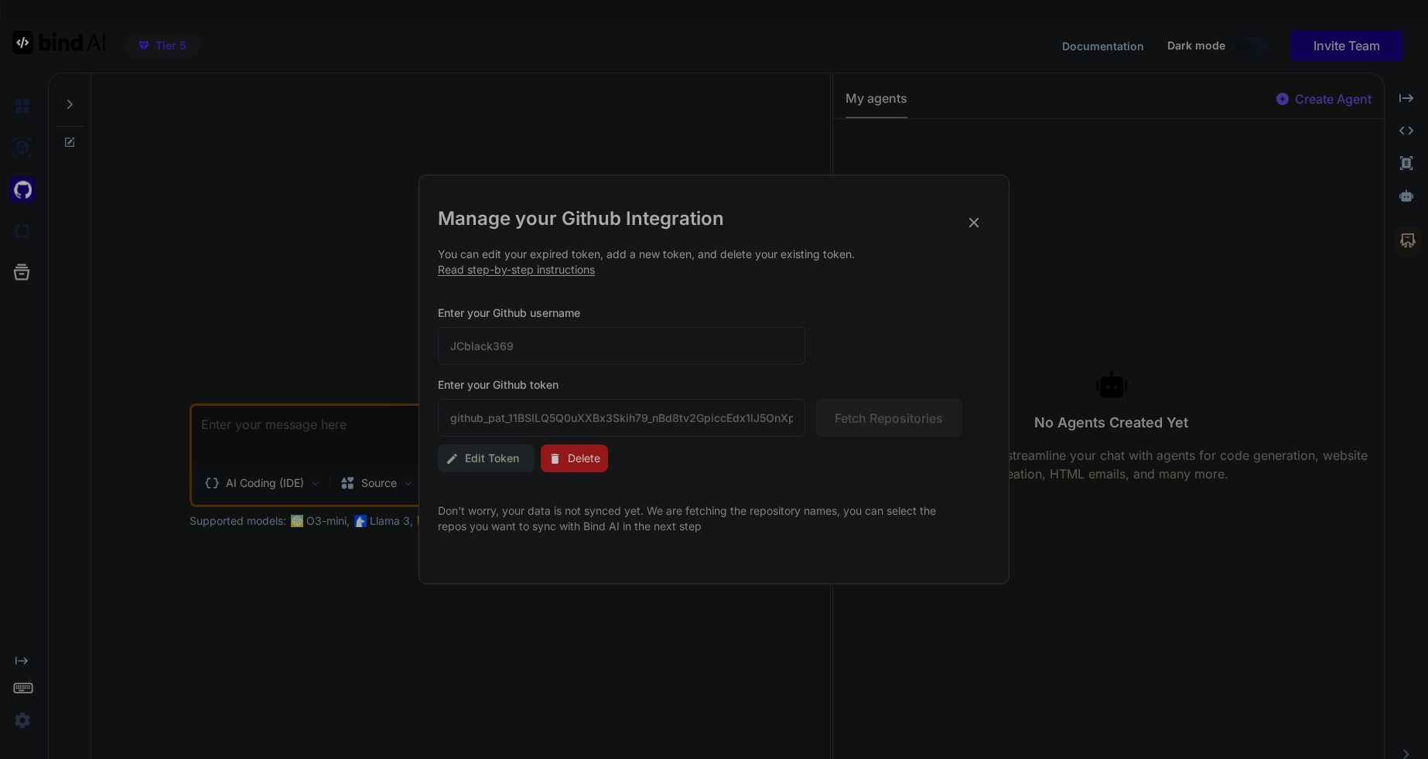
click at [970, 231] on div "Manage your Github Integration You can edit your expired token, add a new token…" at bounding box center [714, 370] width 552 height 328
click at [968, 227] on icon at bounding box center [973, 222] width 17 height 17
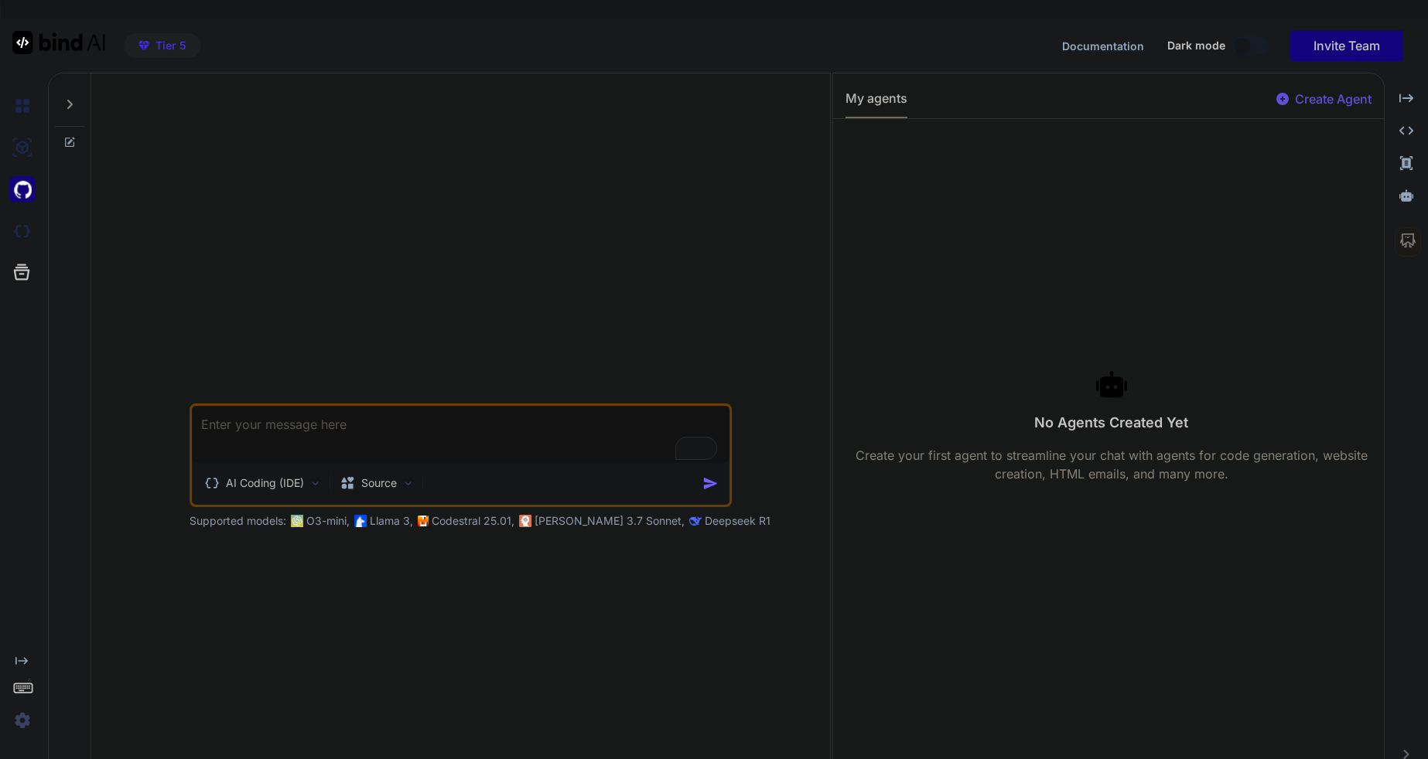
drag, startPoint x: 407, startPoint y: 2, endPoint x: 351, endPoint y: 316, distance: 318.9
click at [0, 0] on div "Save this content ⌥ S Add sticky note ⌥ W Get key points ⌥ A This content's not…" at bounding box center [714, 9] width 1428 height 19
click at [22, 192] on img at bounding box center [22, 189] width 26 height 26
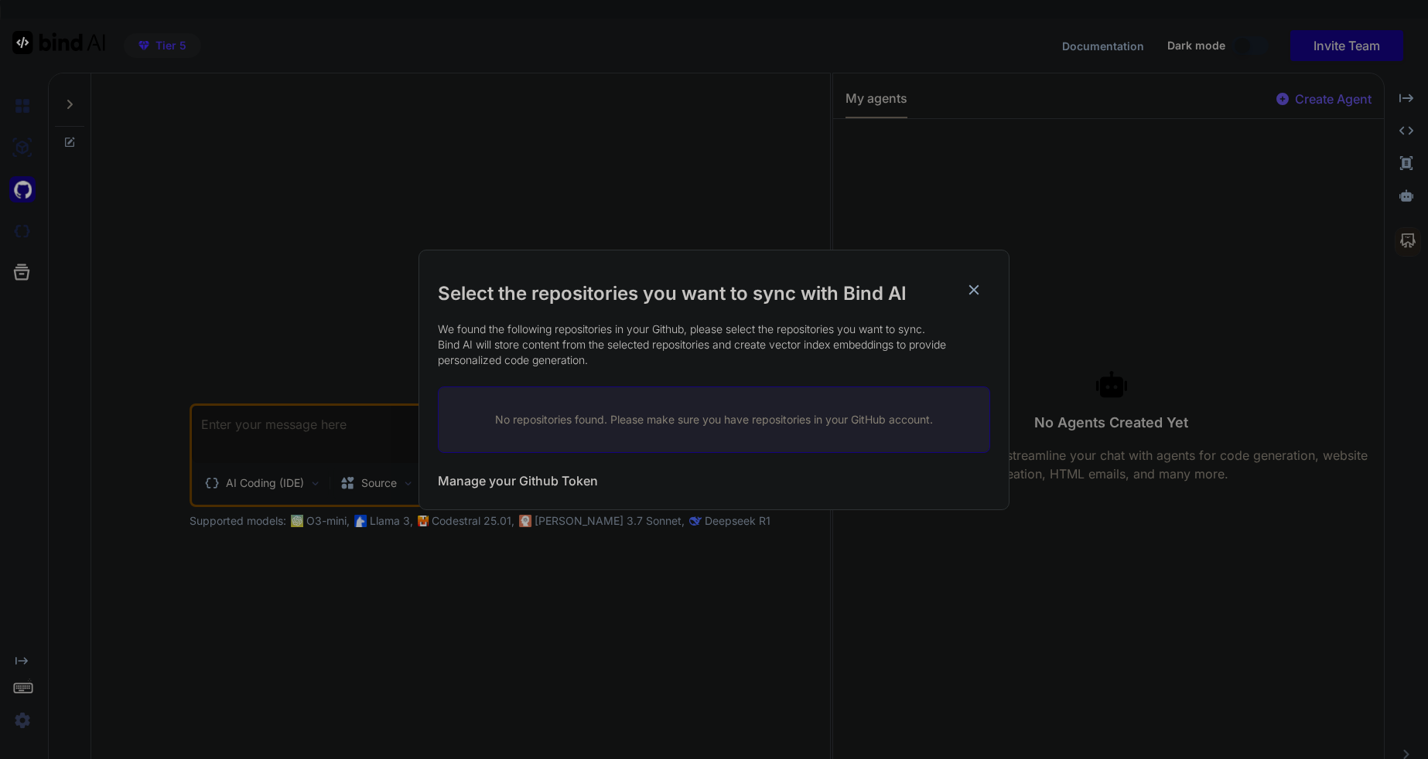
click at [666, 424] on p "No repositories found. Please make sure you have repositories in your GitHub ac…" at bounding box center [713, 419] width 501 height 15
click at [498, 480] on h3 "Manage your Github Token" at bounding box center [518, 481] width 160 height 19
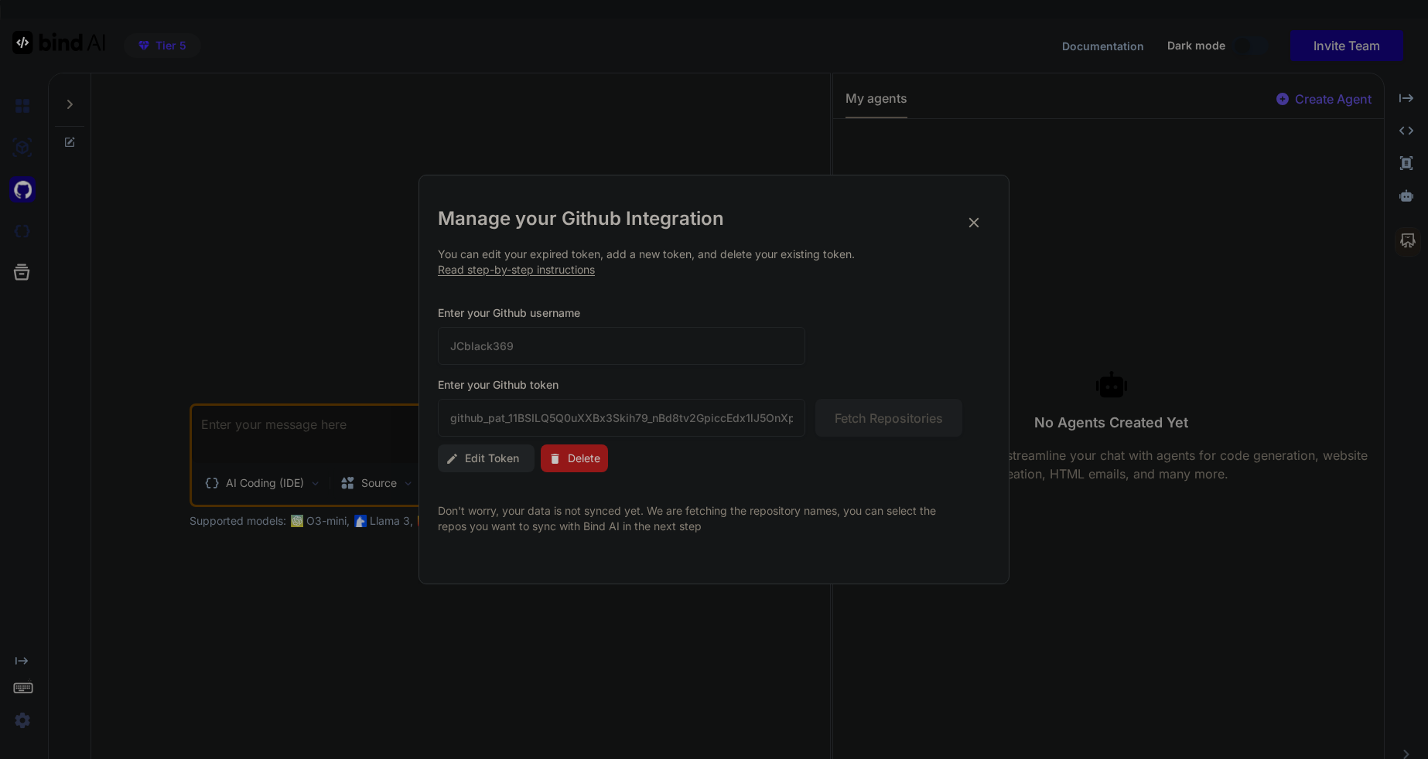
click at [678, 375] on div "Enter your Github username JCblack369 Enter your Github [AUTH_TOKEN] Fetch Repo…" at bounding box center [714, 370] width 552 height 131
click at [972, 229] on icon at bounding box center [973, 222] width 17 height 17
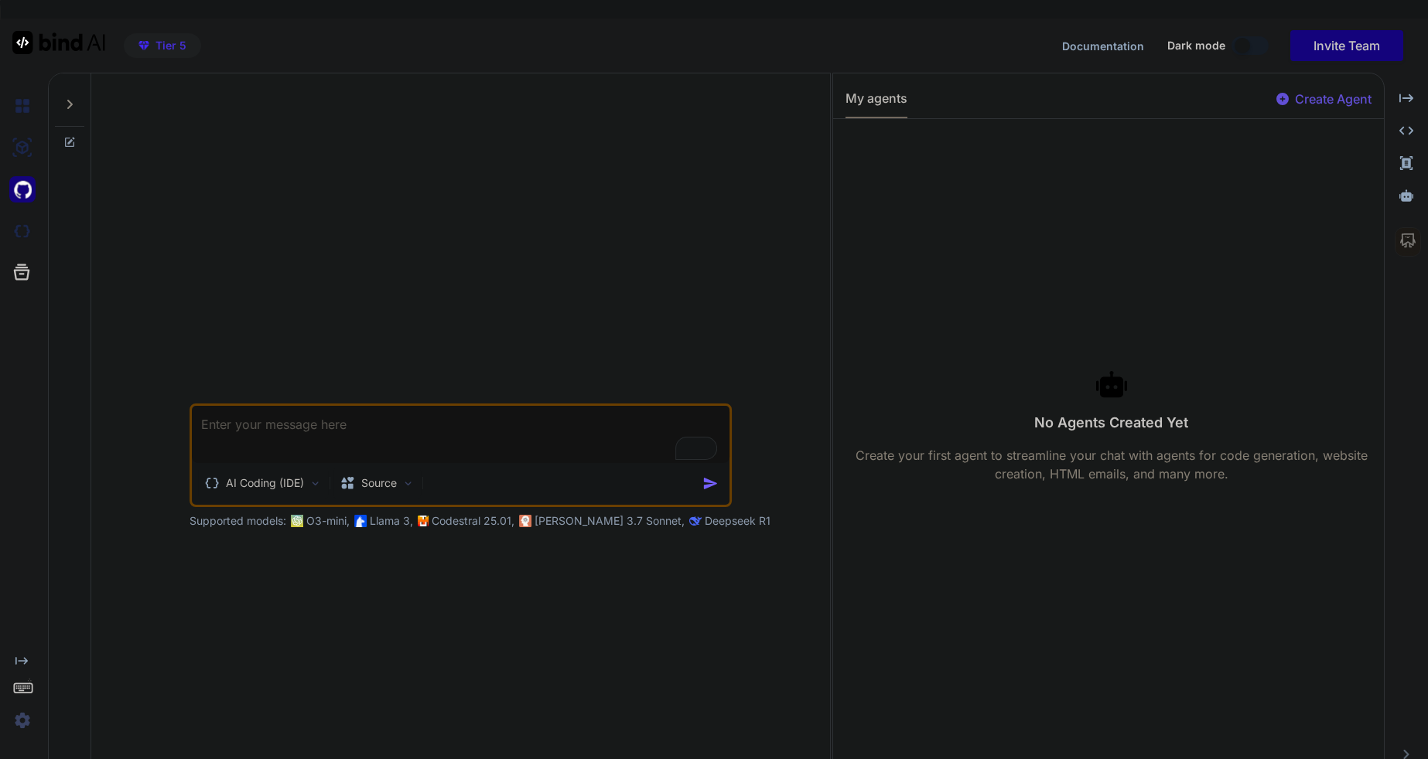
click at [470, 411] on textarea "To enrich screen reader interactions, please activate Accessibility in Grammarl…" at bounding box center [460, 434] width 537 height 57
click at [17, 231] on img at bounding box center [22, 231] width 26 height 26
click at [27, 189] on img at bounding box center [22, 189] width 26 height 26
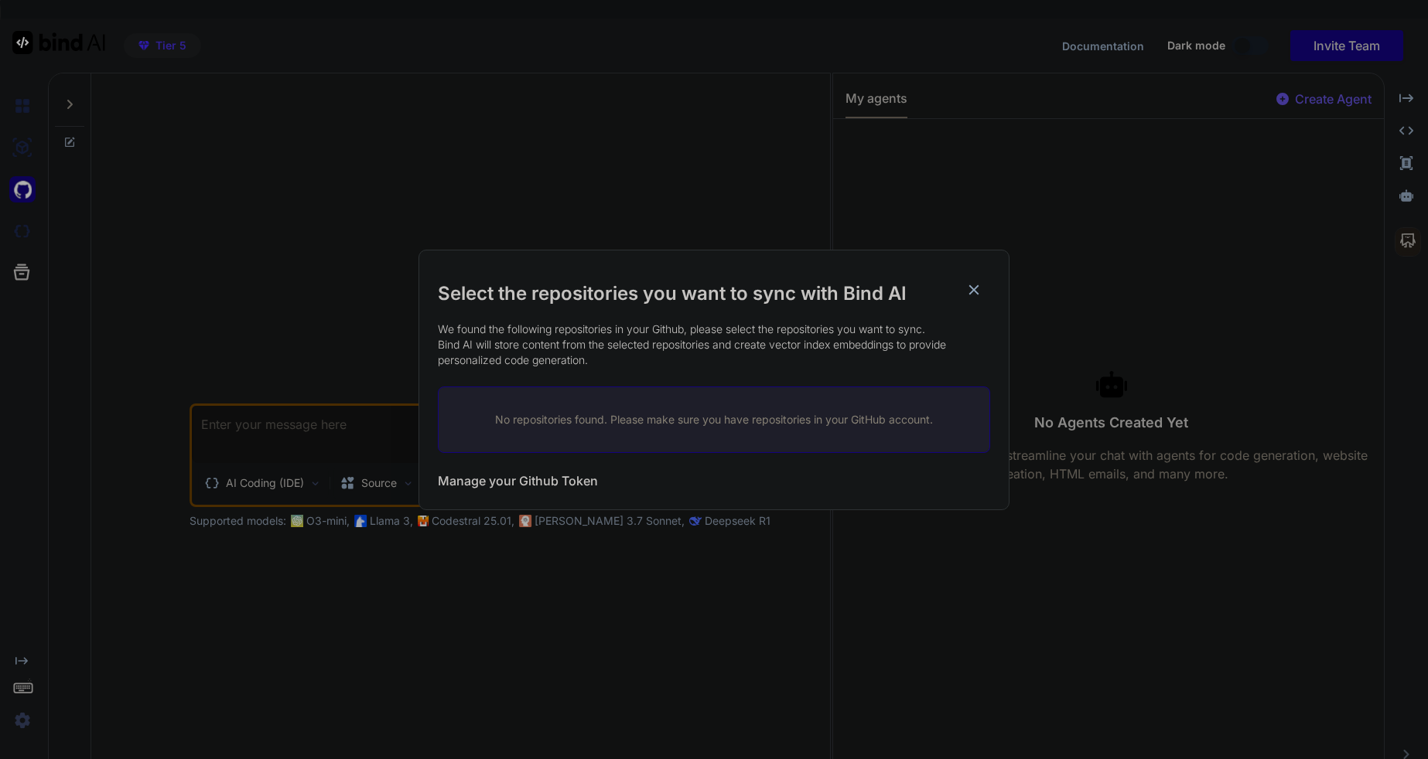
click at [968, 292] on icon at bounding box center [973, 289] width 17 height 17
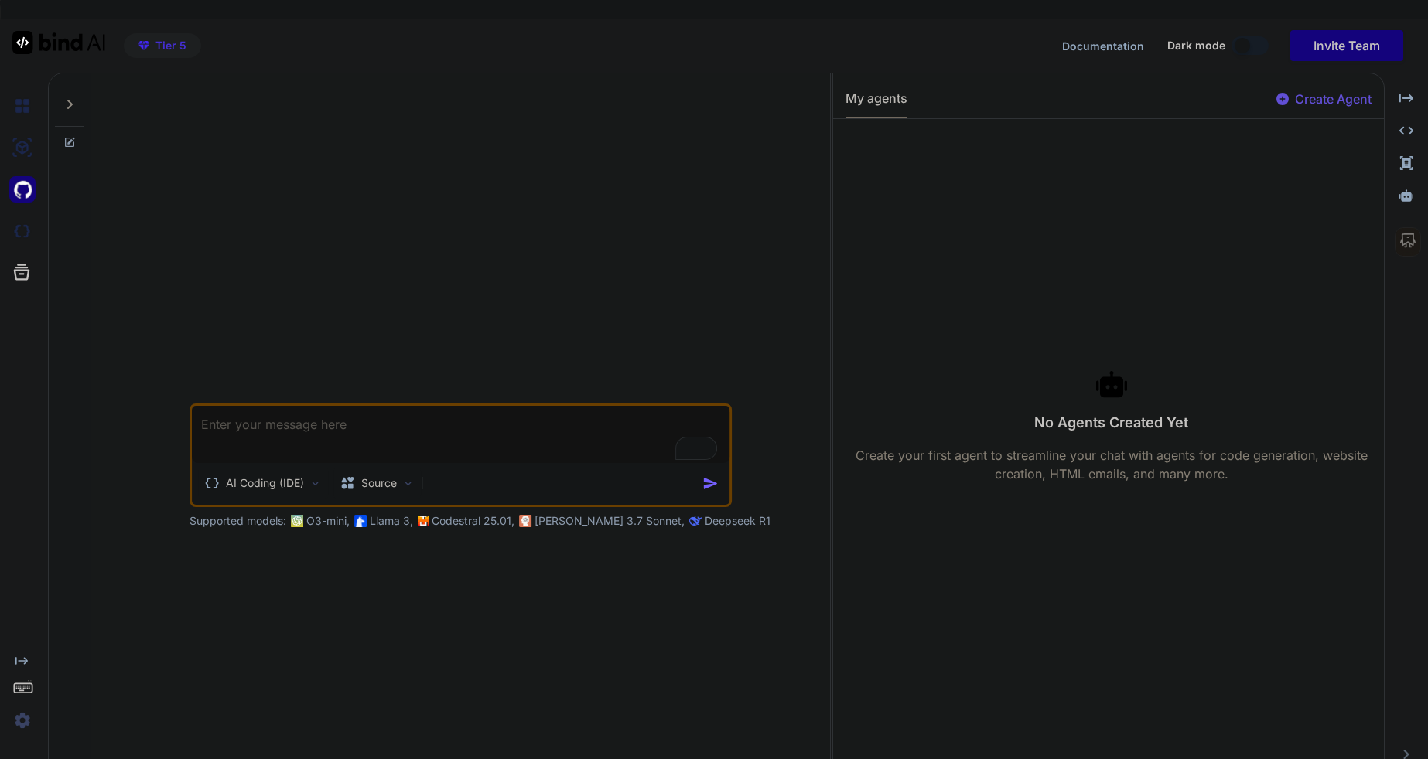
click at [32, 196] on img at bounding box center [22, 189] width 26 height 26
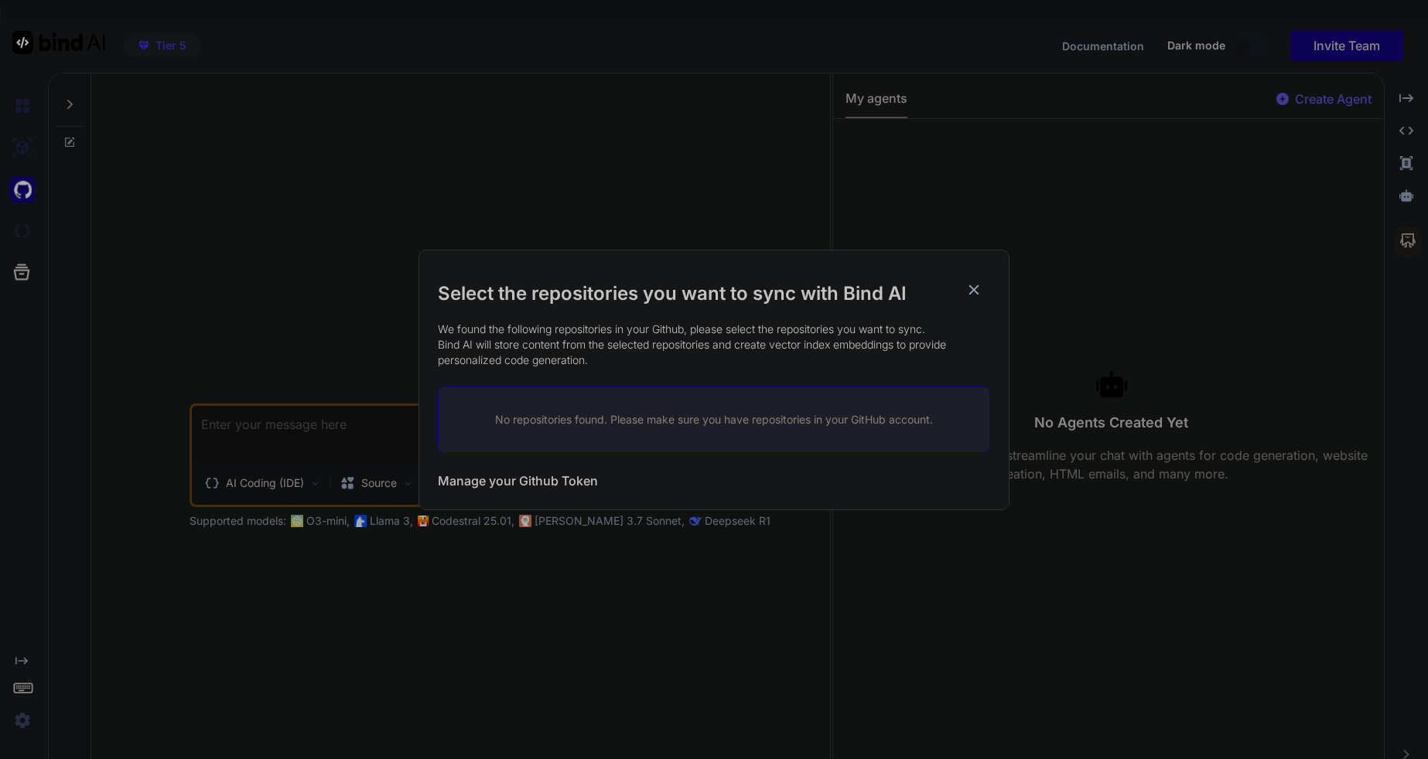
click at [513, 479] on h3 "Manage your Github Token" at bounding box center [518, 481] width 160 height 19
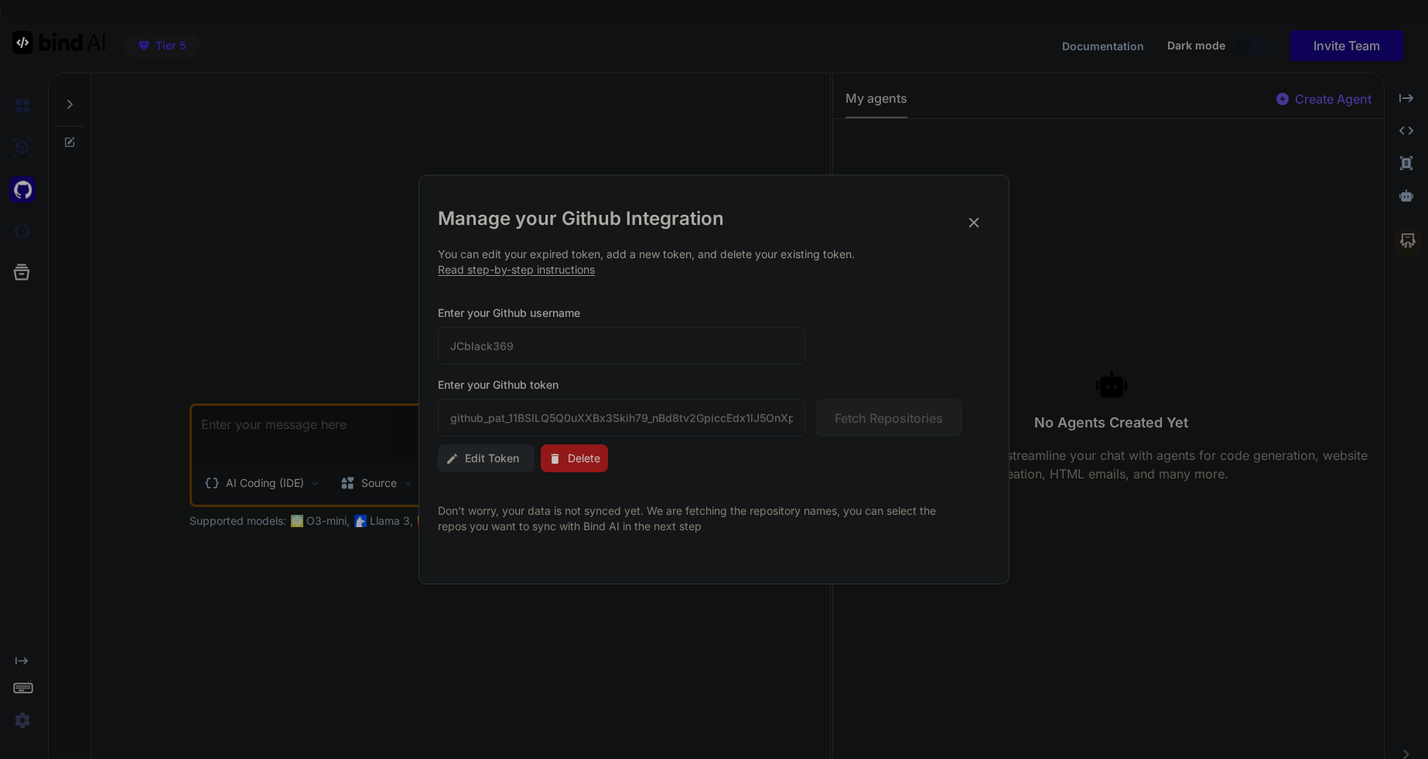
click at [520, 284] on div "Manage your Github Integration You can edit your expired token, add a new token…" at bounding box center [714, 370] width 552 height 328
click at [516, 276] on p "You can edit your expired token, add a new token, and delete your existing toke…" at bounding box center [714, 262] width 552 height 31
click at [977, 222] on icon at bounding box center [973, 222] width 17 height 17
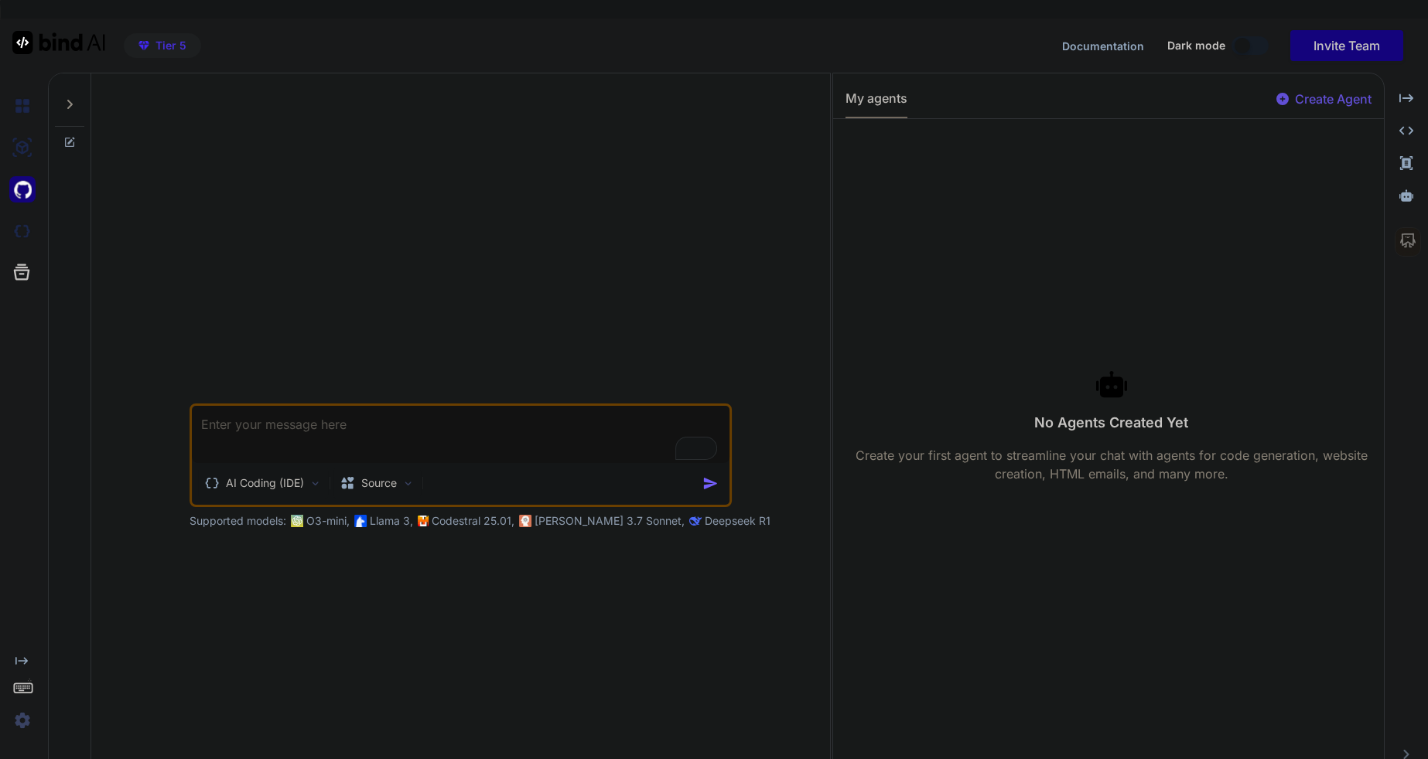
click at [26, 196] on img at bounding box center [22, 189] width 26 height 26
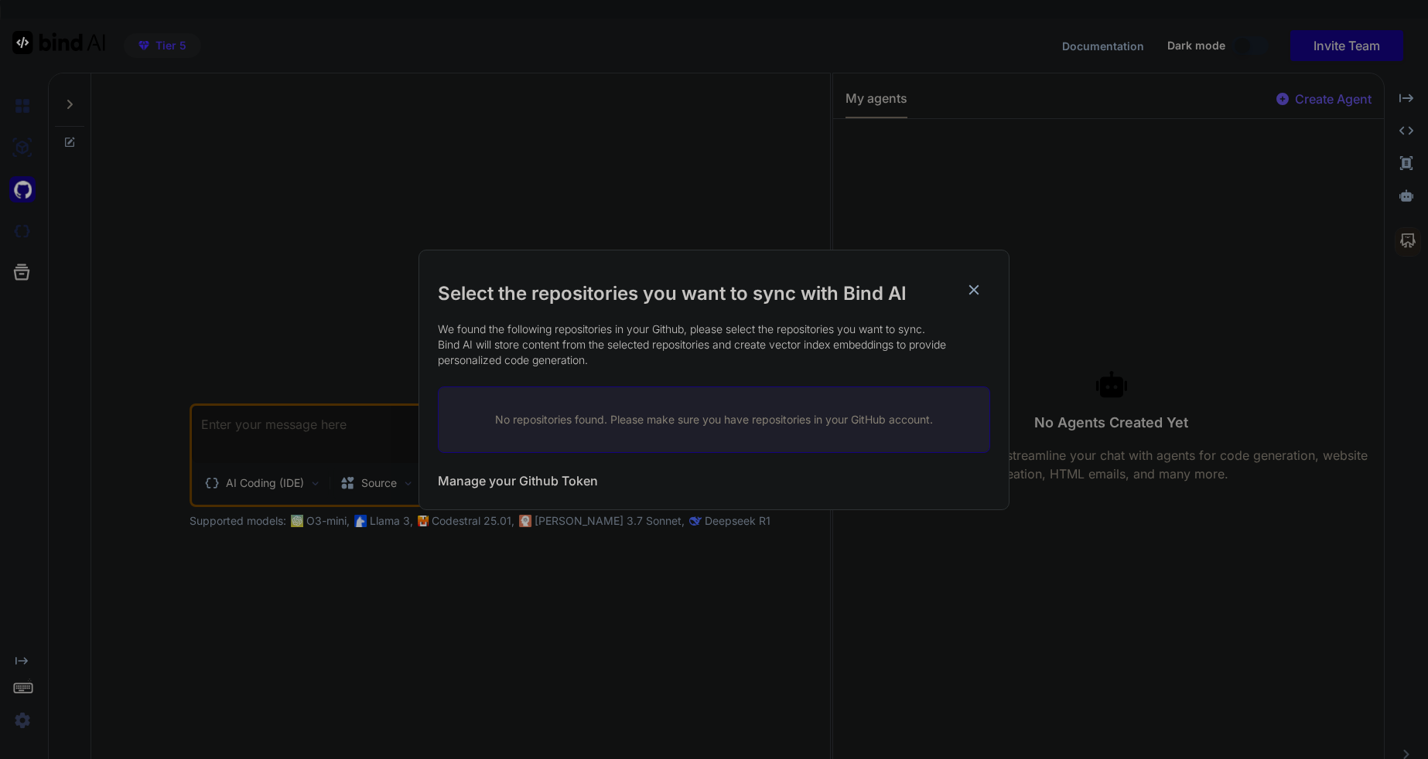
click at [594, 419] on p "No repositories found. Please make sure you have repositories in your GitHub ac…" at bounding box center [713, 419] width 501 height 15
click at [593, 419] on p "No repositories found. Please make sure you have repositories in your GitHub ac…" at bounding box center [713, 419] width 501 height 15
click at [592, 418] on p "No repositories found. Please make sure you have repositories in your GitHub ac…" at bounding box center [713, 419] width 501 height 15
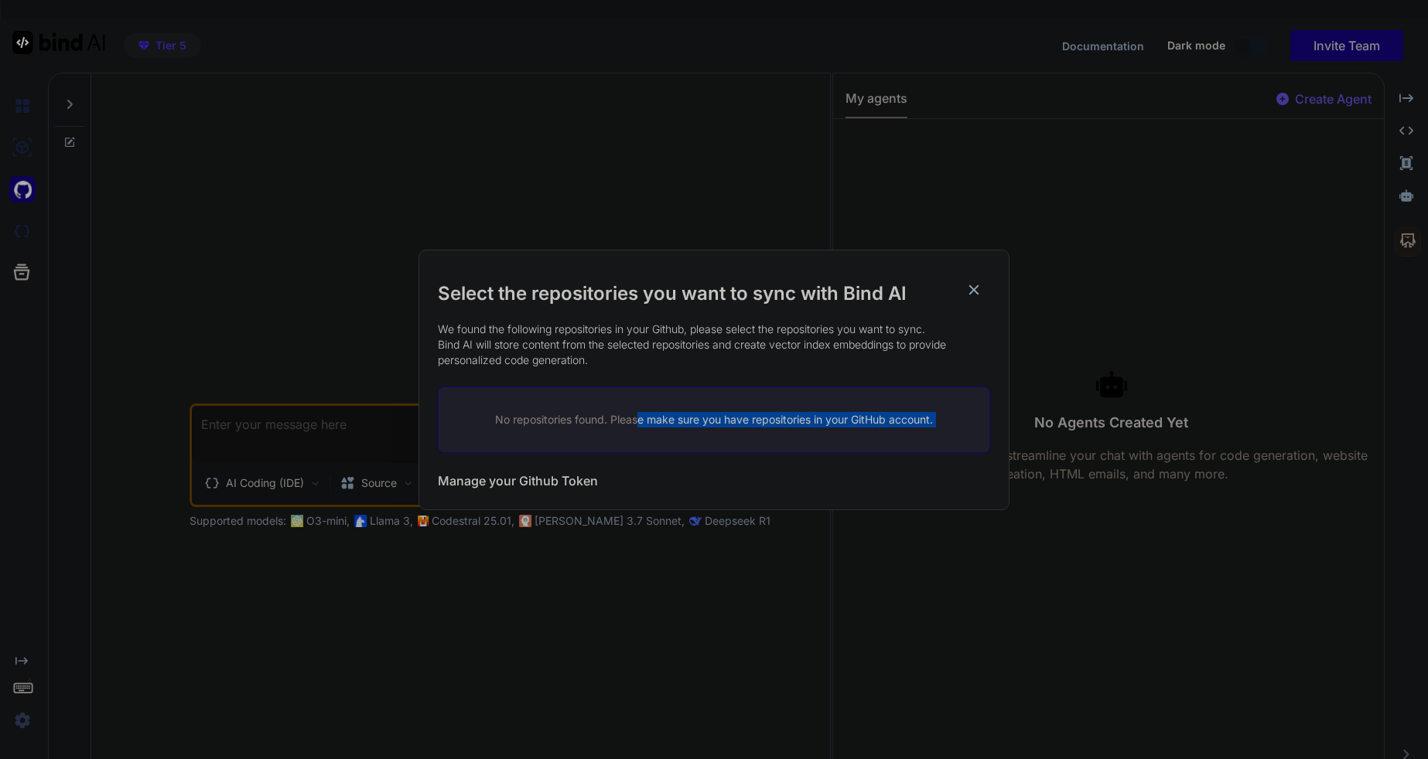
click at [640, 419] on p "No repositories found. Please make sure you have repositories in your GitHub ac…" at bounding box center [713, 419] width 501 height 15
drag, startPoint x: 619, startPoint y: 380, endPoint x: 677, endPoint y: 381, distance: 57.2
click at [640, 381] on div "Select the repositories you want to sync with Bind AI We found the following re…" at bounding box center [714, 390] width 552 height 219
click at [778, 363] on p "We found the following repositories in your Github, please select the repositor…" at bounding box center [714, 345] width 552 height 46
click at [811, 428] on div "No repositories found. Please make sure you have repositories in your GitHub ac…" at bounding box center [714, 420] width 552 height 67
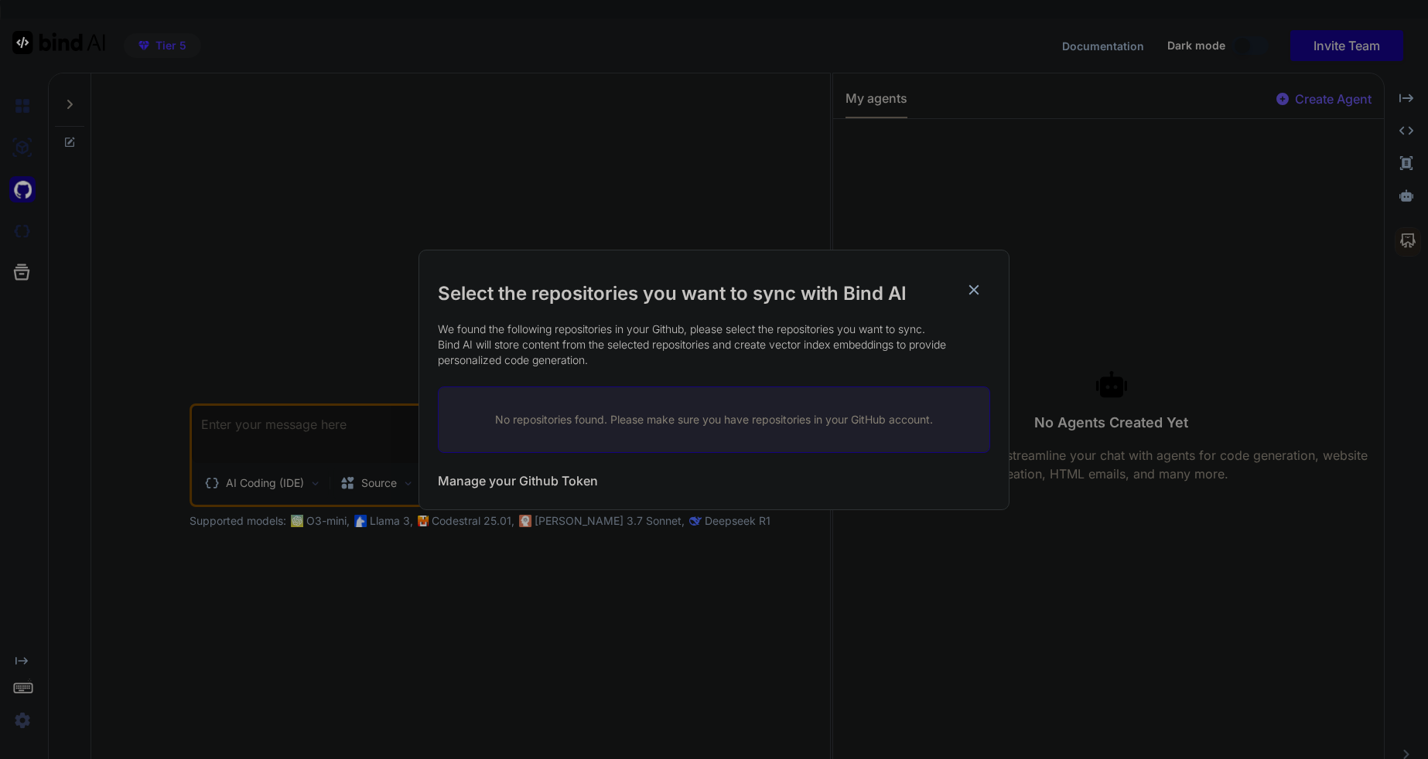
click at [817, 426] on p "No repositories found. Please make sure you have repositories in your GitHub ac…" at bounding box center [713, 419] width 501 height 15
click at [26, 186] on div "Select the repositories you want to sync with Bind AI We found the following re…" at bounding box center [714, 379] width 1428 height 759
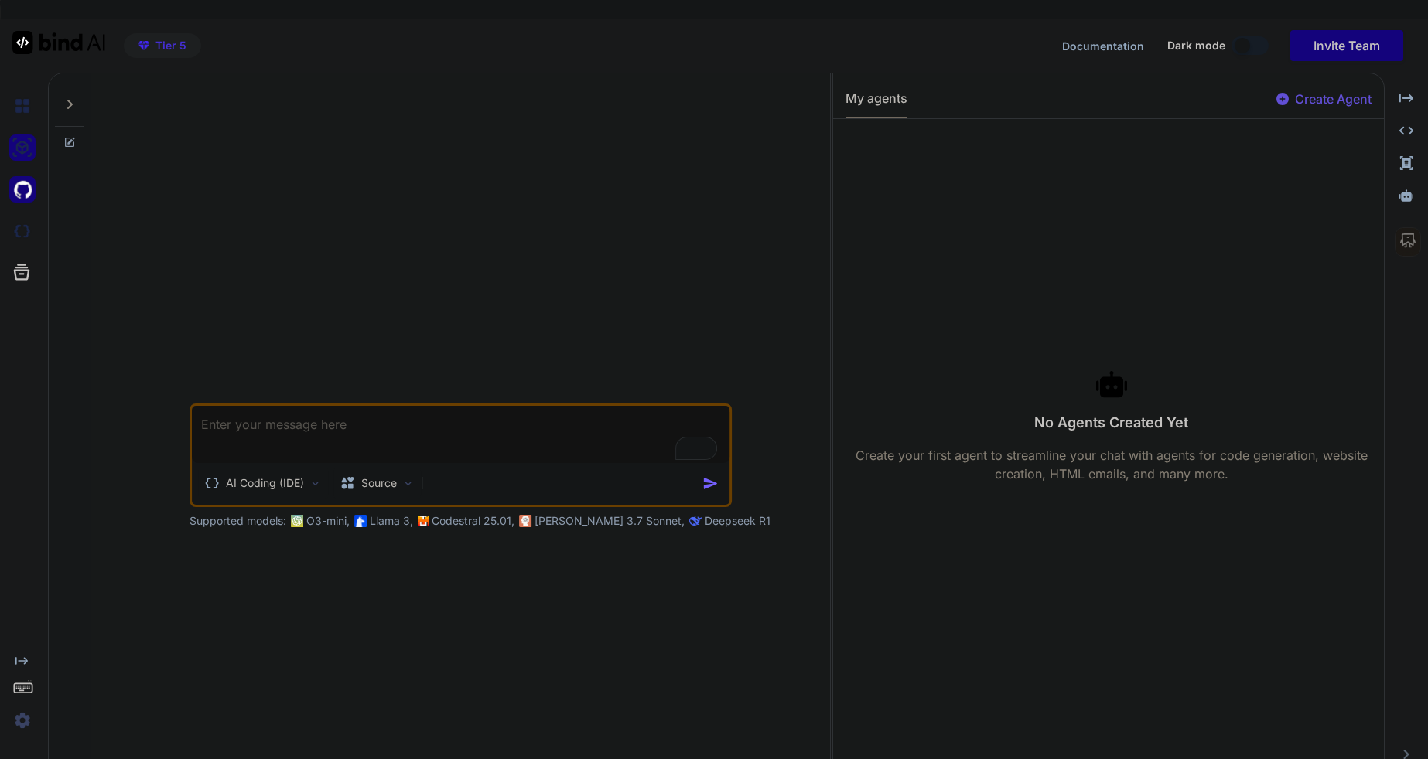
click at [26, 145] on img at bounding box center [22, 148] width 26 height 26
click at [22, 251] on div at bounding box center [21, 188] width 42 height 207
click at [28, 77] on div "Created with Pixso." at bounding box center [24, 425] width 48 height 705
click at [27, 77] on div "Created with Pixso." at bounding box center [24, 425] width 48 height 705
click at [23, 47] on img at bounding box center [58, 42] width 93 height 23
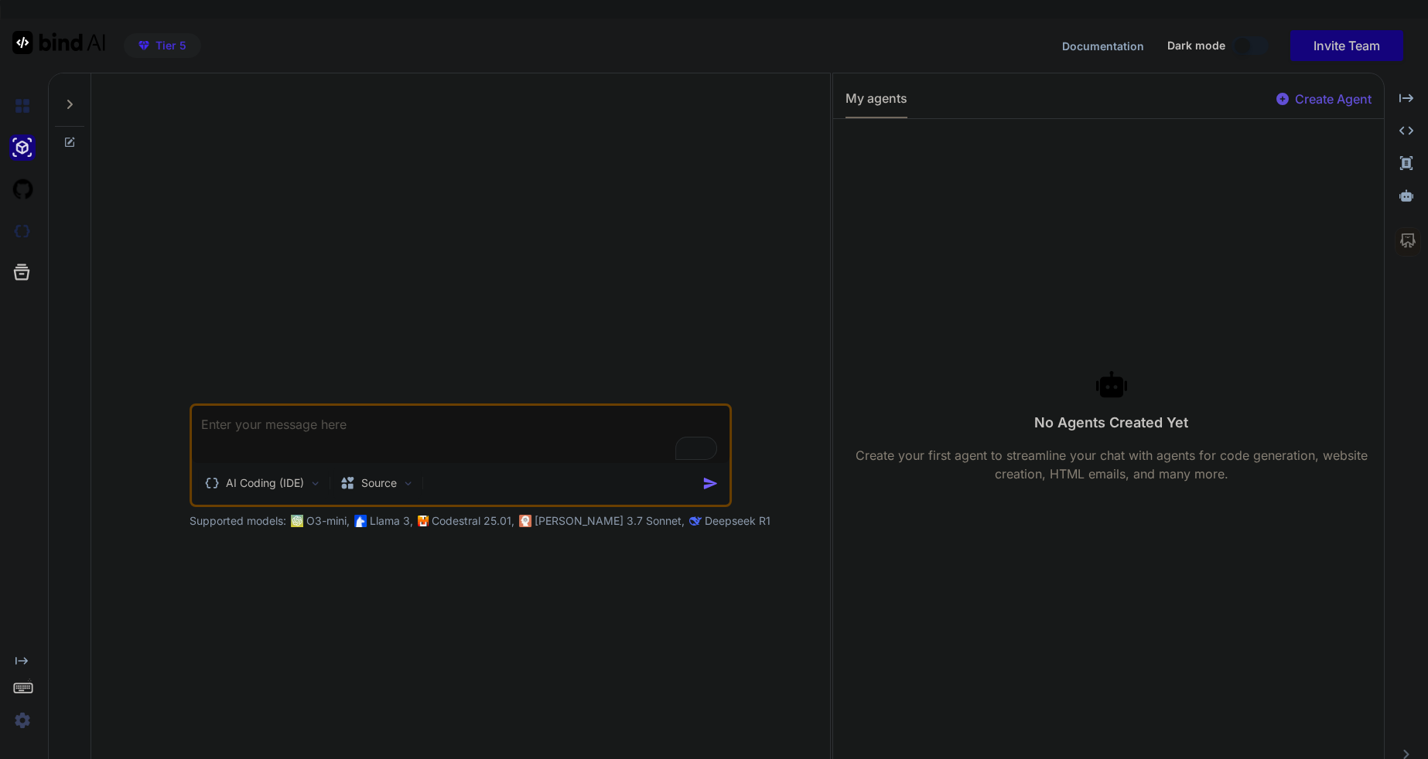
click at [20, 86] on div at bounding box center [25, 106] width 32 height 42
click at [20, 156] on img at bounding box center [22, 148] width 26 height 26
click at [18, 201] on img at bounding box center [22, 189] width 26 height 26
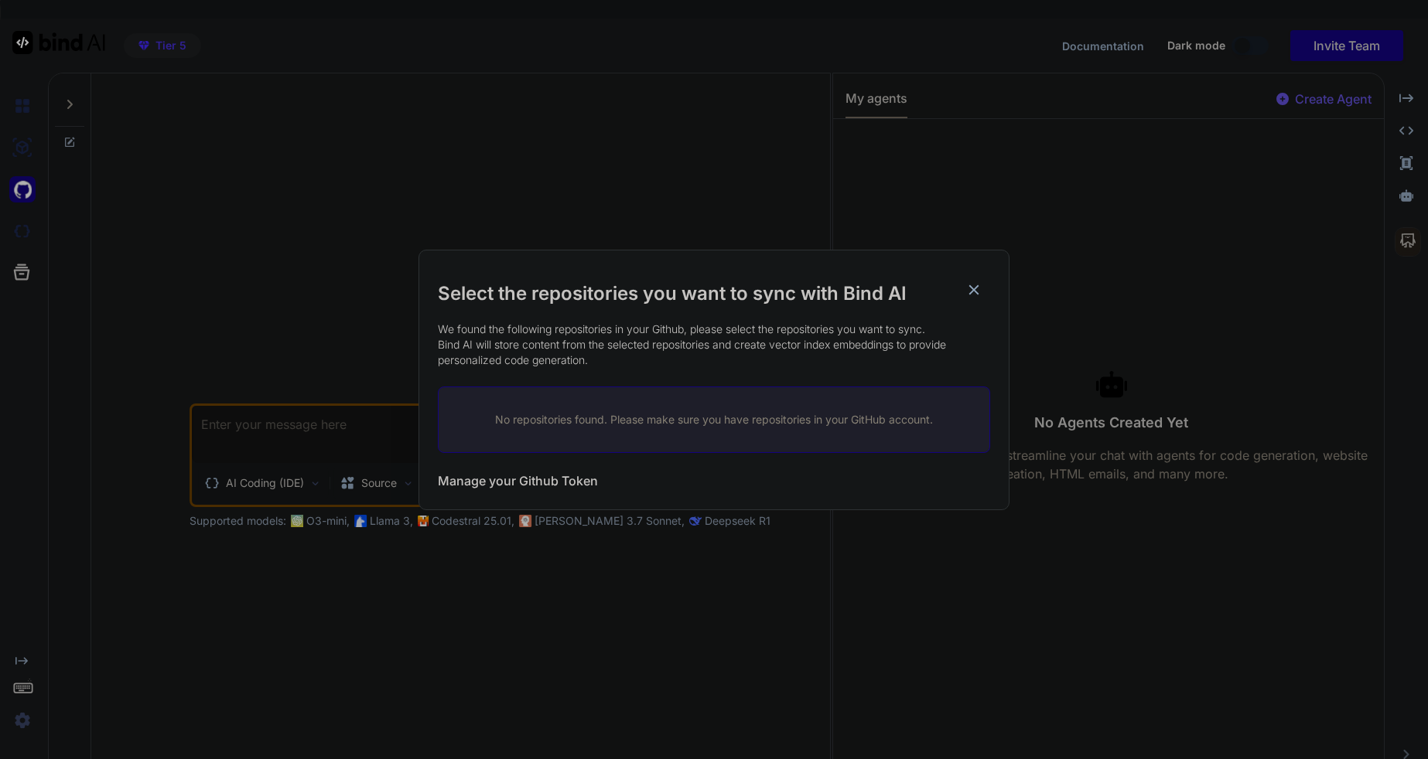
click at [27, 241] on div "Select the repositories you want to sync with Bind AI We found the following re…" at bounding box center [714, 379] width 1428 height 759
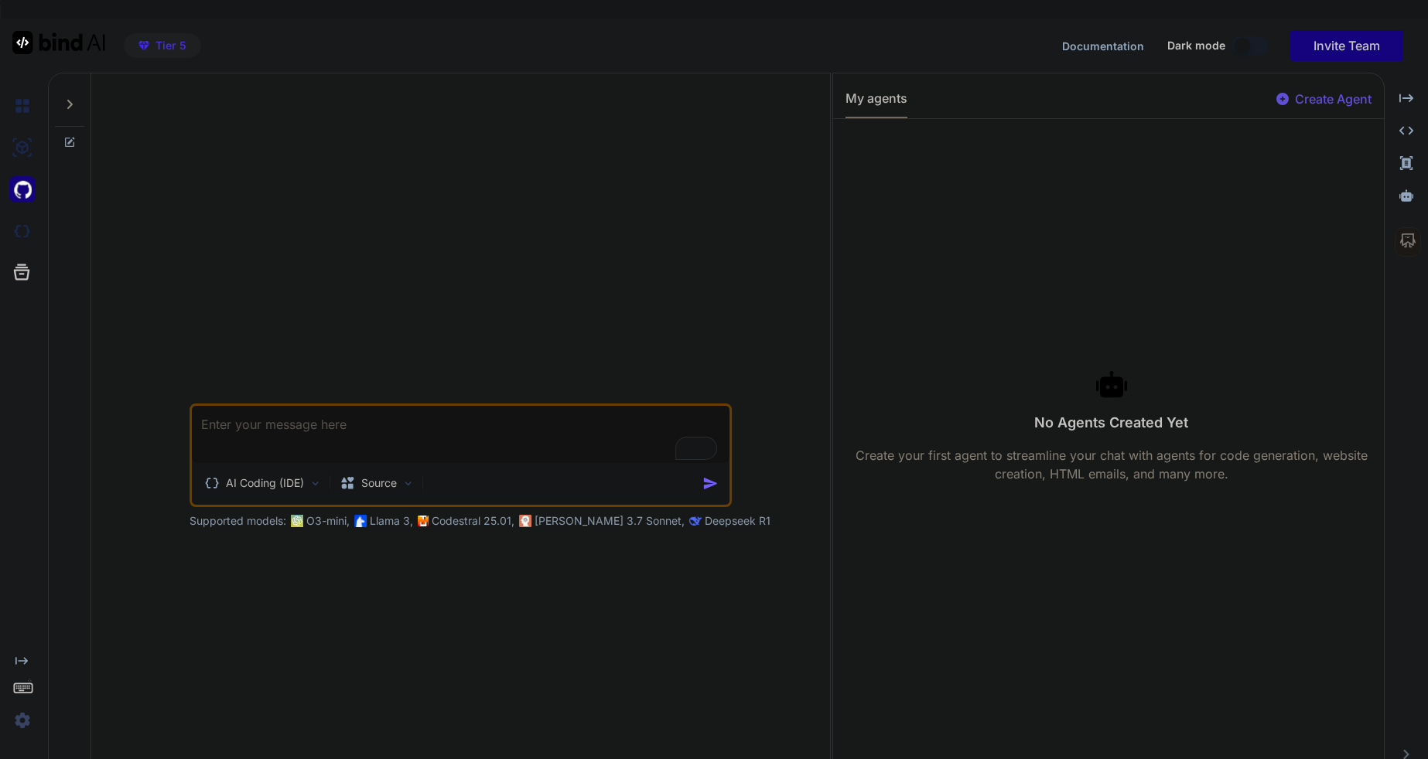
click at [244, 435] on textarea "To enrich screen reader interactions, please activate Accessibility in Grammarl…" at bounding box center [460, 434] width 537 height 57
click at [22, 114] on img at bounding box center [22, 106] width 26 height 26
click at [67, 146] on icon at bounding box center [69, 142] width 9 height 9
click at [68, 142] on icon at bounding box center [70, 140] width 7 height 7
click at [67, 107] on icon at bounding box center [69, 104] width 12 height 12
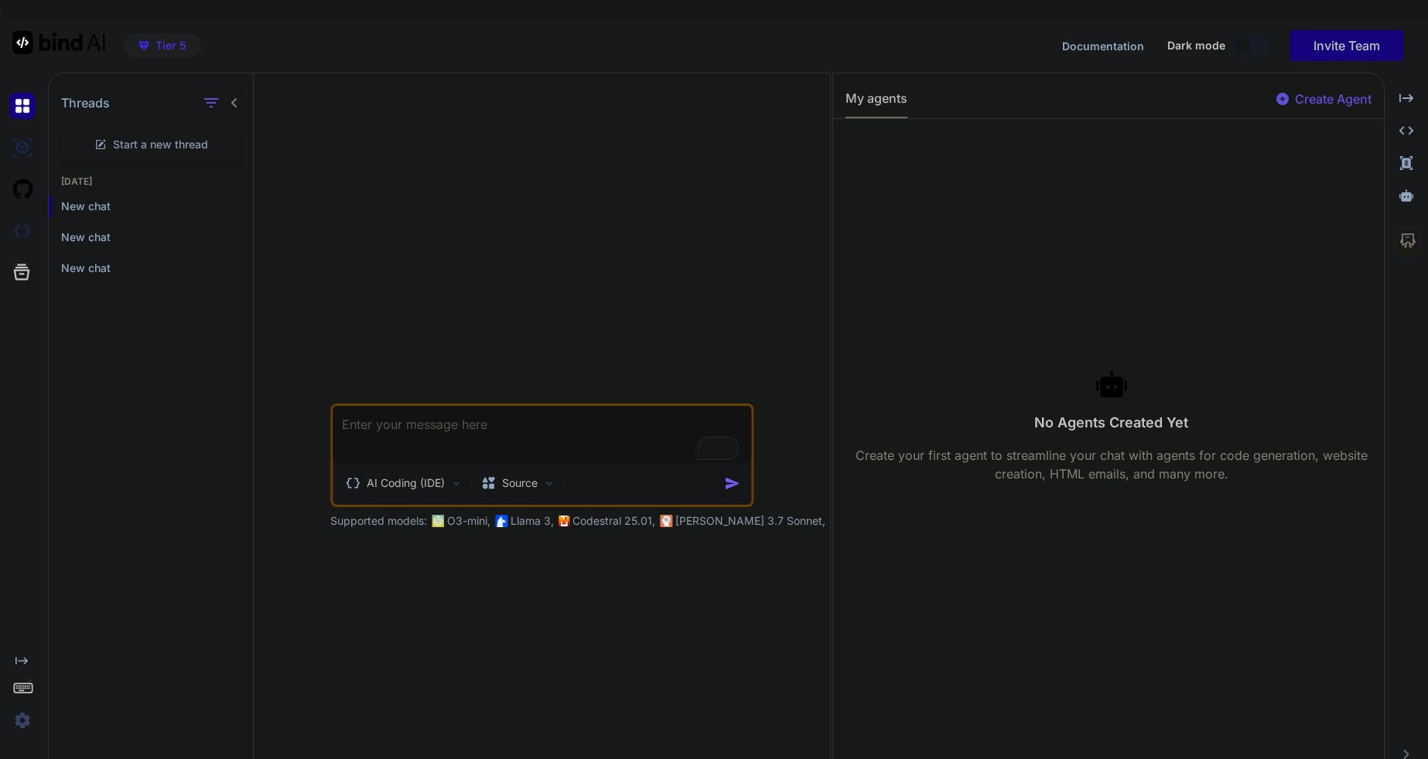
click at [875, 104] on button "My agents" at bounding box center [876, 103] width 62 height 29
click at [1322, 105] on p "Create Agent" at bounding box center [1333, 99] width 77 height 19
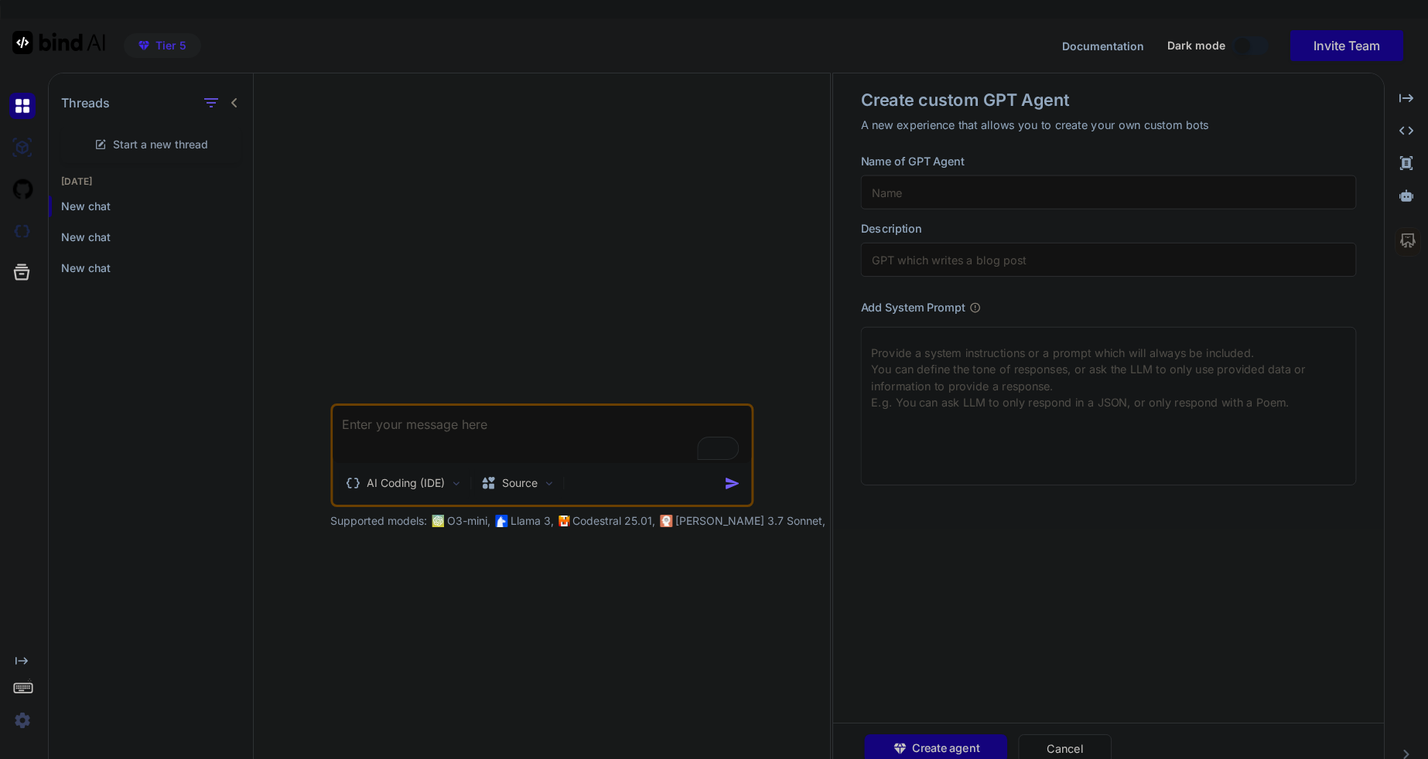
click at [885, 200] on input "text" at bounding box center [1108, 193] width 495 height 34
click at [1045, 755] on button "Cancel" at bounding box center [1065, 749] width 94 height 29
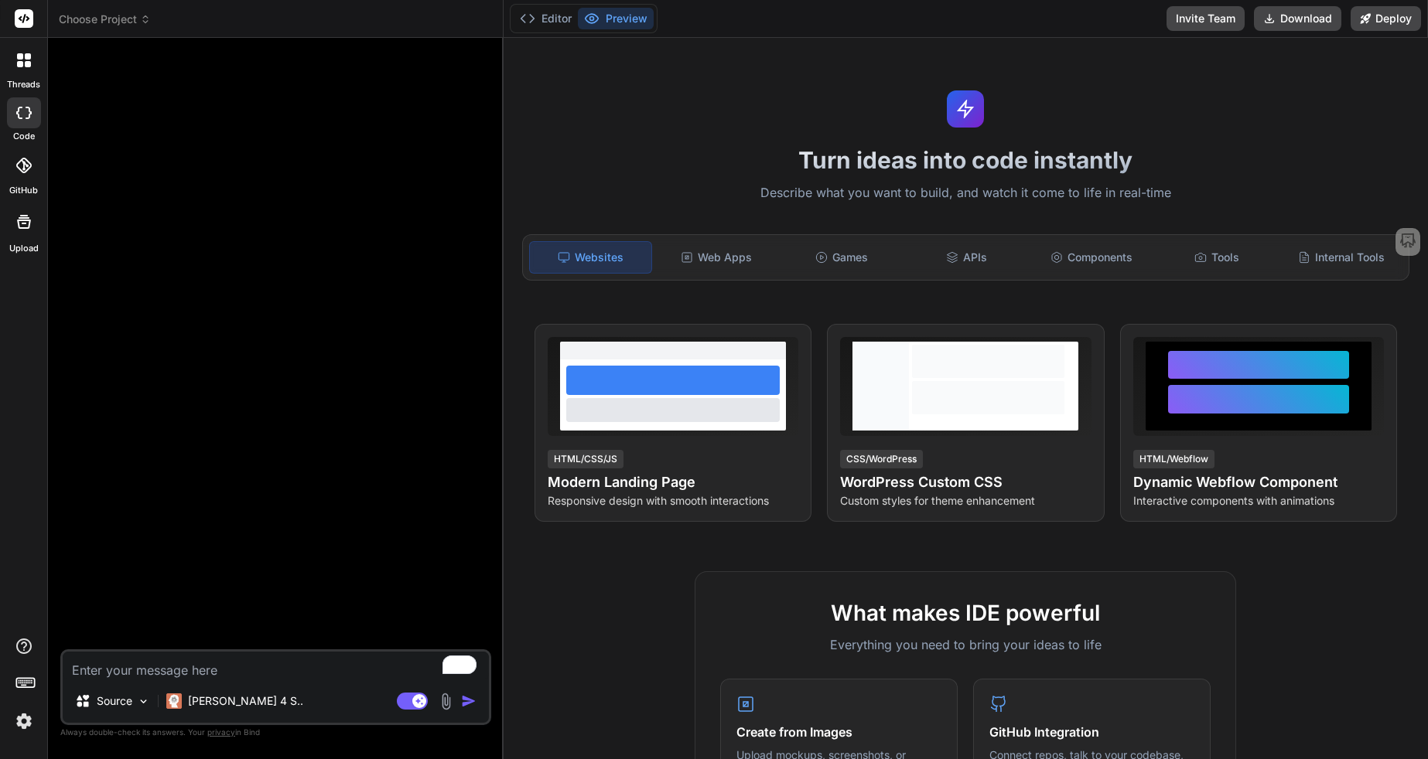
click at [22, 179] on div at bounding box center [24, 165] width 34 height 34
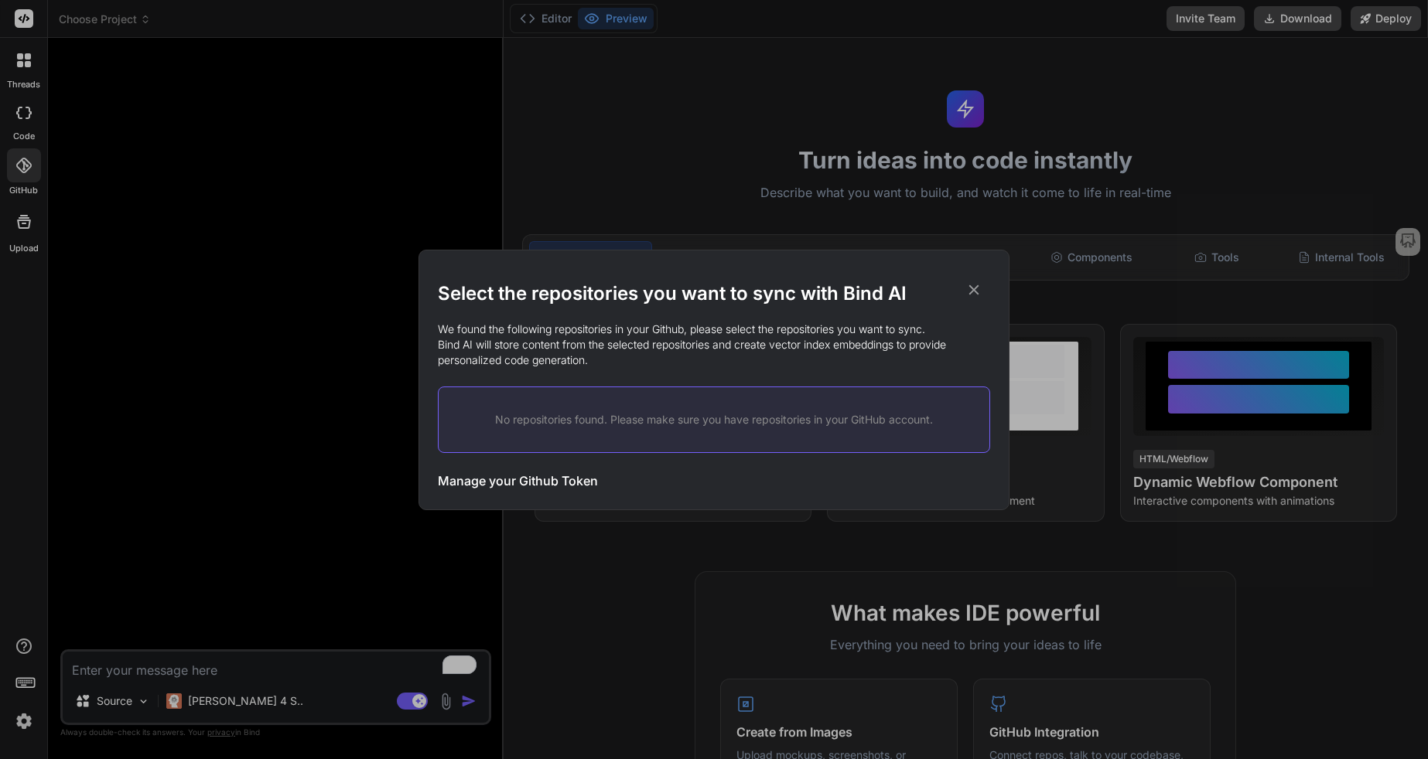
click at [974, 291] on icon at bounding box center [974, 290] width 10 height 10
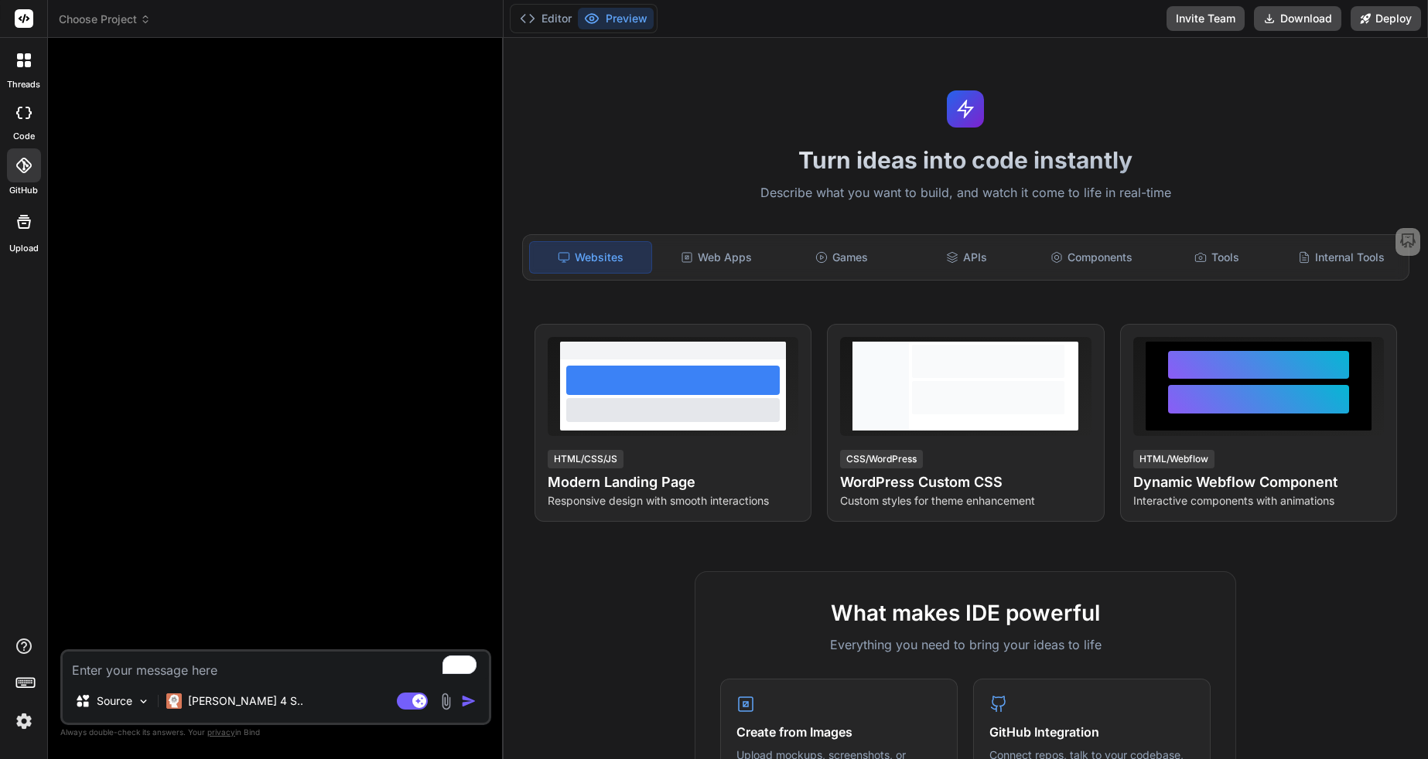
click at [26, 685] on rect at bounding box center [23, 686] width 5 height 2
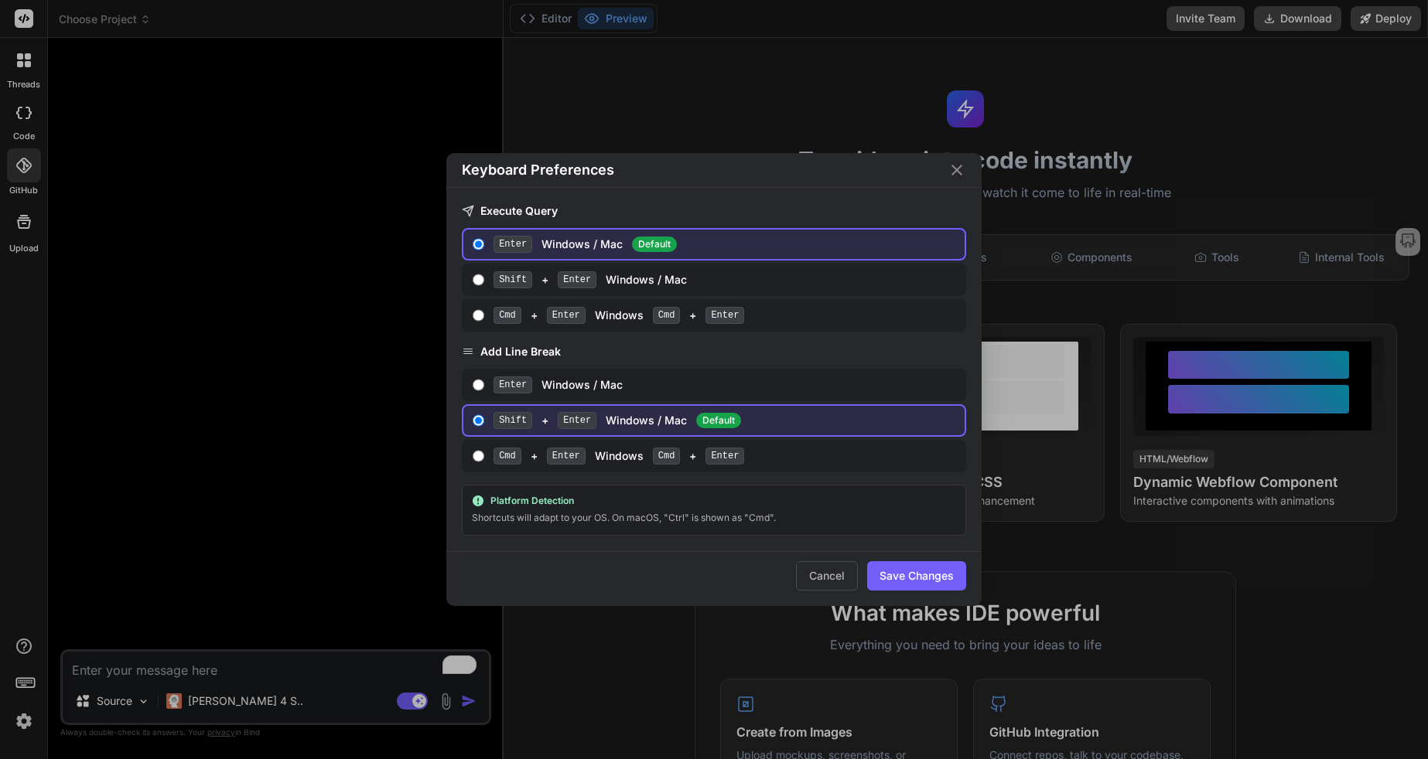
click at [825, 575] on button "Cancel" at bounding box center [827, 575] width 62 height 29
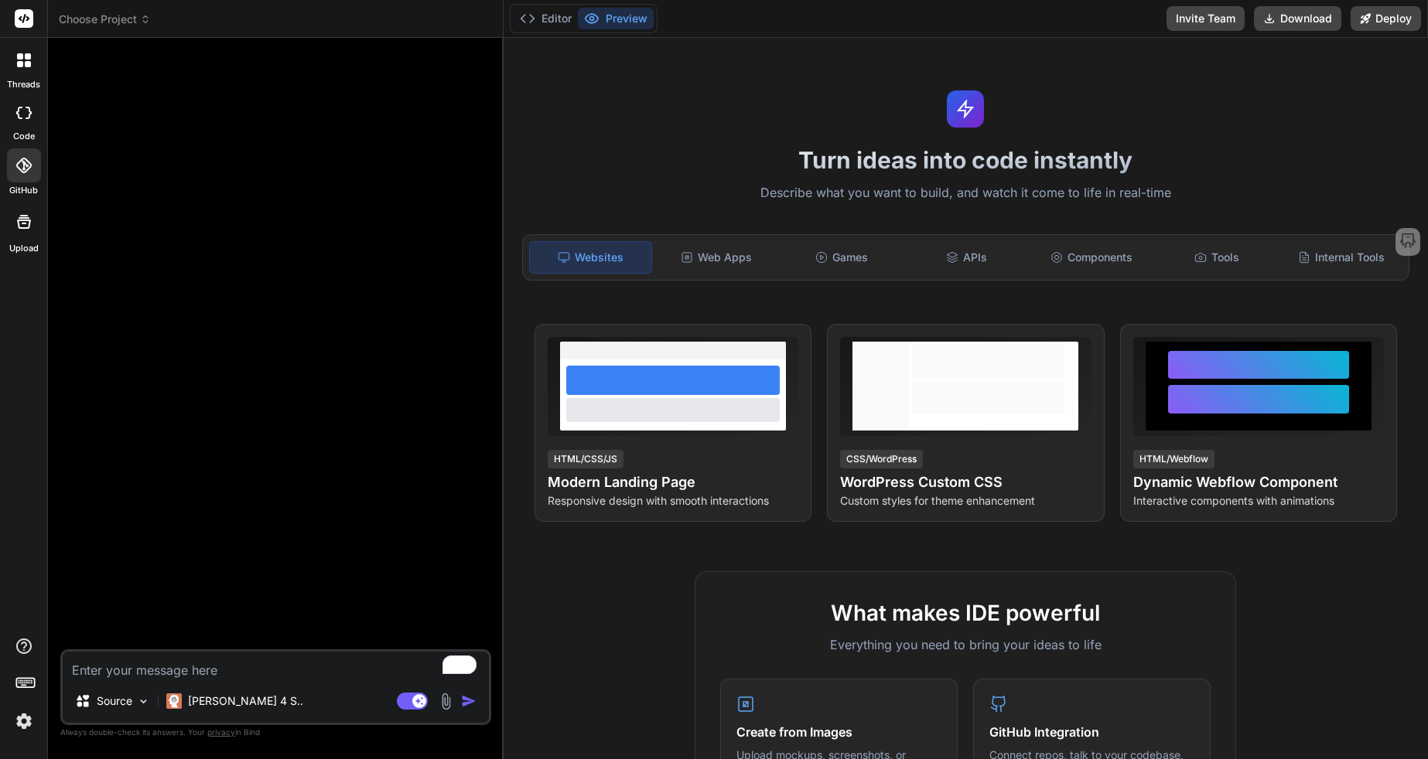
click at [22, 116] on icon at bounding box center [23, 113] width 15 height 12
click at [22, 152] on div at bounding box center [24, 165] width 34 height 34
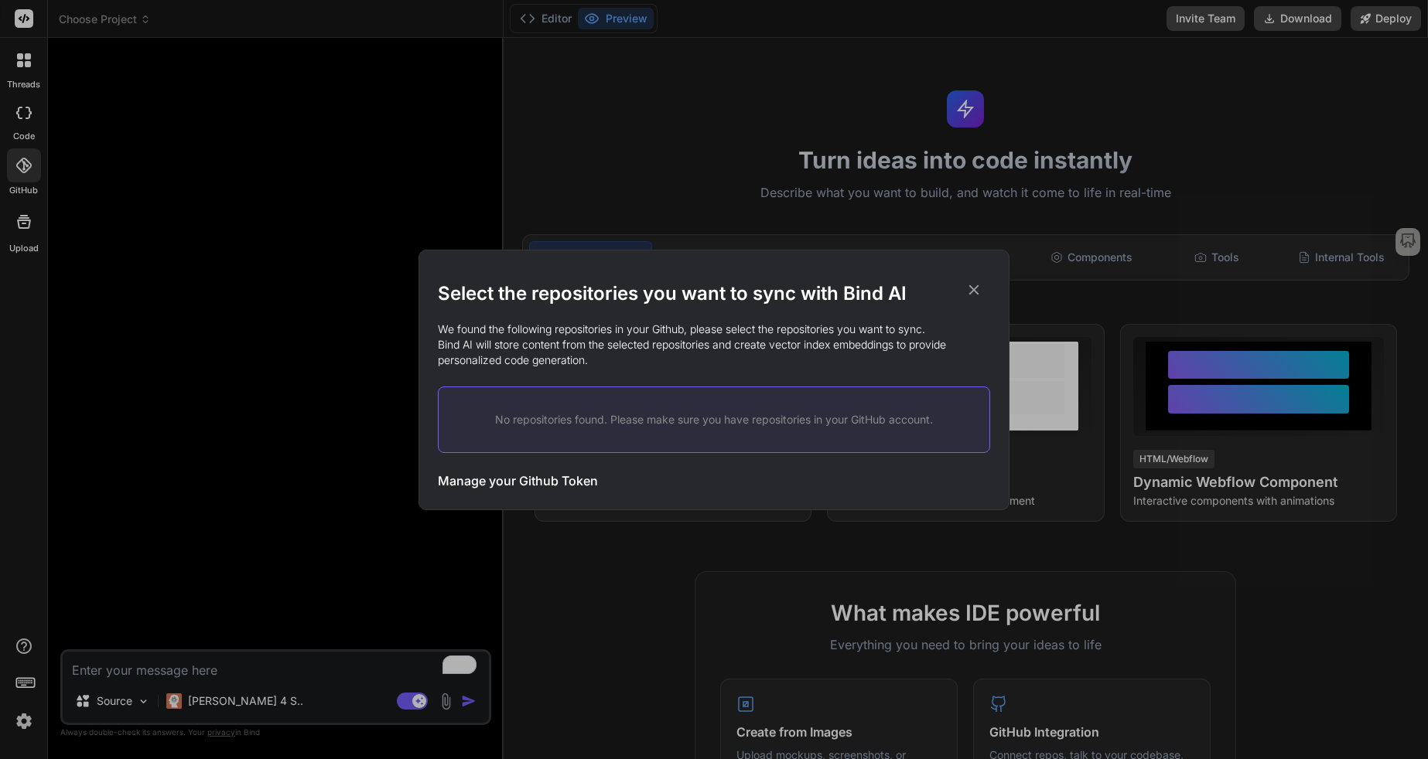
click at [25, 176] on div "Select the repositories you want to sync with Bind AI We found the following re…" at bounding box center [714, 379] width 1428 height 759
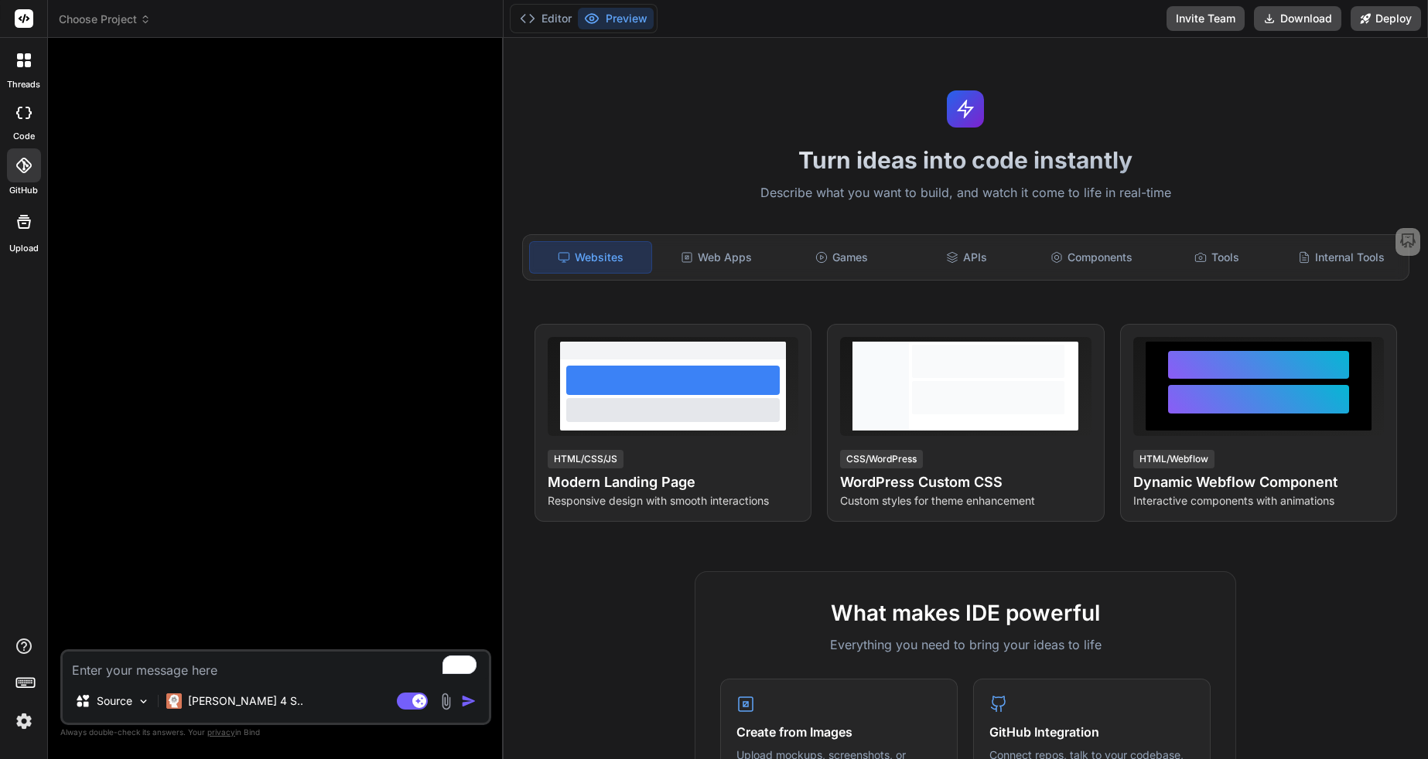
click at [21, 224] on icon at bounding box center [24, 222] width 19 height 19
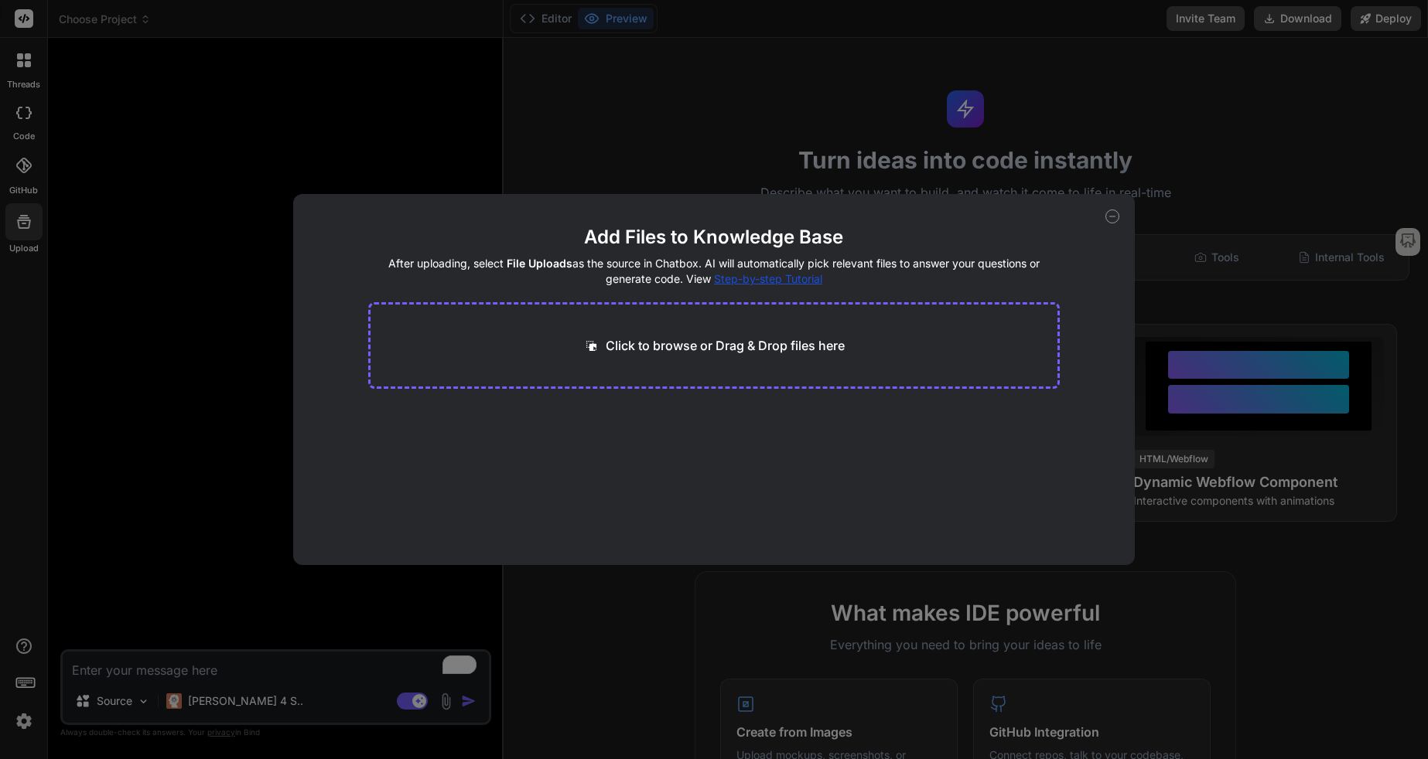
type textarea "x"
